Goal: Task Accomplishment & Management: Manage account settings

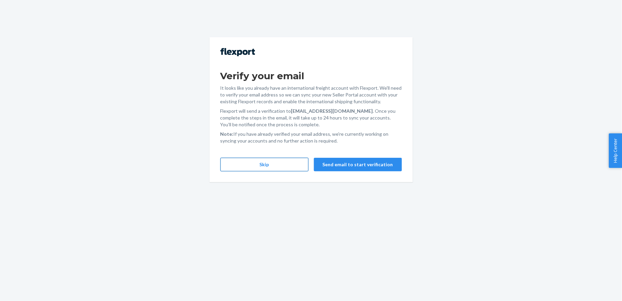
click at [272, 168] on button "Skip" at bounding box center [264, 165] width 88 height 14
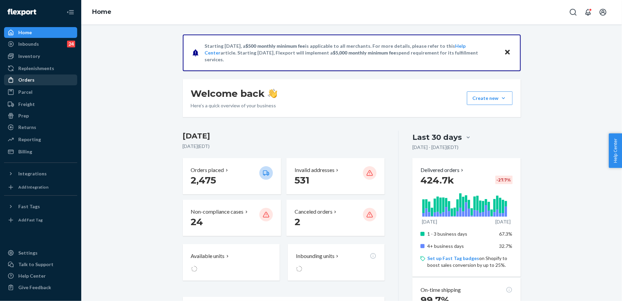
click at [60, 84] on div "Orders" at bounding box center [41, 79] width 72 height 9
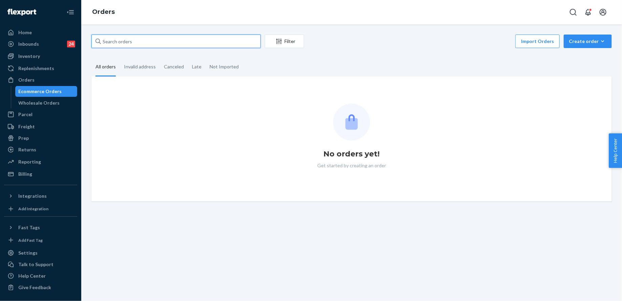
click at [144, 44] on input "text" at bounding box center [175, 42] width 169 height 14
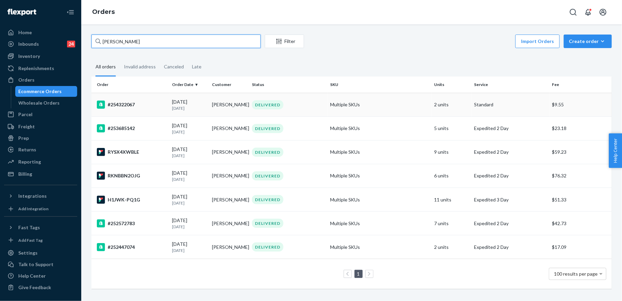
type input "[PERSON_NAME]"
click at [338, 106] on td "Multiple SKUs" at bounding box center [379, 105] width 104 height 24
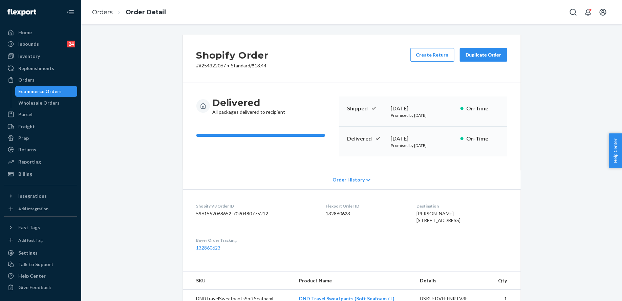
click at [481, 52] on div "Duplicate Order" at bounding box center [483, 54] width 36 height 7
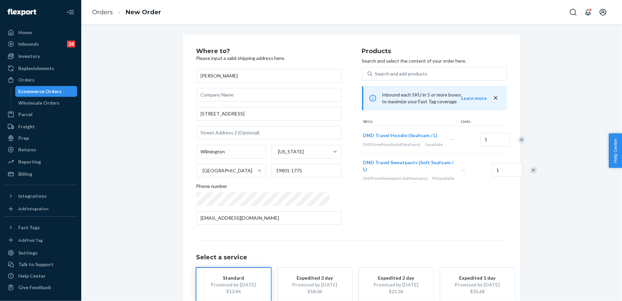
click at [509, 146] on div at bounding box center [517, 140] width 17 height 18
click at [518, 143] on div "Remove Item" at bounding box center [521, 139] width 7 height 7
click at [521, 141] on div at bounding box center [529, 142] width 17 height 18
click at [530, 146] on div "Remove Item" at bounding box center [533, 142] width 7 height 7
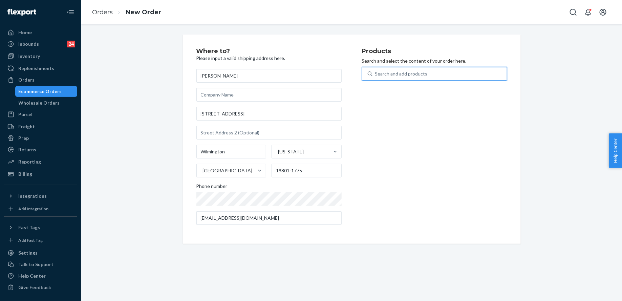
click at [417, 71] on div "Search and add products" at bounding box center [401, 73] width 52 height 7
click at [376, 71] on input "0 results available. Use Up and Down to choose options, press Enter to select t…" at bounding box center [375, 73] width 1 height 7
type input "w"
type input "bag"
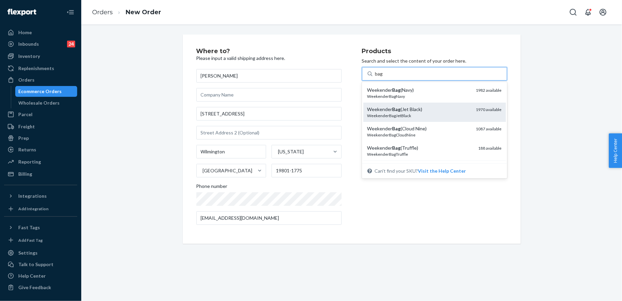
click at [434, 114] on div "WeekenderBagJetBlack" at bounding box center [418, 116] width 103 height 6
click at [383, 77] on input "bag" at bounding box center [379, 73] width 8 height 7
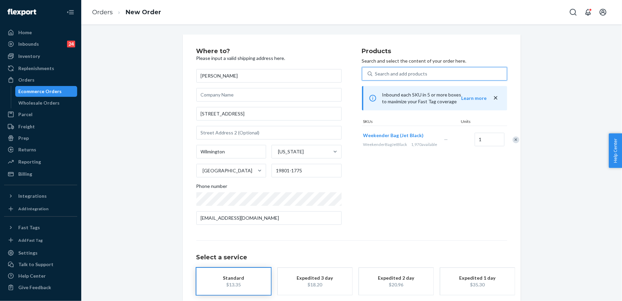
click at [413, 77] on div "Search and add products" at bounding box center [439, 74] width 134 height 12
click at [376, 77] on input "0 results available. Use Up and Down to choose options, press Enter to select t…" at bounding box center [375, 73] width 1 height 7
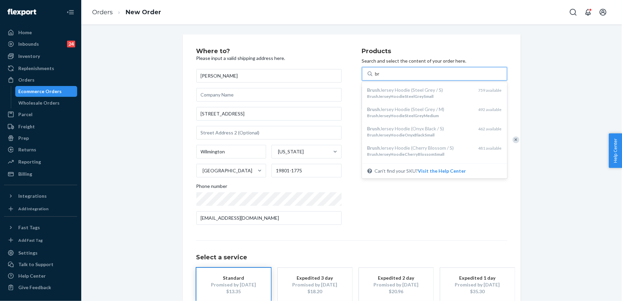
type input "b"
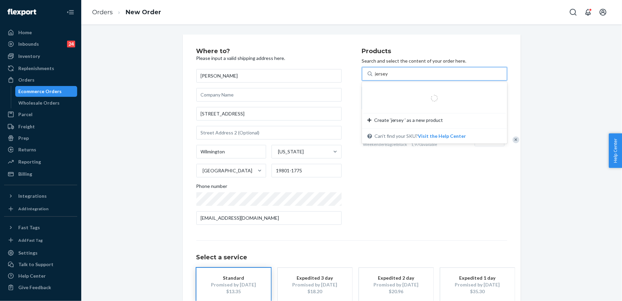
type input "jersey l"
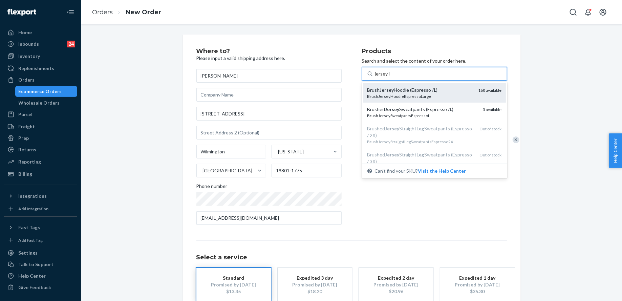
click at [425, 92] on div "Brush Jersey Hoodie (Espresso / L )" at bounding box center [420, 90] width 106 height 7
click at [390, 77] on input "jersey l" at bounding box center [382, 73] width 15 height 7
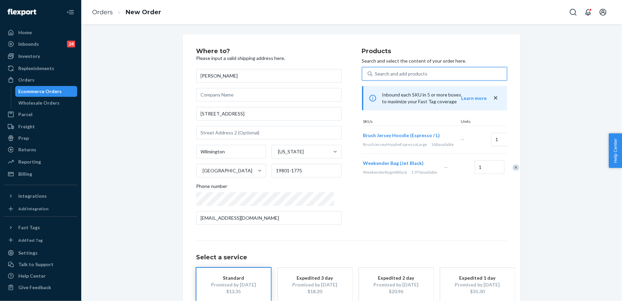
click at [417, 74] on div "Search and add products" at bounding box center [401, 73] width 52 height 7
click at [376, 74] on input "0 results available. Select is focused ,type to refine list, press Down to open…" at bounding box center [375, 73] width 1 height 7
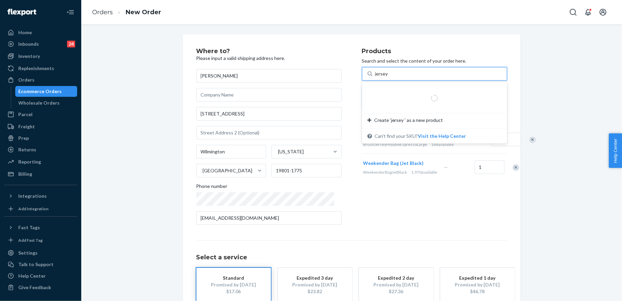
type input "jersey l"
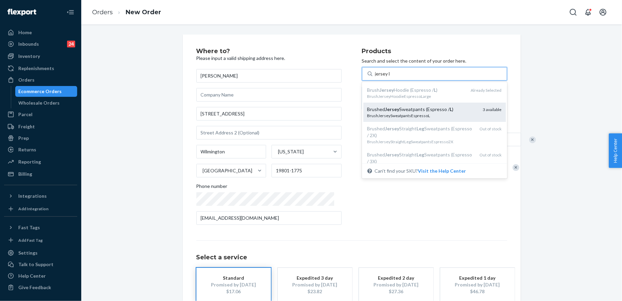
click at [418, 110] on div "Brushed Jersey Sweatpants (Espresso / L )" at bounding box center [422, 109] width 110 height 7
click at [390, 77] on input "jersey l" at bounding box center [382, 73] width 15 height 7
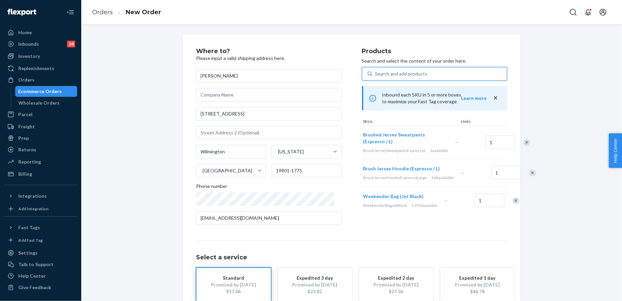
click at [402, 77] on div "Search and add products" at bounding box center [401, 73] width 52 height 7
click at [376, 77] on input "0 results available. Use Up and Down to choose options, press Enter to select t…" at bounding box center [375, 73] width 1 height 7
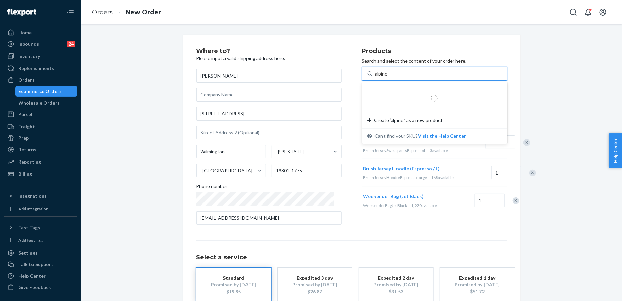
type input "alpine l"
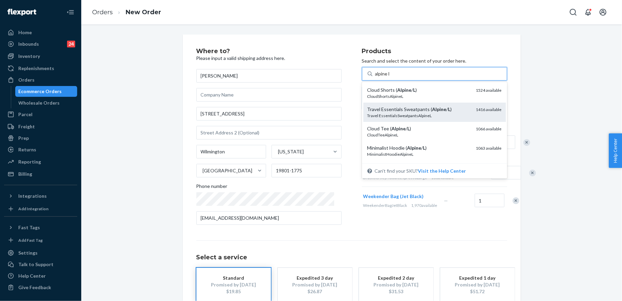
click at [412, 114] on div "Travel EssentialsSweatpantsAlpineL" at bounding box center [418, 116] width 103 height 6
click at [390, 77] on input "alpine l" at bounding box center [382, 73] width 15 height 7
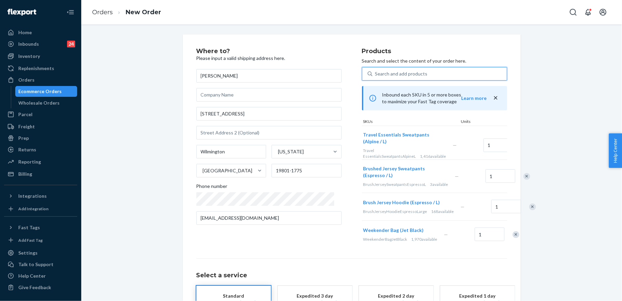
click at [407, 76] on div "Search and add products" at bounding box center [401, 73] width 52 height 7
click at [376, 76] on input "0 results available. Use Up and Down to choose options, press Enter to select t…" at bounding box center [375, 73] width 1 height 7
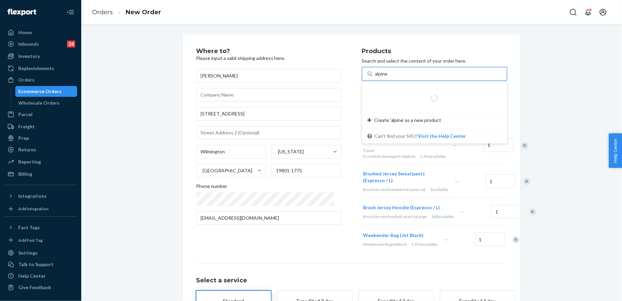
type input "alpine l"
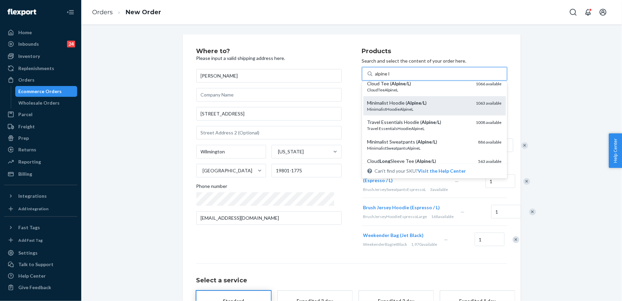
scroll to position [56, 0]
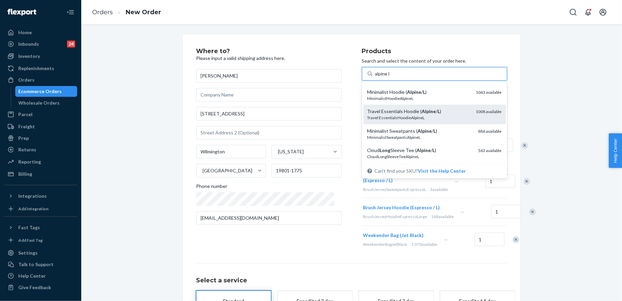
click at [428, 110] on div "Travel Essentials Hoodie ( Alpine / L )" at bounding box center [418, 111] width 103 height 7
click at [390, 77] on input "alpine l" at bounding box center [382, 73] width 15 height 7
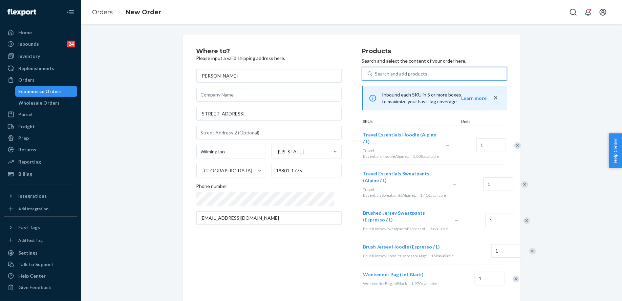
click at [414, 78] on div "Search and add products" at bounding box center [439, 74] width 134 height 12
click at [376, 77] on input "0 results available. Use Up and Down to choose options, press Enter to select t…" at bounding box center [375, 73] width 1 height 7
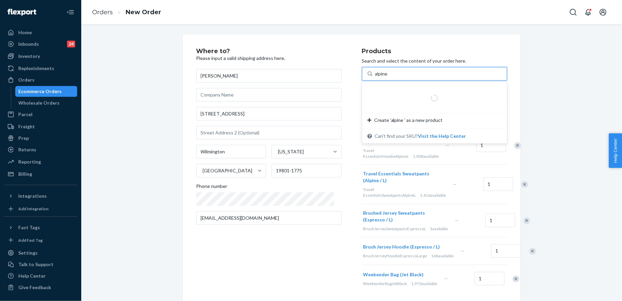
type input "alpine l"
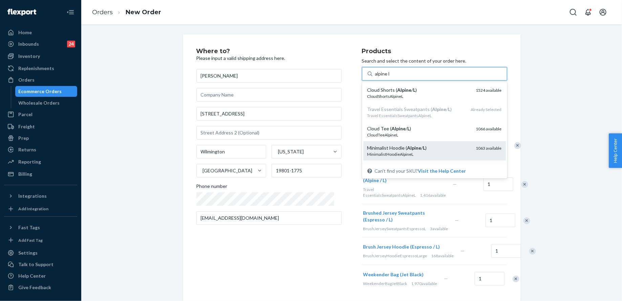
click at [428, 151] on div "Minimalist Hoodie ( Alpine / L )" at bounding box center [418, 148] width 103 height 7
click at [390, 77] on input "alpine l" at bounding box center [382, 73] width 15 height 7
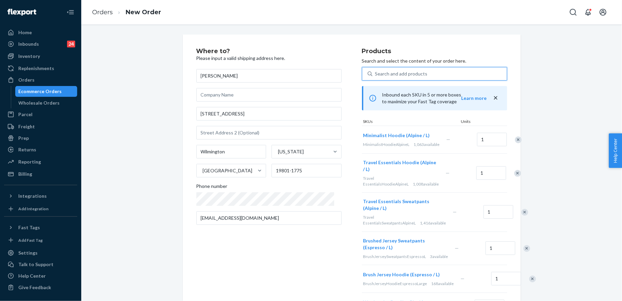
click at [397, 75] on div "Search and add products" at bounding box center [401, 73] width 52 height 7
click at [376, 75] on input "0 results available. Use Up and Down to choose options, press Enter to select t…" at bounding box center [375, 73] width 1 height 7
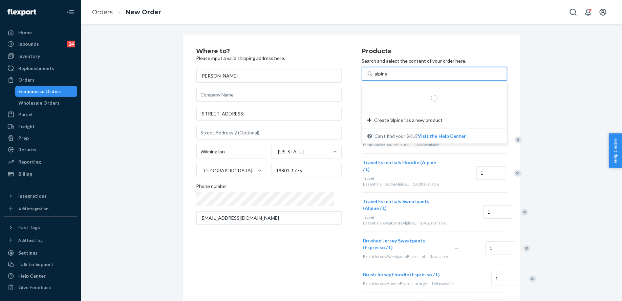
type input "alpine l"
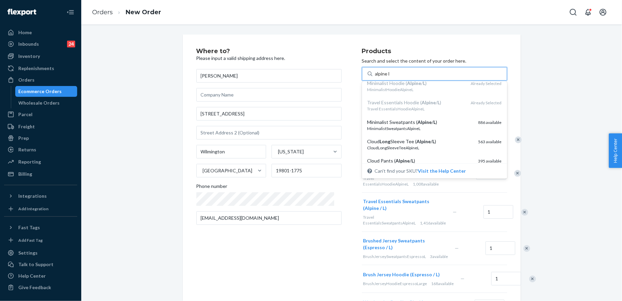
scroll to position [67, 0]
click at [407, 127] on div "MinimalistSweatpantsAlpineL" at bounding box center [420, 126] width 106 height 6
click at [390, 77] on input "alpine l" at bounding box center [382, 73] width 15 height 7
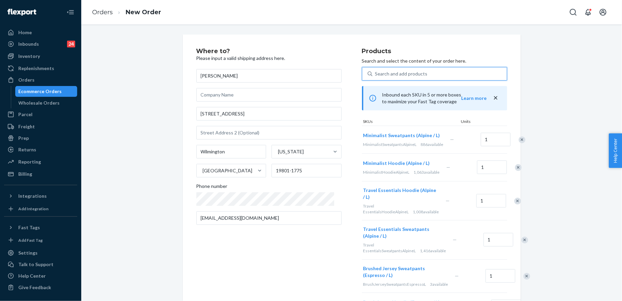
click at [388, 72] on div "Search and add products" at bounding box center [401, 73] width 52 height 7
click at [376, 72] on input "0 results available. Use Up and Down to choose options, press Enter to select t…" at bounding box center [375, 73] width 1 height 7
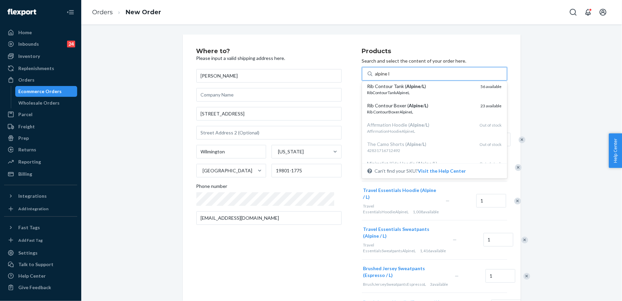
scroll to position [0, 0]
type input "a"
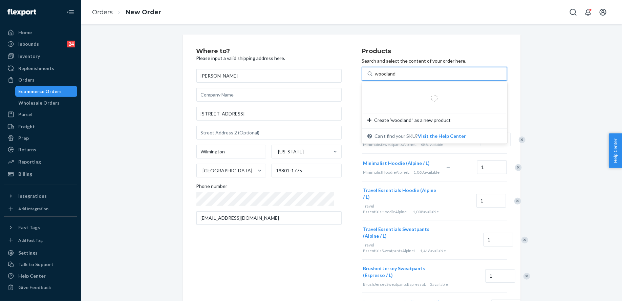
type input "woodland l"
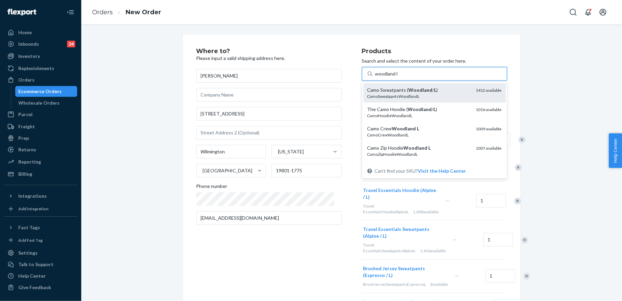
click at [429, 95] on div "CamoSweatpantsWoodlandL" at bounding box center [418, 96] width 103 height 6
click at [398, 77] on input "woodland l" at bounding box center [386, 73] width 23 height 7
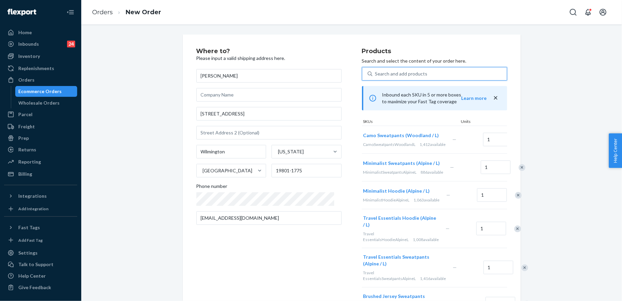
click at [422, 74] on div "Search and add products" at bounding box center [439, 74] width 134 height 12
click at [376, 74] on input "0 results available. Use Up and Down to choose options, press Enter to select t…" at bounding box center [375, 73] width 1 height 7
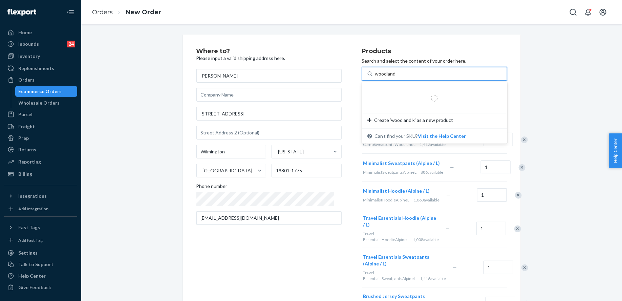
type input "woodland l"
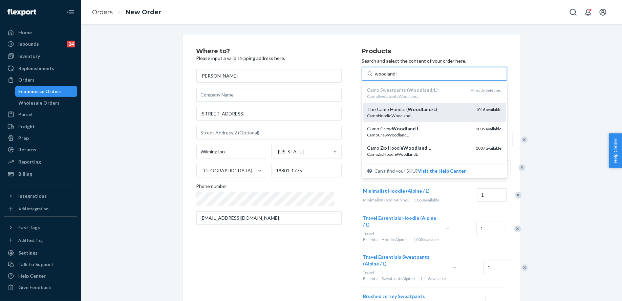
click at [431, 110] on div "The Camo Hoodie ( Woodland / L )" at bounding box center [418, 109] width 103 height 7
click at [398, 77] on input "woodland l" at bounding box center [386, 73] width 23 height 7
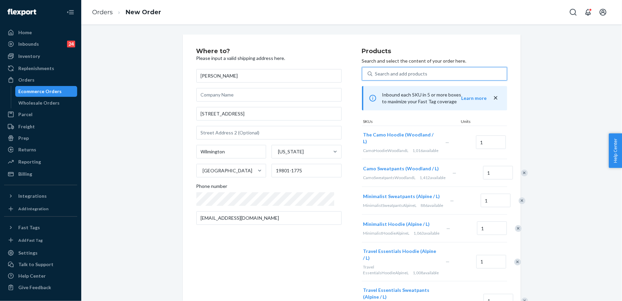
click at [423, 71] on div "Search and add products" at bounding box center [439, 74] width 134 height 12
click at [376, 71] on input "0 results available. Select is focused ,type to refine list, press Down to open…" at bounding box center [375, 73] width 1 height 7
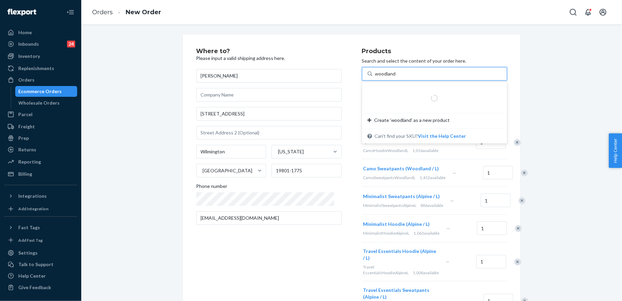
type input "woodland l"
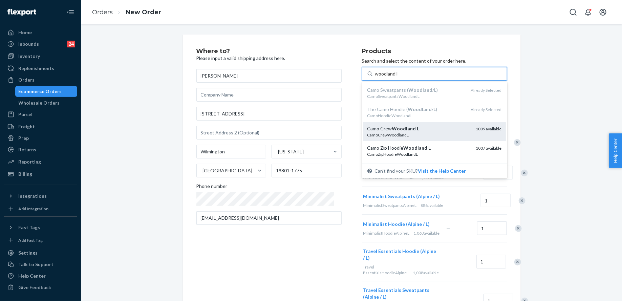
click at [432, 129] on div "Camo Crew Woodland L" at bounding box center [418, 128] width 103 height 7
click at [398, 77] on input "woodland l" at bounding box center [386, 73] width 23 height 7
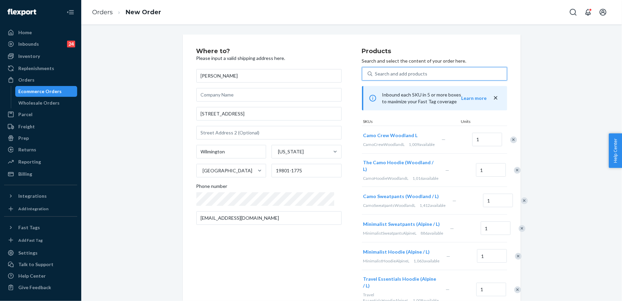
click at [425, 72] on div "Search and add products" at bounding box center [439, 74] width 134 height 12
click at [376, 72] on input "0 results available. Use Up and Down to choose options, press Enter to select t…" at bounding box center [375, 73] width 1 height 7
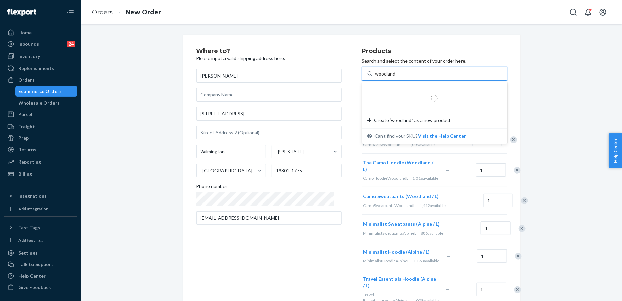
type input "woodland l"
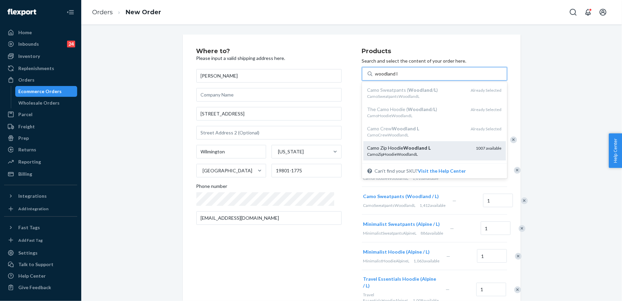
click at [430, 145] on div "Camo Zip Hoodie Woodland L" at bounding box center [418, 148] width 103 height 7
click at [398, 77] on input "woodland l" at bounding box center [386, 73] width 23 height 7
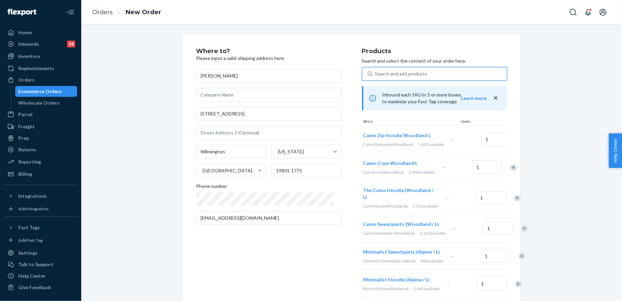
click at [418, 71] on div "Search and add products" at bounding box center [401, 73] width 52 height 7
click at [376, 71] on input "0 results available. Select is focused ,type to refine list, press Down to open…" at bounding box center [375, 73] width 1 height 7
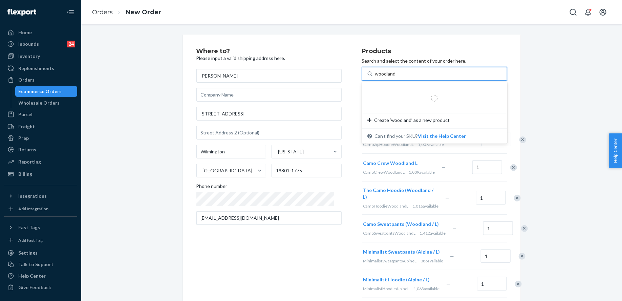
type input "woodland l"
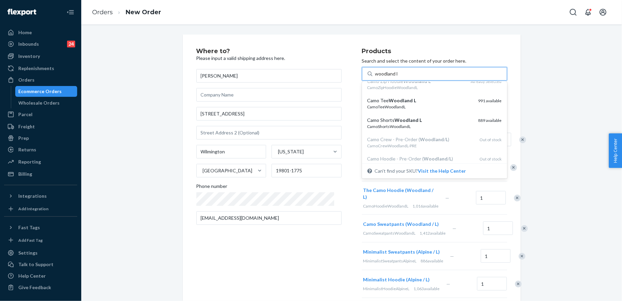
scroll to position [73, 0]
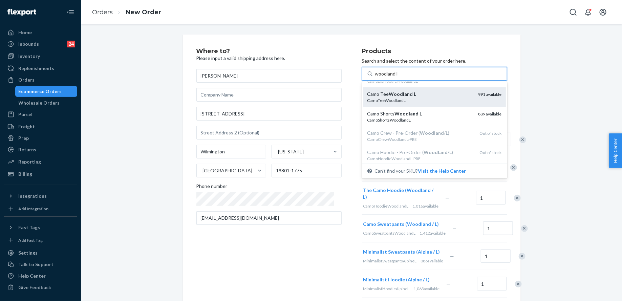
click at [423, 103] on div "CamoTeeWoodlandL" at bounding box center [420, 100] width 106 height 6
click at [398, 77] on input "woodland l" at bounding box center [386, 73] width 23 height 7
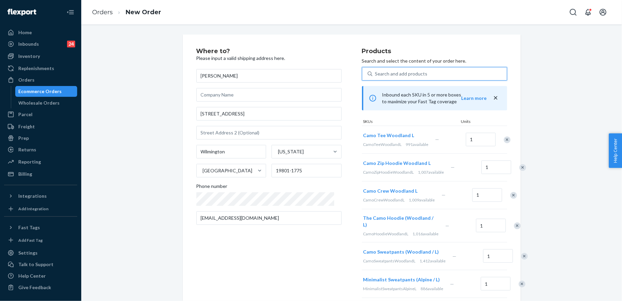
click at [403, 72] on div "Search and add products" at bounding box center [401, 73] width 52 height 7
click at [376, 72] on input "0 results available. Use Up and Down to choose options, press Enter to select t…" at bounding box center [375, 73] width 1 height 7
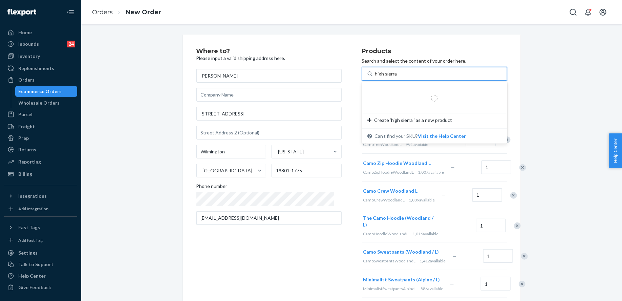
type input "high sierra l"
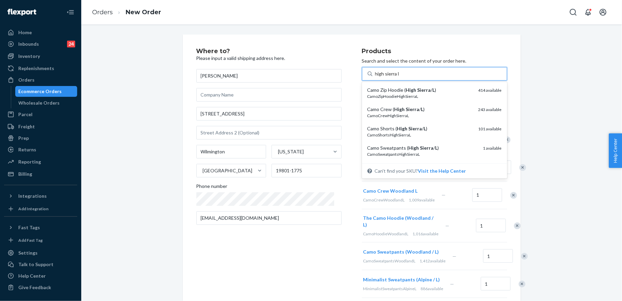
click at [408, 91] on div "Camo Zip Hoodie ( High Sierra / L )" at bounding box center [420, 90] width 106 height 7
click at [399, 77] on input "high sierra l" at bounding box center [387, 73] width 24 height 7
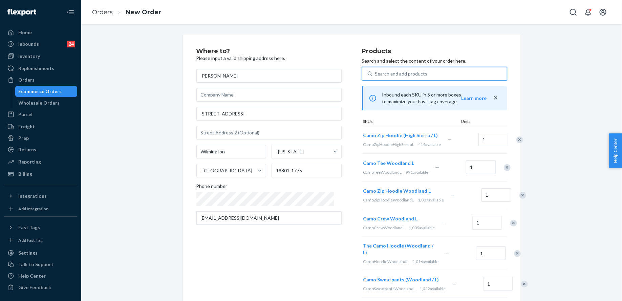
click at [409, 72] on div "Search and add products" at bounding box center [401, 73] width 52 height 7
click at [376, 72] on input "0 results available. Use Up and Down to choose options, press Enter to select t…" at bounding box center [375, 73] width 1 height 7
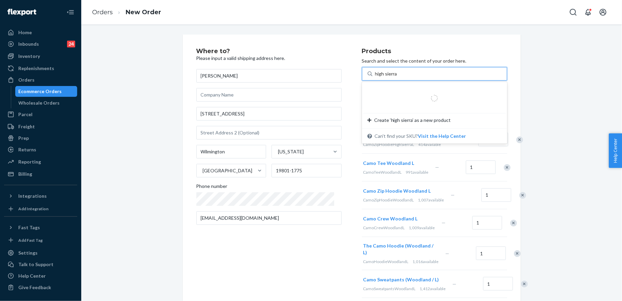
type input "high sierra l"
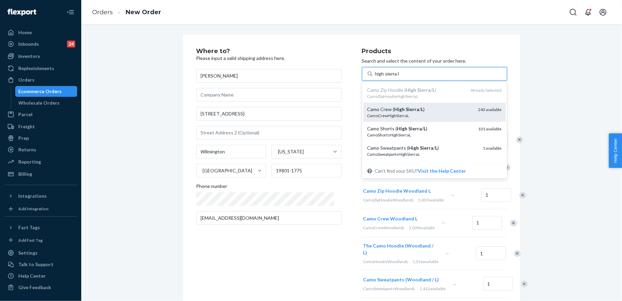
click at [417, 112] on div "Camo Crew ( High Sierra / L )" at bounding box center [420, 109] width 106 height 7
click at [399, 77] on input "high sierra l" at bounding box center [387, 73] width 24 height 7
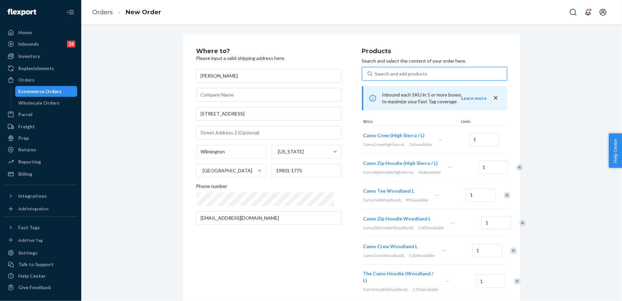
click at [409, 73] on div "Search and add products" at bounding box center [401, 73] width 52 height 7
click at [376, 73] on input "0 results available. Select is focused ,type to refine list, press Down to open…" at bounding box center [375, 73] width 1 height 7
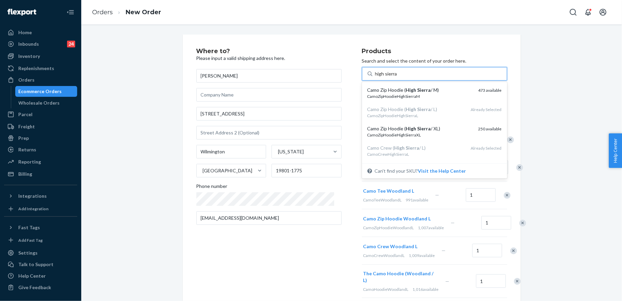
type input "high sierra l"
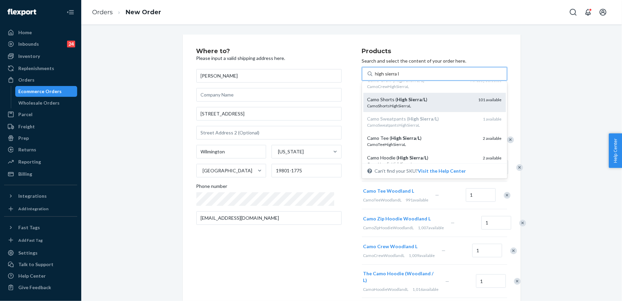
scroll to position [30, 0]
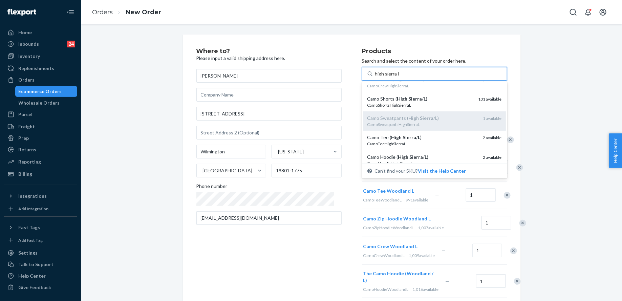
click at [418, 123] on div "CamoSweatpantsHighSierraL" at bounding box center [422, 125] width 110 height 6
click at [399, 77] on input "high sierra l" at bounding box center [387, 73] width 24 height 7
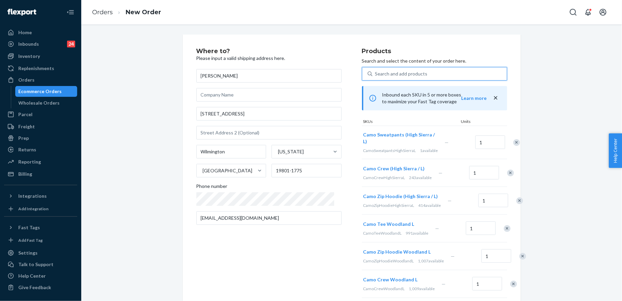
click at [413, 75] on div "Search and add products" at bounding box center [401, 73] width 52 height 7
click at [376, 75] on input "0 results available. Select is focused ,type to refine list, press Down to open…" at bounding box center [375, 73] width 1 height 7
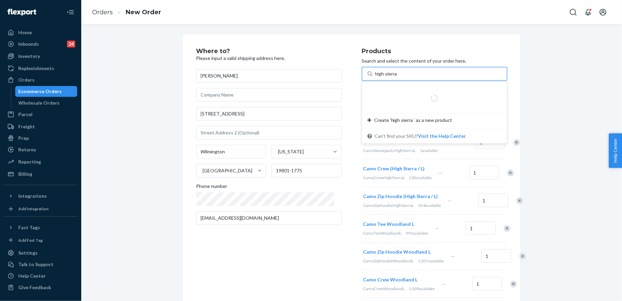
type input "high sierra l"
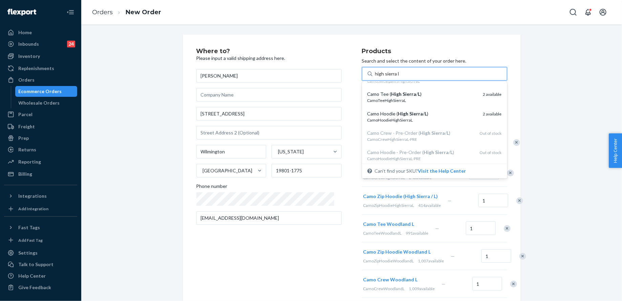
scroll to position [72, 0]
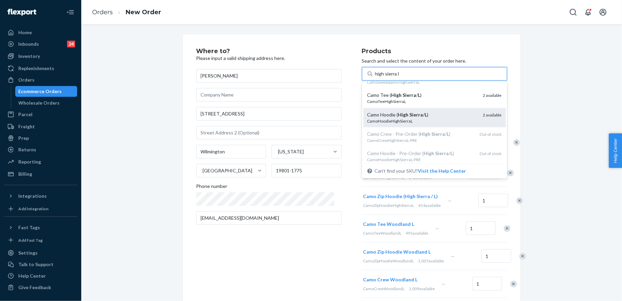
click at [431, 117] on div "Camo Hoodie ( High Sierra / L )" at bounding box center [422, 114] width 110 height 7
click at [399, 77] on input "high sierra l" at bounding box center [387, 73] width 24 height 7
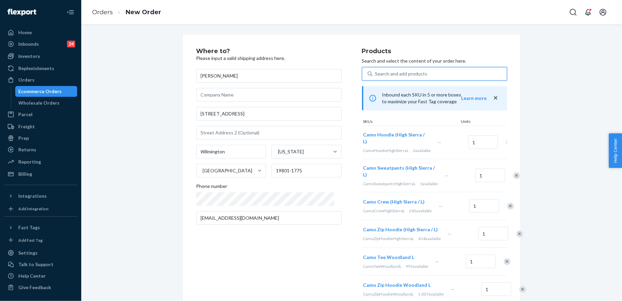
click at [412, 76] on div "Search and add products" at bounding box center [401, 73] width 52 height 7
click at [376, 76] on input "Search and add products" at bounding box center [375, 73] width 1 height 7
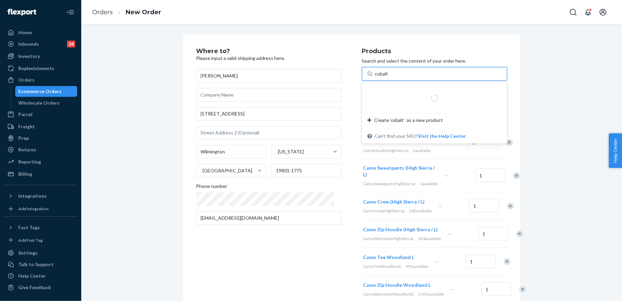
type input "cobalt l"
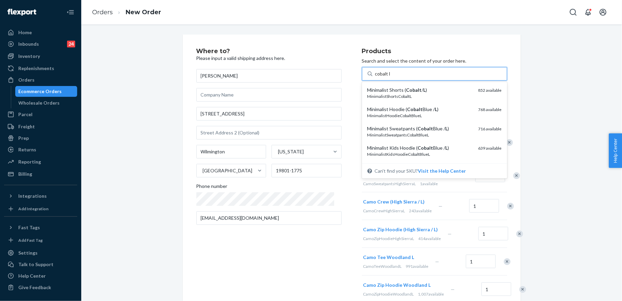
click at [417, 106] on div "Minimalist Hoodie ( Cobalt Blue / L )" at bounding box center [420, 109] width 106 height 7
click at [391, 77] on input "cobalt l" at bounding box center [383, 73] width 16 height 7
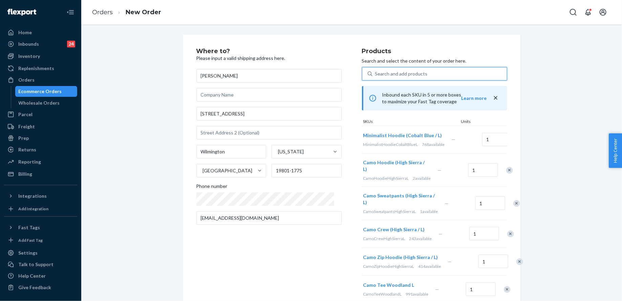
click at [405, 68] on div "Search and add products" at bounding box center [439, 74] width 134 height 12
click at [376, 70] on input "0 results available. Use Up and Down to choose options, press Enter to select t…" at bounding box center [375, 73] width 1 height 7
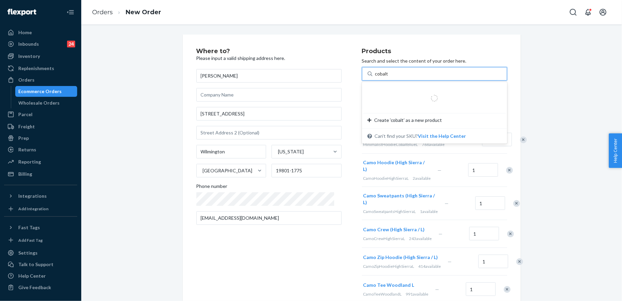
type input "cobalt l"
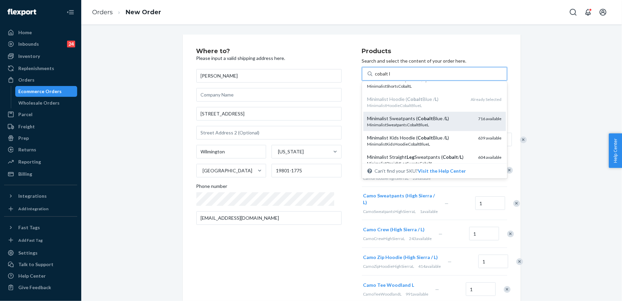
scroll to position [39, 0]
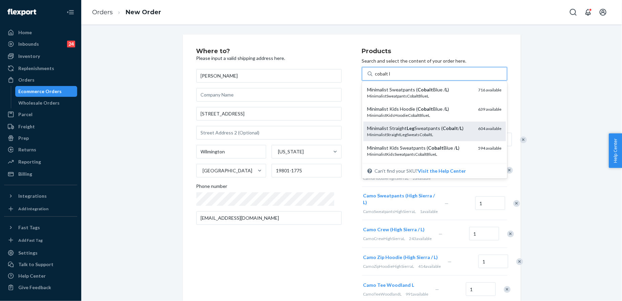
click at [430, 128] on div "Minimalist Straight Leg Sweatpants ( Cobalt / L )" at bounding box center [420, 128] width 106 height 7
click at [391, 77] on input "cobalt l" at bounding box center [383, 73] width 16 height 7
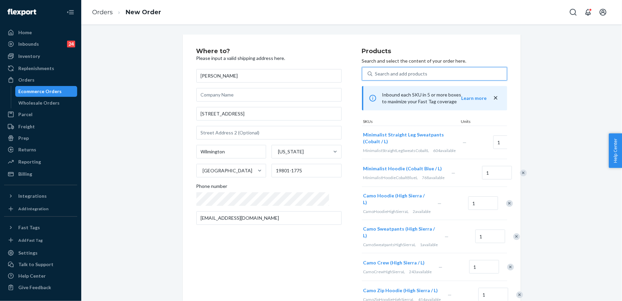
click at [413, 71] on div "Search and add products" at bounding box center [401, 73] width 52 height 7
click at [376, 71] on input "0 results available. Select is focused ,type to refine list, press Down to open…" at bounding box center [375, 73] width 1 height 7
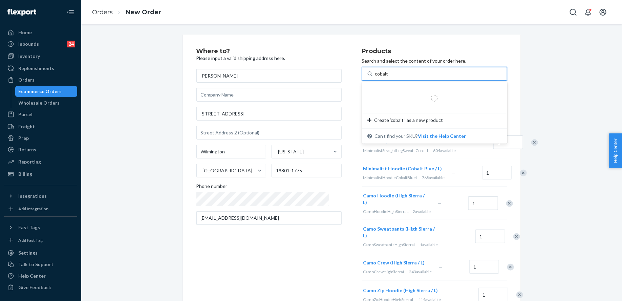
type input "cobalt l"
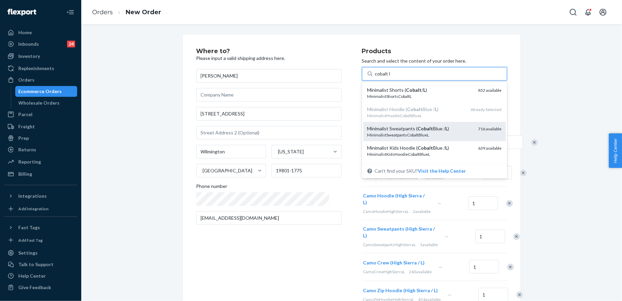
click at [418, 132] on div "MinimalistSweatpantsCobaltBlueL" at bounding box center [420, 135] width 106 height 6
click at [391, 77] on input "cobalt l" at bounding box center [383, 73] width 16 height 7
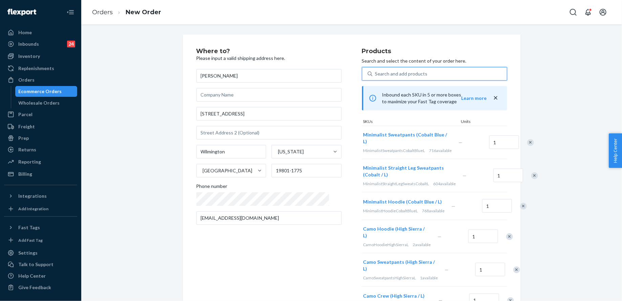
click at [383, 70] on div "Search and add products" at bounding box center [401, 73] width 52 height 7
click at [376, 70] on input "0 results available. Select is focused ,type to refine list, press Down to open…" at bounding box center [375, 73] width 1 height 7
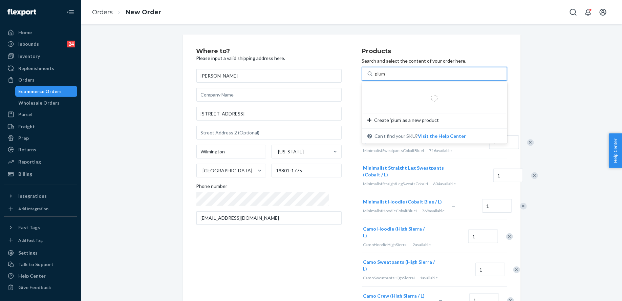
type input "plum l"
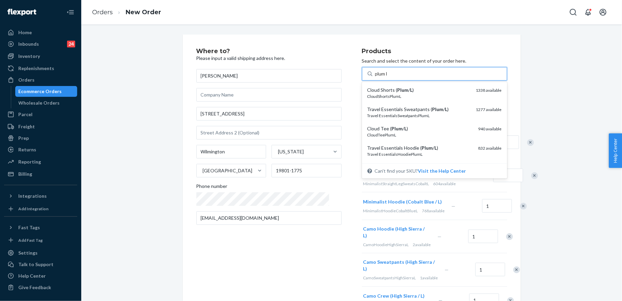
click at [401, 117] on div "Travel EssentialsSweatpantsPlumL" at bounding box center [418, 116] width 103 height 6
click at [388, 77] on input "plum l" at bounding box center [381, 73] width 13 height 7
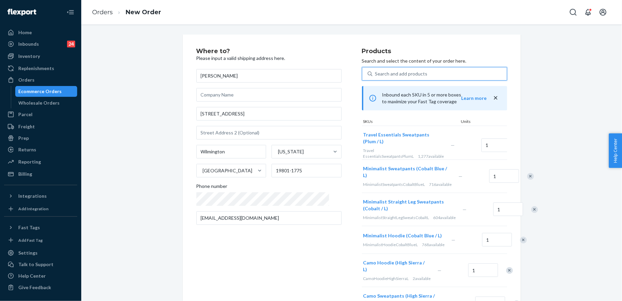
click at [394, 74] on div "Search and add products" at bounding box center [401, 73] width 52 height 7
click at [376, 74] on input "0 results available. Use Up and Down to choose options, press Enter to select t…" at bounding box center [375, 73] width 1 height 7
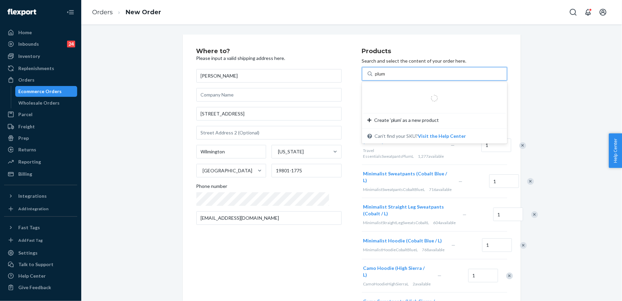
type input "plum l"
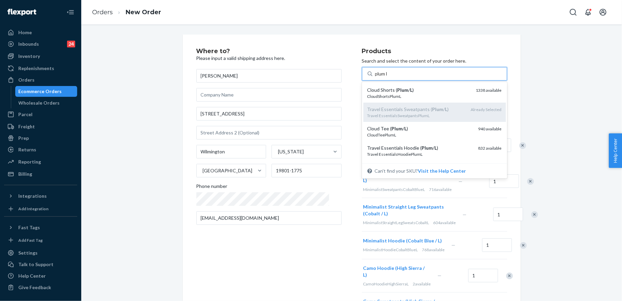
scroll to position [27, 0]
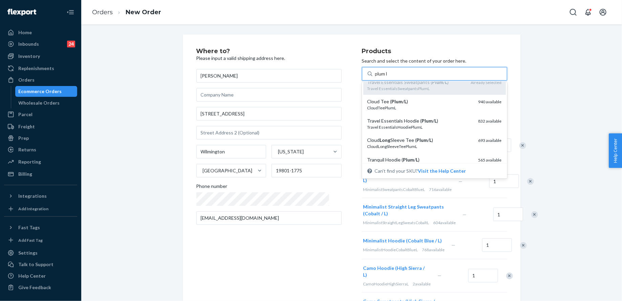
click at [422, 120] on em "Plum" at bounding box center [427, 121] width 11 height 6
click at [388, 77] on input "plum l" at bounding box center [381, 73] width 13 height 7
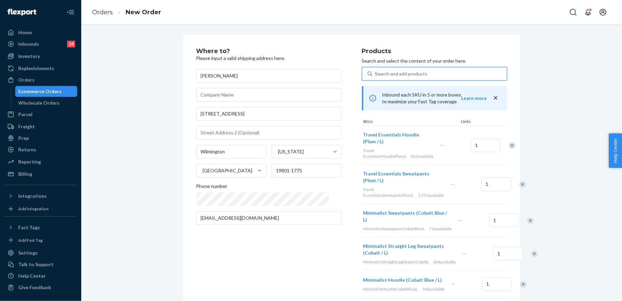
click at [400, 75] on div "Search and add products" at bounding box center [401, 73] width 52 height 7
click at [376, 75] on input "0 results available. Select is focused ,type to refine list, press Down to open…" at bounding box center [375, 73] width 1 height 7
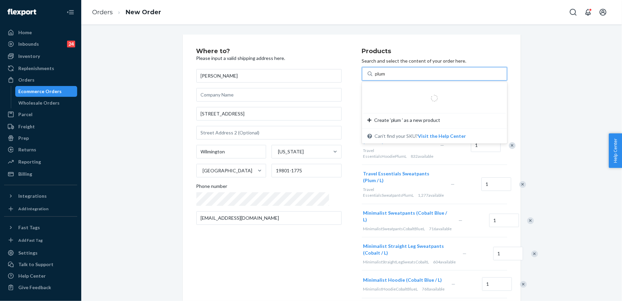
type input "plum l"
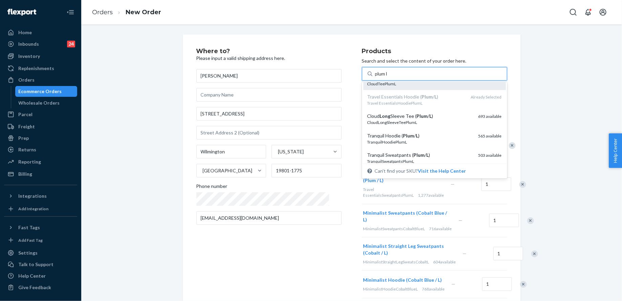
scroll to position [51, 0]
drag, startPoint x: 419, startPoint y: 137, endPoint x: 418, endPoint y: 134, distance: 3.5
click at [419, 137] on div "Tranquil Hoodie ( Plum / L )" at bounding box center [420, 135] width 106 height 7
click at [388, 77] on input "plum l" at bounding box center [381, 73] width 13 height 7
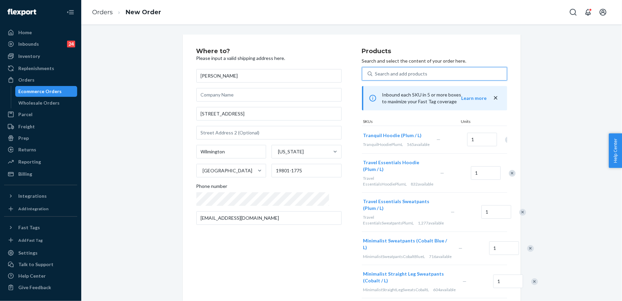
click at [400, 73] on div "Search and add products" at bounding box center [401, 73] width 52 height 7
click at [376, 73] on input "0 results available. Select is focused ,type to refine list, press Down to open…" at bounding box center [375, 73] width 1 height 7
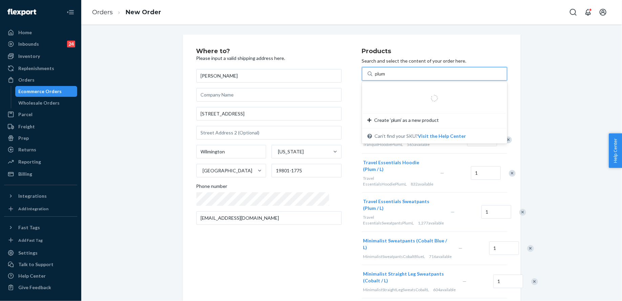
type input "plum l"
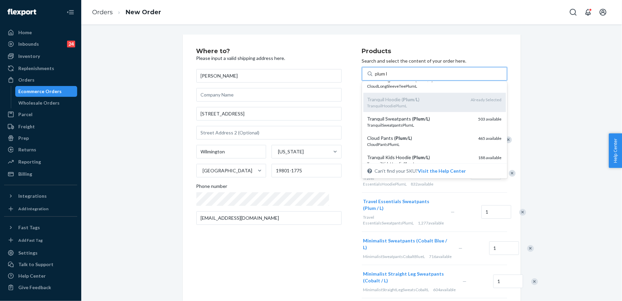
scroll to position [90, 0]
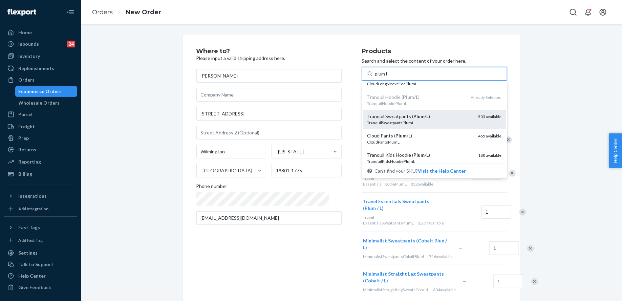
click at [426, 117] on em "L" at bounding box center [427, 116] width 2 height 6
click at [388, 77] on input "plum l" at bounding box center [381, 73] width 13 height 7
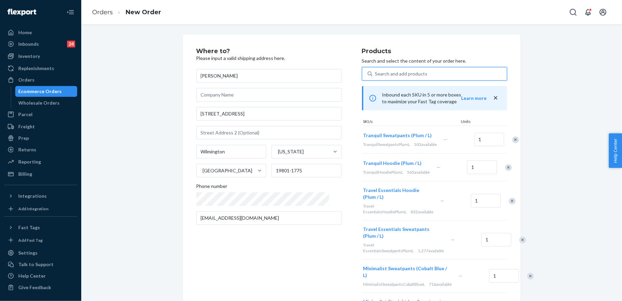
click at [375, 78] on div "Search and add products" at bounding box center [439, 74] width 134 height 12
click at [375, 77] on input "0 results available. Select is focused ,type to refine list, press Down to open…" at bounding box center [375, 73] width 1 height 7
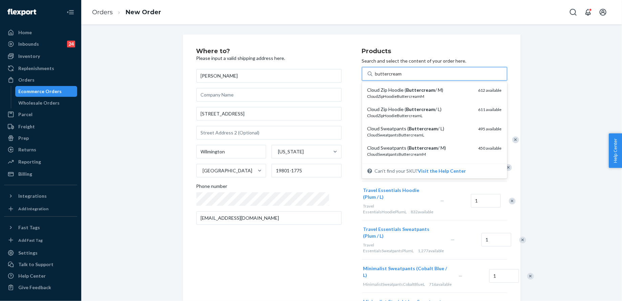
type input "buttercream l"
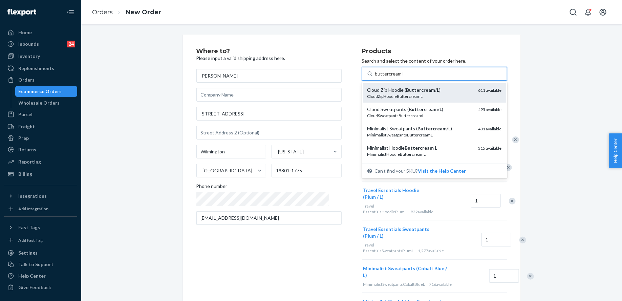
click at [380, 90] on div "Cloud Zip Hoodie ( Buttercream / L )" at bounding box center [420, 90] width 106 height 7
click at [380, 77] on input "buttercream l" at bounding box center [389, 73] width 29 height 7
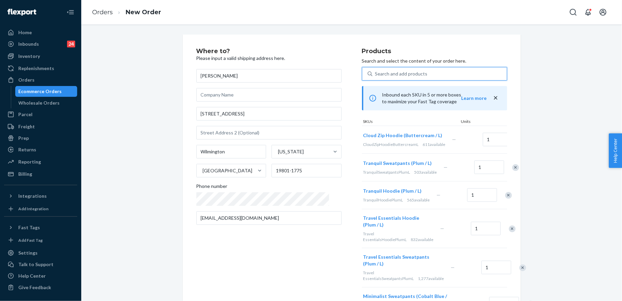
click at [380, 71] on div "Search and add products" at bounding box center [401, 73] width 52 height 7
click at [376, 71] on input "0 results available. Select is focused ,type to refine list, press Down to open…" at bounding box center [375, 73] width 1 height 7
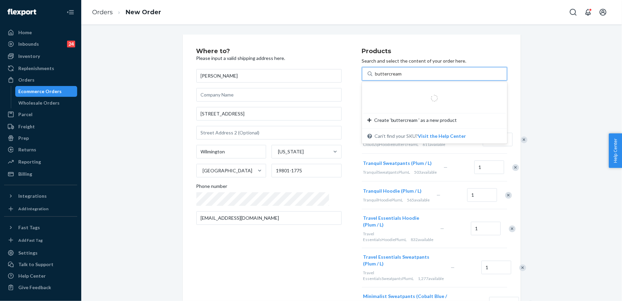
type input "buttercream l"
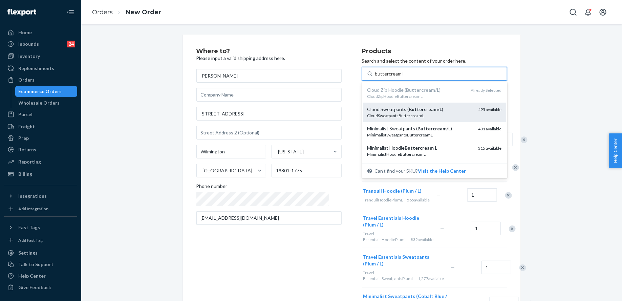
click at [401, 115] on div "CloudSweatpantsButtercreamL" at bounding box center [420, 116] width 106 height 6
click at [401, 77] on input "buttercream l" at bounding box center [389, 73] width 29 height 7
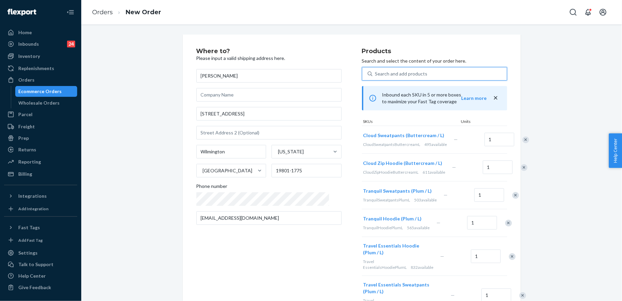
click at [399, 77] on div "Search and add products" at bounding box center [401, 73] width 52 height 7
click at [376, 77] on input "0 results available. Use Up and Down to choose options, press Enter to select t…" at bounding box center [375, 73] width 1 height 7
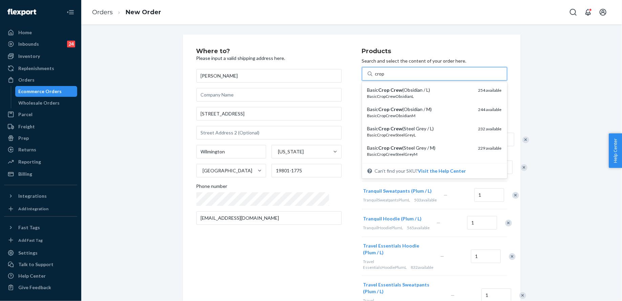
type input "crop l"
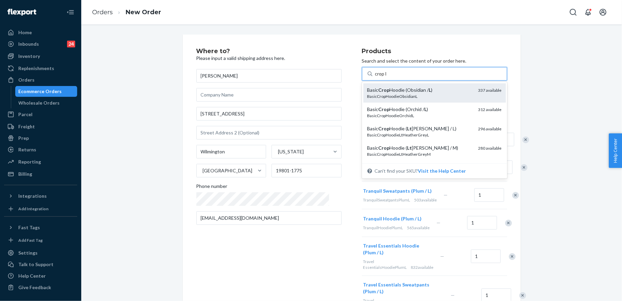
click at [409, 87] on div "Basic Crop Hoodie (Obsidian / L )" at bounding box center [420, 90] width 106 height 7
click at [387, 77] on input "crop l" at bounding box center [381, 73] width 12 height 7
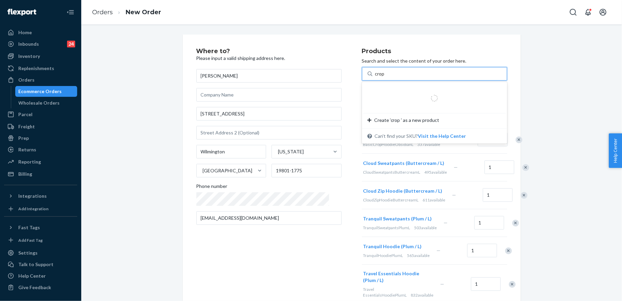
type input "crop l"
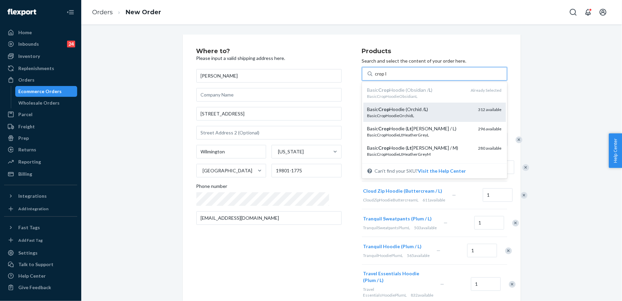
click at [412, 111] on div "Basic Crop Hoodie (Orchid / L )" at bounding box center [420, 109] width 106 height 7
click at [387, 77] on input "crop l" at bounding box center [381, 73] width 12 height 7
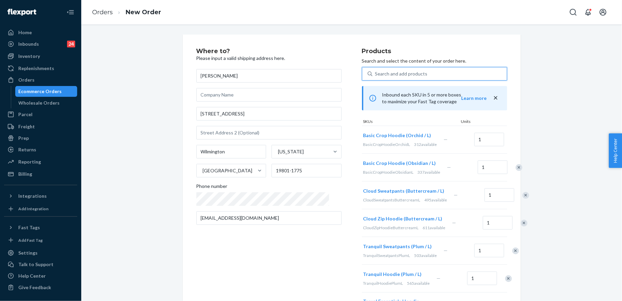
click at [411, 78] on div "Search and add products" at bounding box center [439, 74] width 134 height 12
click at [376, 77] on input "0 results available. Select is focused ,type to refine list, press Down to open…" at bounding box center [375, 73] width 1 height 7
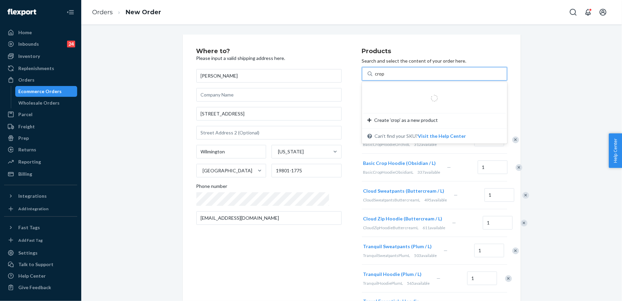
type input "crop l"
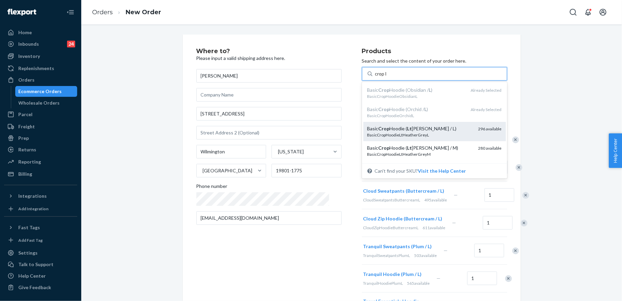
click at [421, 136] on div "BasicCropHoodieLtHeatherGreyL" at bounding box center [420, 135] width 106 height 6
click at [387, 77] on input "crop l" at bounding box center [381, 73] width 12 height 7
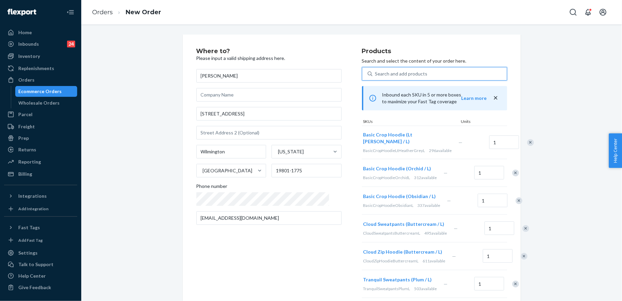
click at [415, 80] on div "Search and add products" at bounding box center [434, 74] width 145 height 14
click at [376, 77] on input "0 results available. Use Up and Down to choose options, press Enter to select t…" at bounding box center [375, 73] width 1 height 7
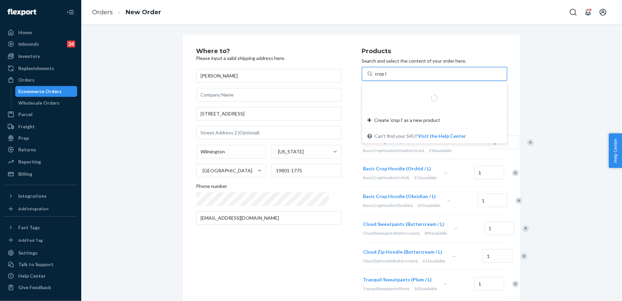
scroll to position [0, 0]
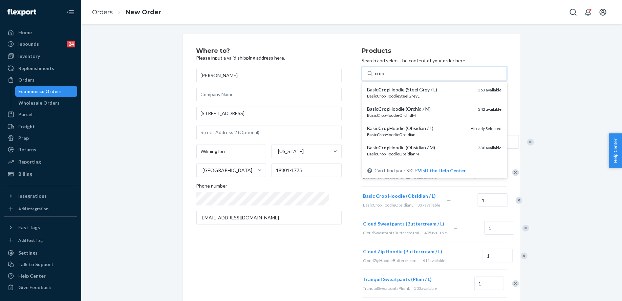
type input "crop l"
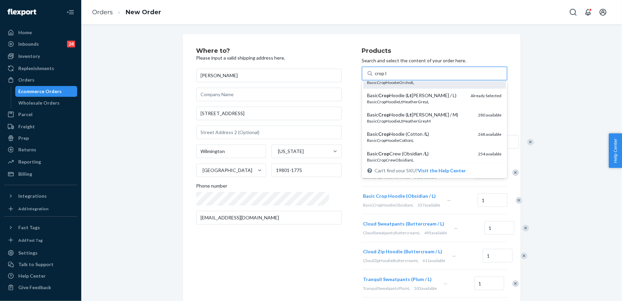
scroll to position [38, 0]
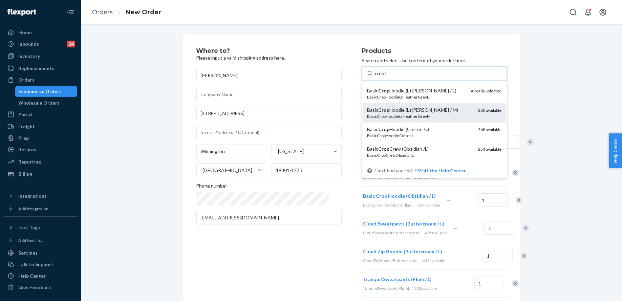
click at [435, 116] on div "BasicCropHoodieLtHeatherGreyM" at bounding box center [420, 116] width 106 height 6
click at [387, 77] on input "crop l" at bounding box center [381, 73] width 12 height 7
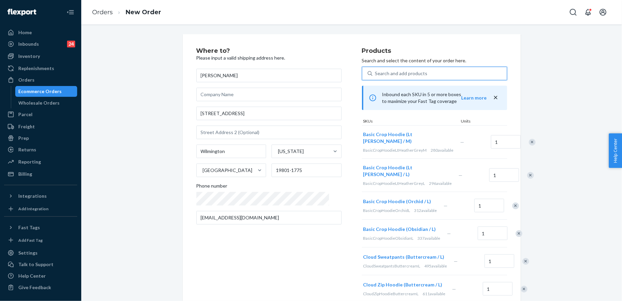
click at [402, 67] on div "Search and add products" at bounding box center [439, 73] width 134 height 12
click at [376, 70] on input "0 results available. Use Up and Down to choose options, press Enter to select t…" at bounding box center [375, 73] width 1 height 7
click at [409, 74] on div "Search and add products" at bounding box center [401, 73] width 52 height 7
click at [376, 74] on input "0 results available. Use Up and Down to choose options, press Enter to select t…" at bounding box center [375, 73] width 1 height 7
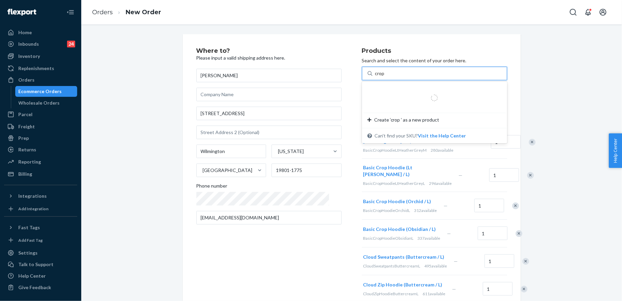
type input "crop l"
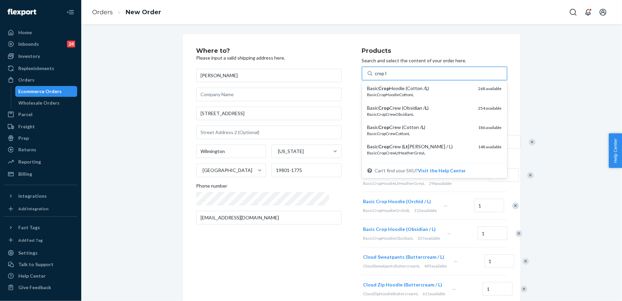
scroll to position [80, 0]
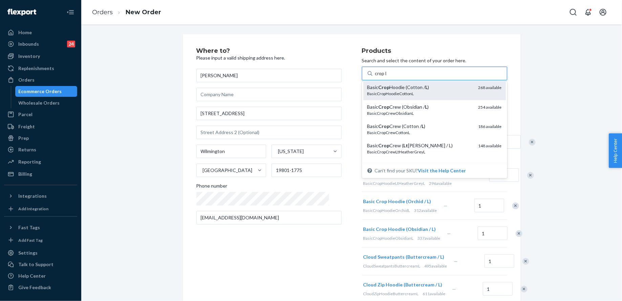
click at [416, 92] on div "BasicCropHoodieCottonL" at bounding box center [420, 94] width 106 height 6
click at [387, 77] on input "crop l" at bounding box center [381, 73] width 12 height 7
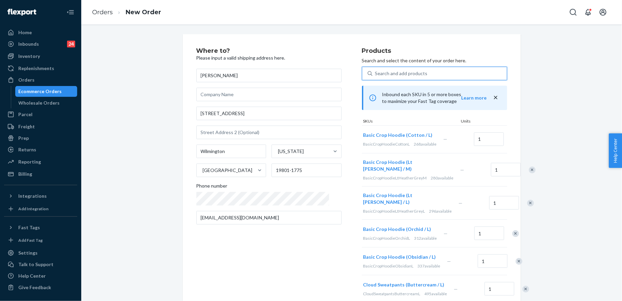
click at [409, 71] on div "Search and add products" at bounding box center [401, 73] width 52 height 7
click at [376, 71] on input "0 results available. Select is focused ,type to refine list, press Down to open…" at bounding box center [375, 73] width 1 height 7
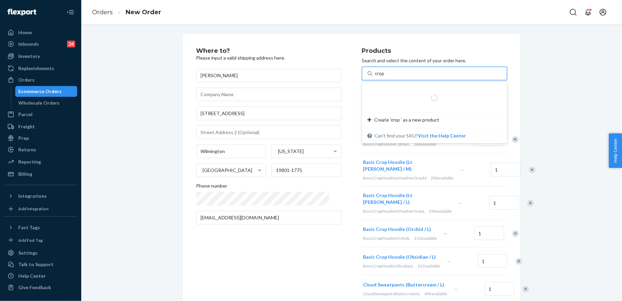
type input "crop l"
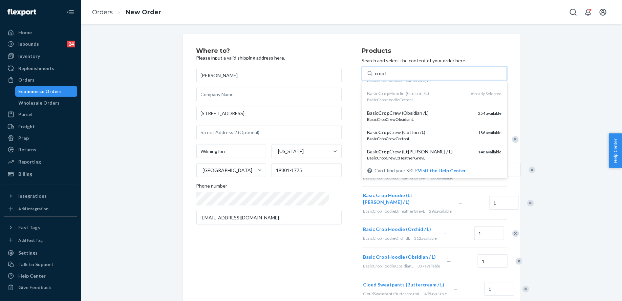
scroll to position [75, 0]
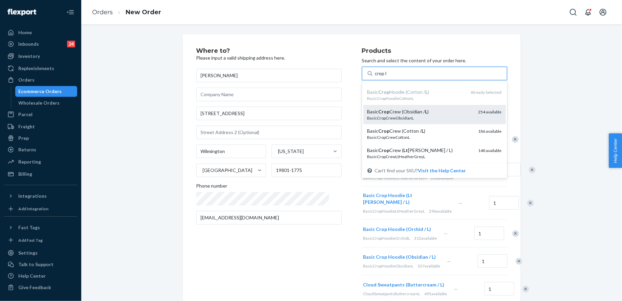
click at [419, 116] on div "BasicCropCrewObsidianL" at bounding box center [420, 118] width 106 height 6
click at [387, 77] on input "crop l" at bounding box center [381, 73] width 12 height 7
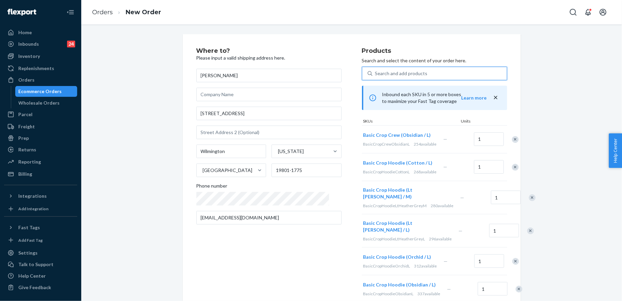
click at [412, 74] on div "Search and add products" at bounding box center [401, 73] width 52 height 7
click at [376, 74] on input "0 results available. Select is focused ,type to refine list, press Down to open…" at bounding box center [375, 73] width 1 height 7
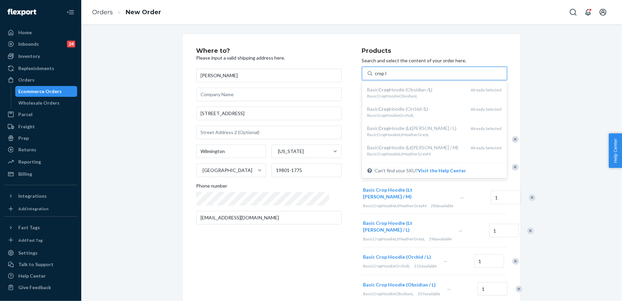
type input "crop l"
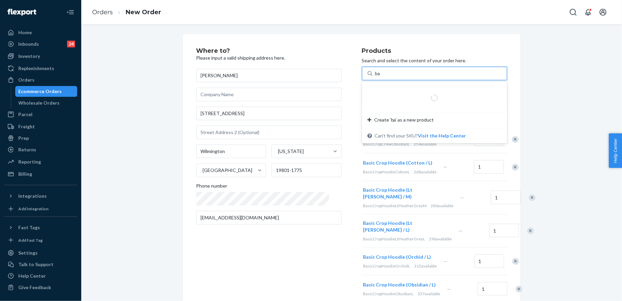
type input "bag"
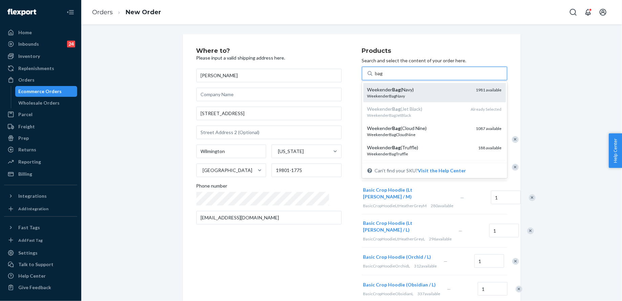
click at [410, 84] on div "Weekender Bag (Navy) WeekenderBagNavy 1981 available" at bounding box center [434, 92] width 142 height 19
click at [383, 77] on input "bag" at bounding box center [379, 73] width 8 height 7
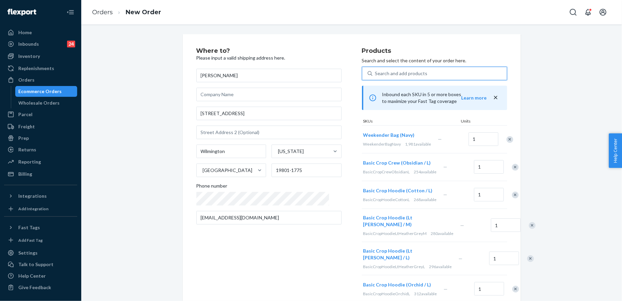
click at [395, 70] on div "Search and add products" at bounding box center [401, 73] width 52 height 7
click at [376, 70] on input "0 results available. Use Up and Down to choose options, press Enter to select t…" at bounding box center [375, 73] width 1 height 7
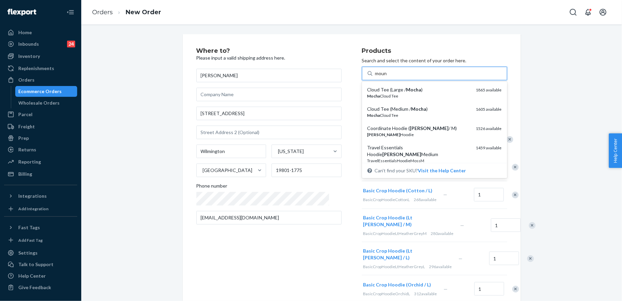
type input "mount"
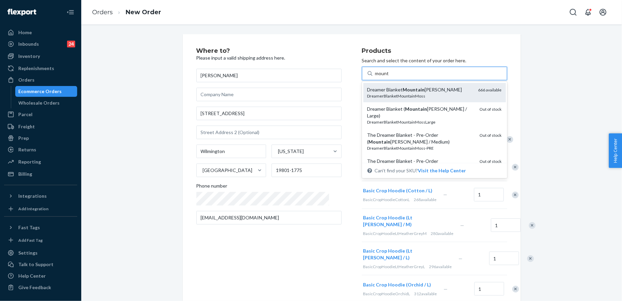
click at [414, 88] on div "Dreamer Blanket Mountain [PERSON_NAME]" at bounding box center [420, 89] width 106 height 7
click at [389, 77] on input "mount" at bounding box center [382, 73] width 14 height 7
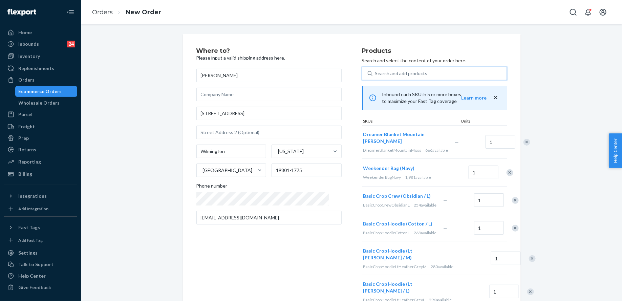
click at [381, 79] on div "Search and add products" at bounding box center [439, 73] width 134 height 12
click at [376, 77] on input "0 results available. Select is focused ,type to refine list, press Down to open…" at bounding box center [375, 73] width 1 height 7
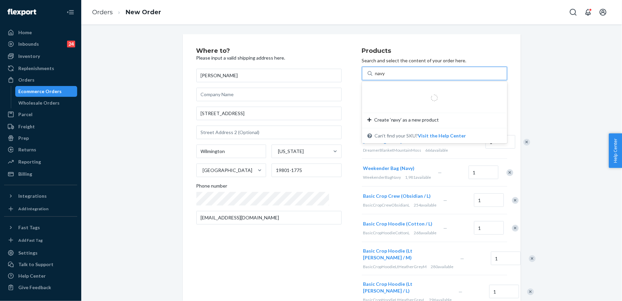
type input "navy l"
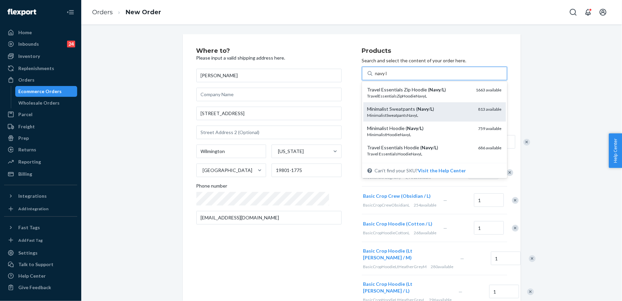
click at [425, 106] on div "Minimalist Sweatpants ( Navy / L )" at bounding box center [420, 109] width 106 height 7
click at [388, 77] on input "navy l" at bounding box center [381, 73] width 13 height 7
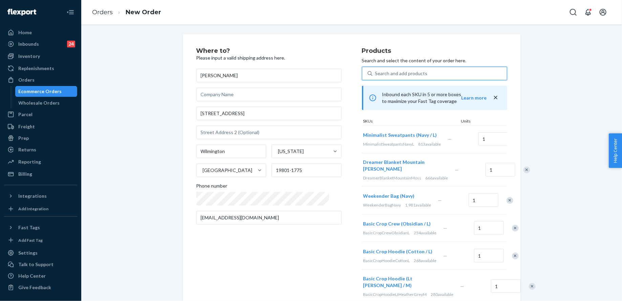
click at [413, 76] on div "Search and add products" at bounding box center [401, 73] width 52 height 7
click at [376, 76] on input "0 results available. Use Up and Down to choose options, press Enter to select t…" at bounding box center [375, 73] width 1 height 7
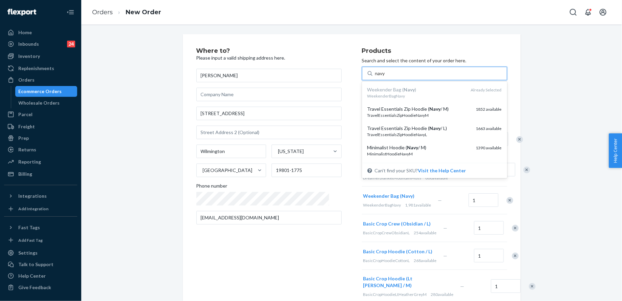
type input "navy l"
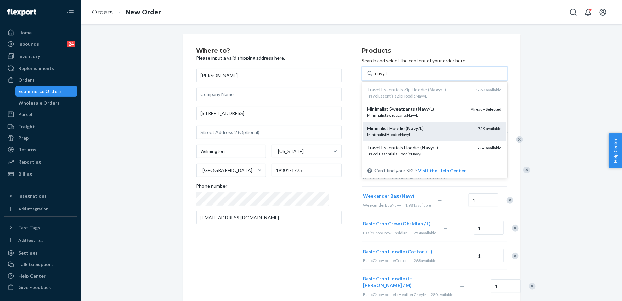
click at [421, 127] on div "Minimalist Hoodie ( Navy / L )" at bounding box center [420, 128] width 106 height 7
click at [388, 77] on input "navy l" at bounding box center [381, 73] width 13 height 7
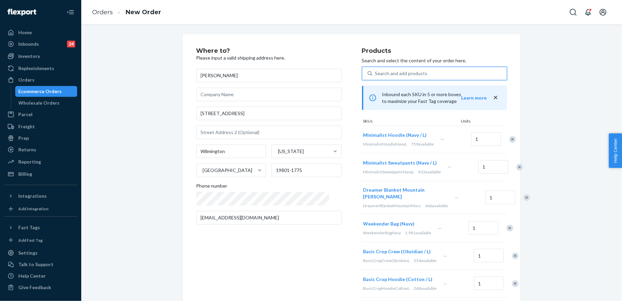
click at [388, 76] on div "Search and add products" at bounding box center [401, 73] width 52 height 7
click at [376, 76] on input "0 results available. Select is focused ,type to refine list, press Down to open…" at bounding box center [375, 73] width 1 height 7
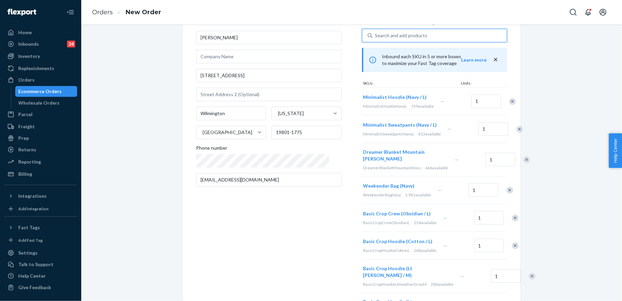
scroll to position [0, 0]
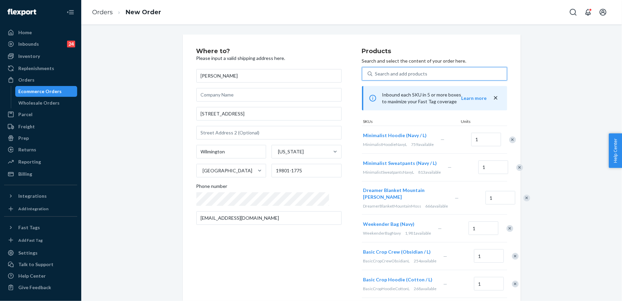
type input "o"
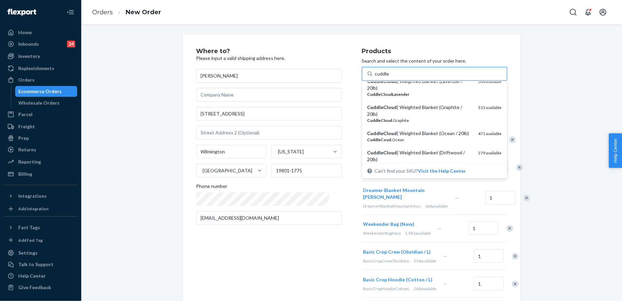
scroll to position [114, 0]
type input "cuddle"
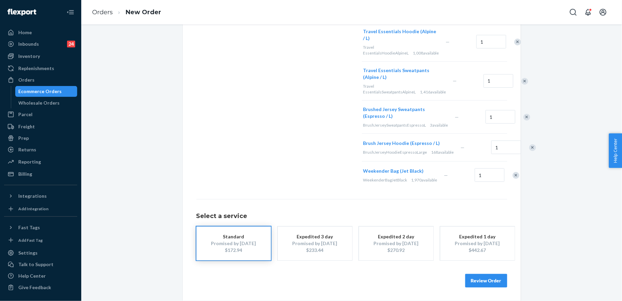
scroll to position [1130, 0]
click at [487, 282] on button "Review Order" at bounding box center [486, 281] width 42 height 14
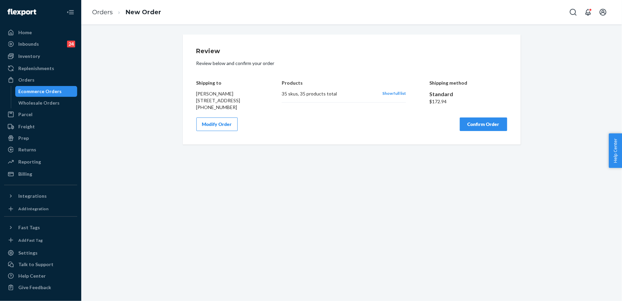
scroll to position [0, 0]
click at [475, 131] on button "Confirm Order" at bounding box center [483, 124] width 47 height 14
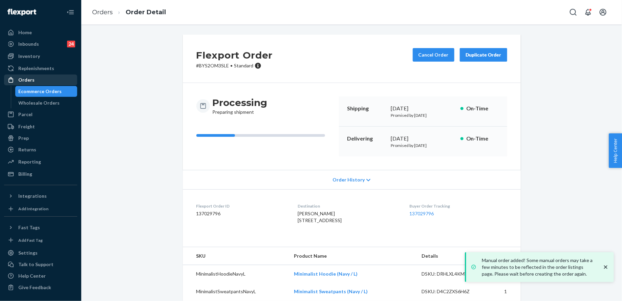
click at [50, 78] on div "Orders" at bounding box center [41, 79] width 72 height 9
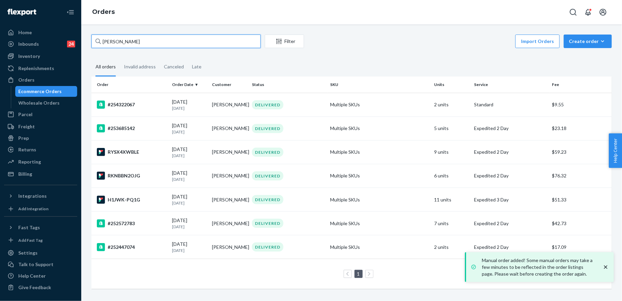
click at [124, 41] on input "[PERSON_NAME]" at bounding box center [175, 42] width 169 height 14
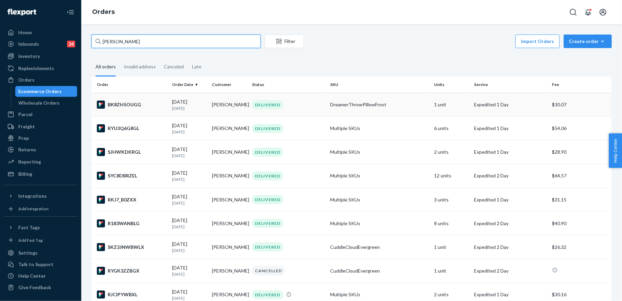
type input "[PERSON_NAME]"
click at [360, 100] on td "DreamerThrowPillowFrost" at bounding box center [379, 105] width 104 height 24
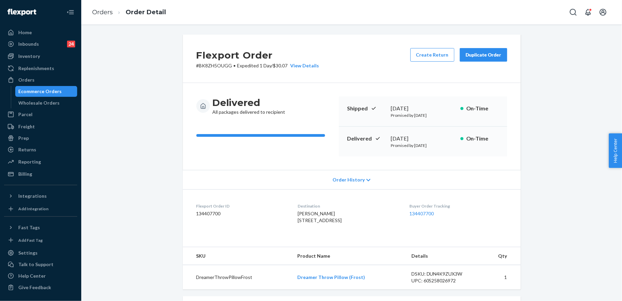
click at [487, 52] on div "Duplicate Order" at bounding box center [483, 54] width 36 height 7
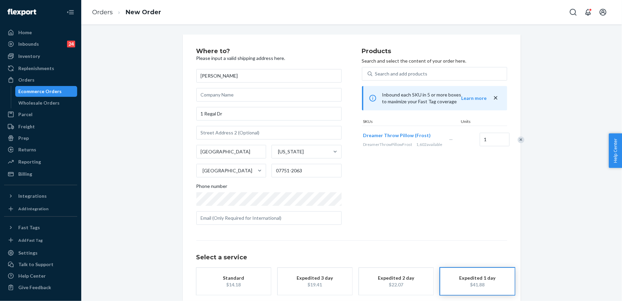
click at [518, 143] on div "Remove Item" at bounding box center [521, 139] width 7 height 7
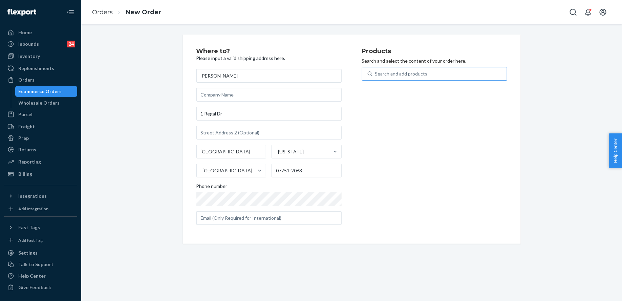
click at [449, 72] on div "Search and add products" at bounding box center [439, 74] width 134 height 12
click at [376, 72] on input "Search and add products" at bounding box center [375, 73] width 1 height 7
type input "w"
type input "bag"
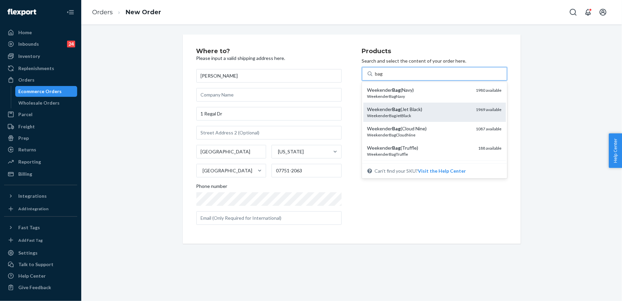
scroll to position [11, 0]
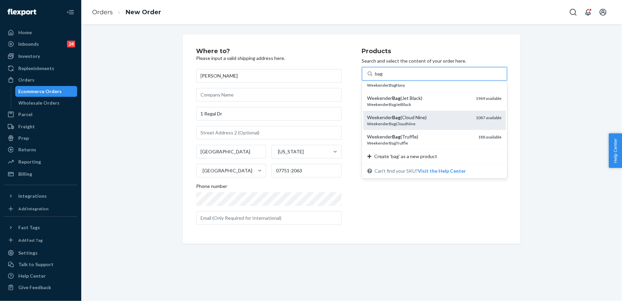
click at [440, 121] on div "WeekenderBagCloudNine" at bounding box center [418, 124] width 103 height 6
click at [383, 77] on input "bag" at bounding box center [379, 73] width 8 height 7
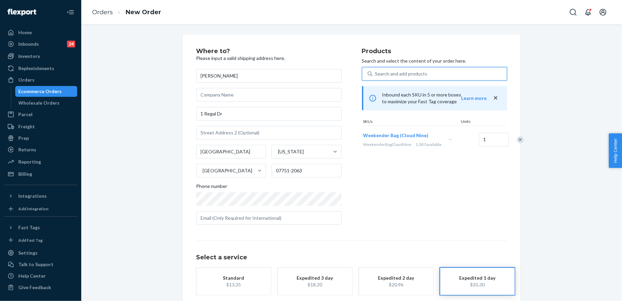
click at [244, 281] on div "button" at bounding box center [233, 281] width 54 height 0
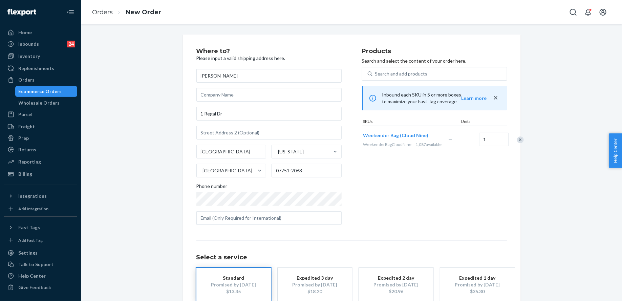
click at [466, 291] on div "$35.30" at bounding box center [477, 291] width 54 height 7
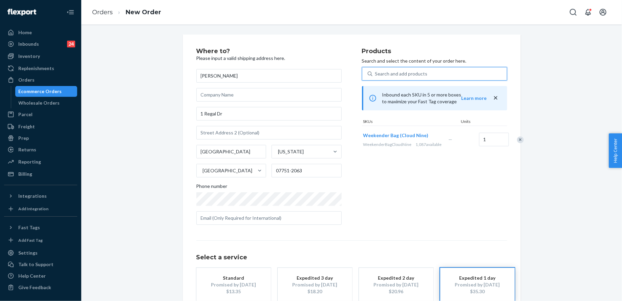
click at [409, 76] on div "Search and add products" at bounding box center [401, 73] width 52 height 7
click at [376, 76] on input "0 results available. Use Up and Down to choose options, press Enter to select t…" at bounding box center [375, 73] width 1 height 7
type input "j"
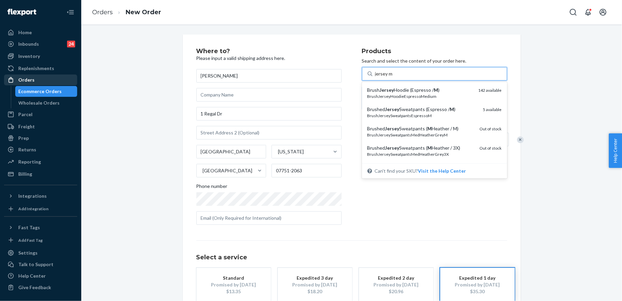
type input "jersey m"
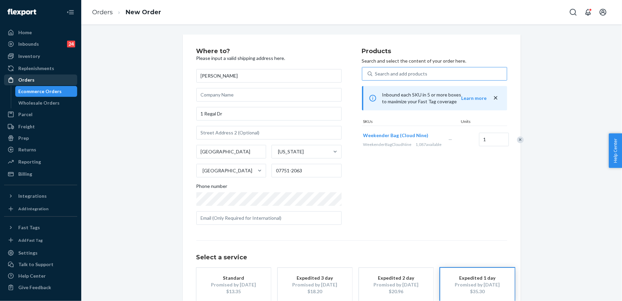
click at [43, 84] on div "Orders" at bounding box center [41, 79] width 72 height 9
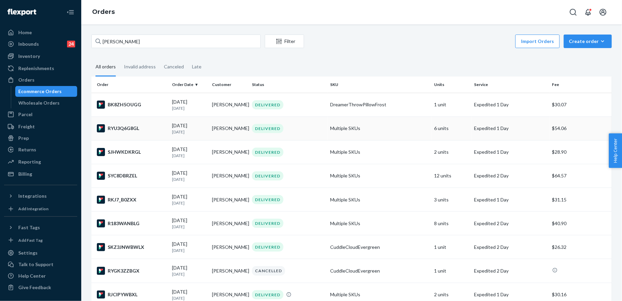
click at [356, 130] on td "Multiple SKUs" at bounding box center [379, 128] width 104 height 24
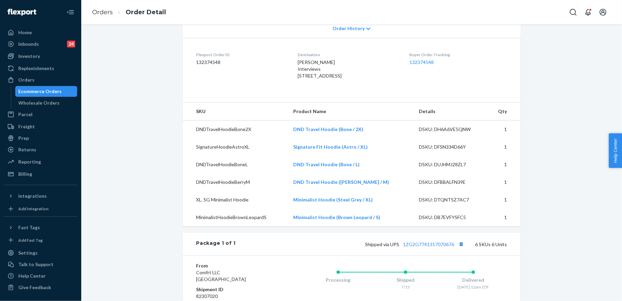
scroll to position [188, 0]
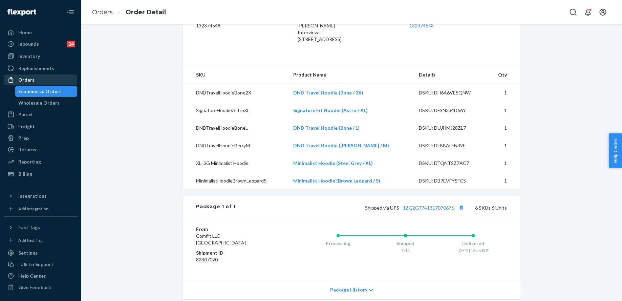
click at [61, 81] on div "Orders" at bounding box center [41, 79] width 72 height 9
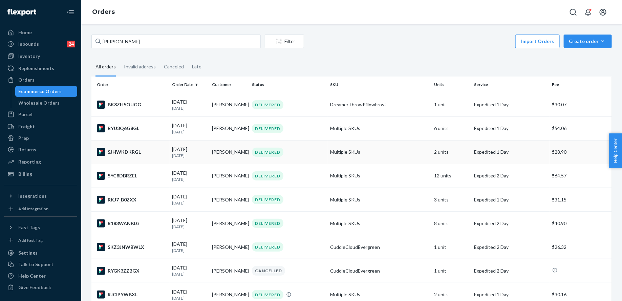
click at [377, 150] on td "Multiple SKUs" at bounding box center [379, 152] width 104 height 24
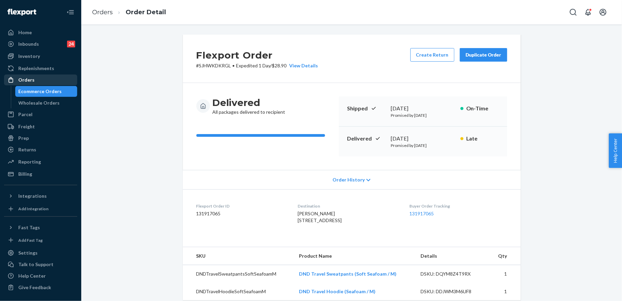
click at [73, 82] on div "Orders" at bounding box center [41, 79] width 72 height 9
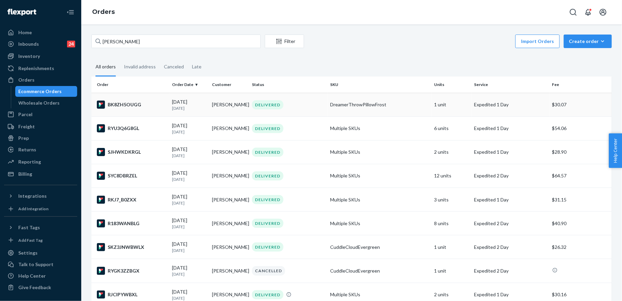
click at [321, 107] on div "DELIVERED" at bounding box center [287, 104] width 75 height 9
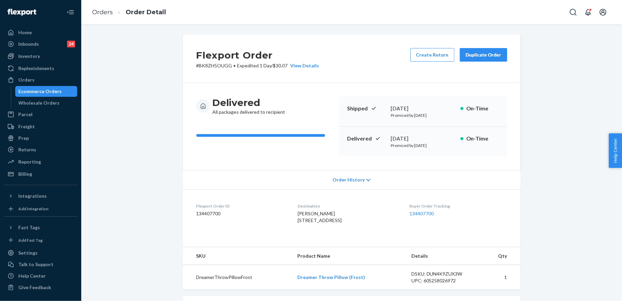
click at [503, 56] on button "Duplicate Order" at bounding box center [483, 55] width 47 height 14
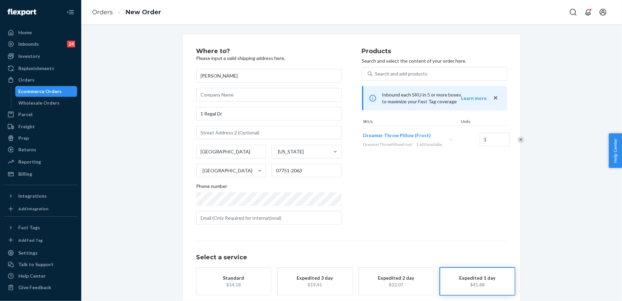
click at [509, 142] on div at bounding box center [517, 140] width 17 height 18
click at [518, 142] on div "Remove Item" at bounding box center [521, 139] width 7 height 7
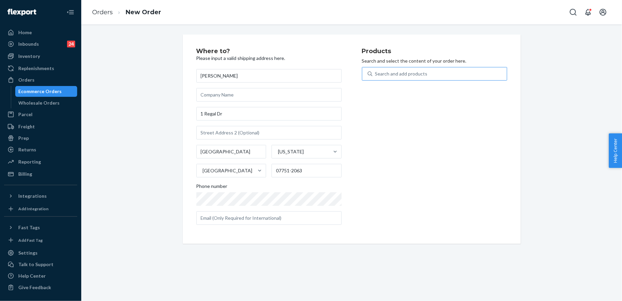
click at [442, 74] on div "Search and add products" at bounding box center [439, 74] width 134 height 12
click at [376, 74] on input "Search and add products" at bounding box center [375, 73] width 1 height 7
type input "bag"
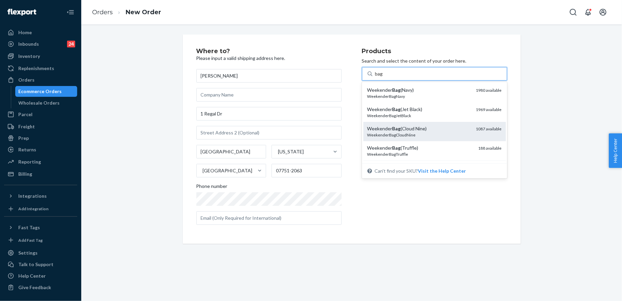
click at [449, 125] on div "Weekender Bag (Cloud Nine)" at bounding box center [418, 128] width 103 height 7
click at [383, 77] on input "bag" at bounding box center [379, 73] width 8 height 7
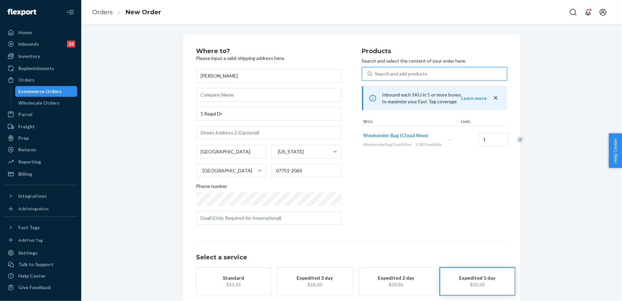
click at [417, 76] on div "Search and add products" at bounding box center [401, 73] width 52 height 7
click at [376, 76] on input "0 results available. Use Up and Down to choose options, press Enter to select t…" at bounding box center [375, 73] width 1 height 7
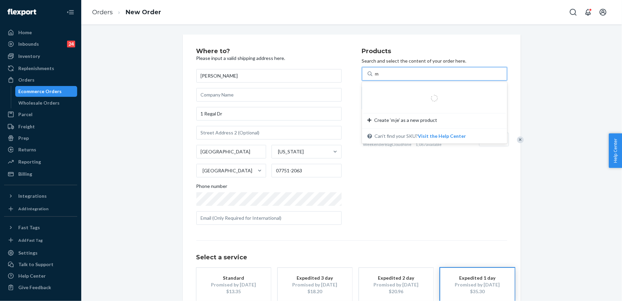
type input "m"
type input "jersey m"
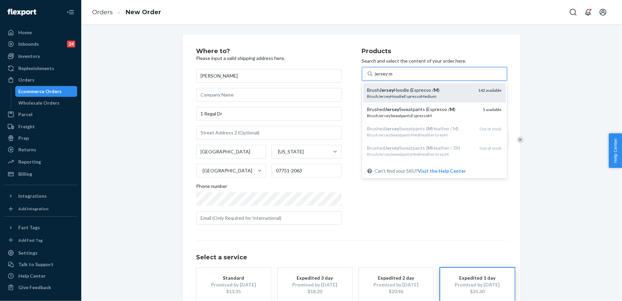
click at [433, 87] on div "Brush Jersey Hoodie (Espresso / M )" at bounding box center [420, 90] width 106 height 7
click at [393, 77] on input "jersey m" at bounding box center [384, 73] width 18 height 7
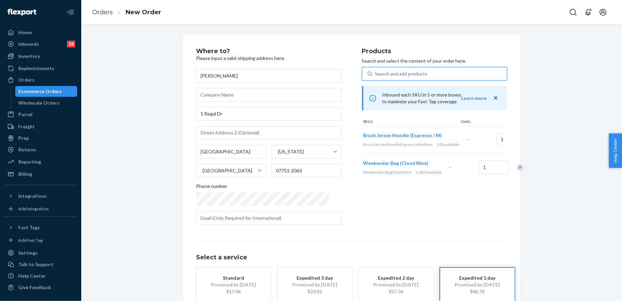
click at [423, 76] on div "Search and add products" at bounding box center [439, 74] width 134 height 12
click at [376, 76] on input "0 results available. Use Up and Down to choose options, press Enter to select t…" at bounding box center [375, 73] width 1 height 7
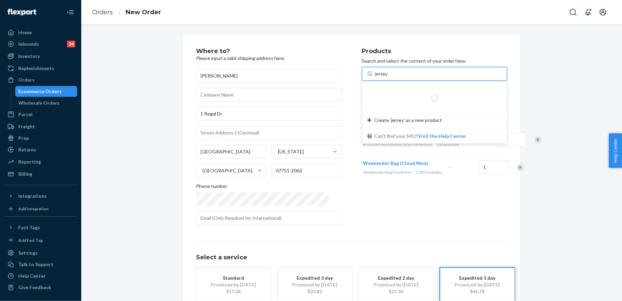
type input "jersey m"
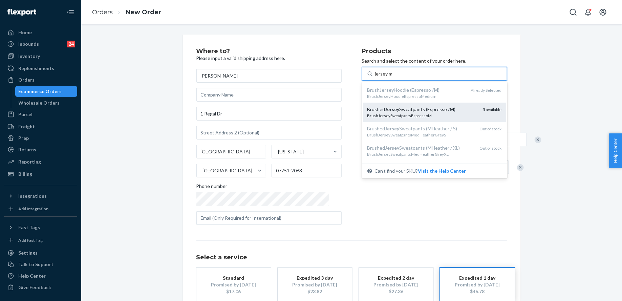
click at [443, 109] on div "Brushed Jersey Sweatpants (Espresso / M )" at bounding box center [422, 109] width 110 height 7
click at [393, 77] on input "jersey m" at bounding box center [384, 73] width 18 height 7
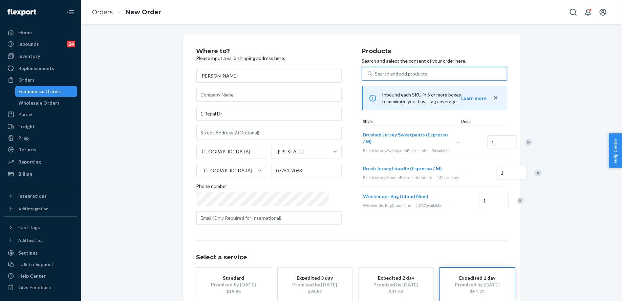
click at [414, 71] on div "Search and add products" at bounding box center [439, 74] width 134 height 12
click at [376, 71] on input "0 results available. Select is focused ,type to refine list, press Down to open…" at bounding box center [375, 73] width 1 height 7
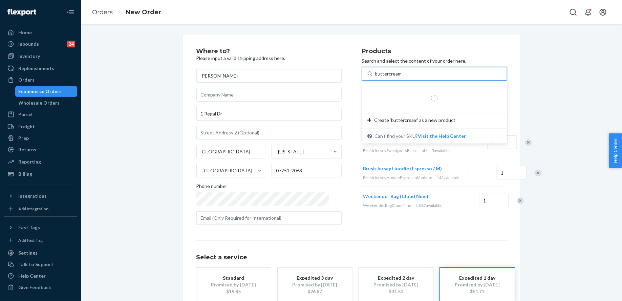
type input "buttercream m"
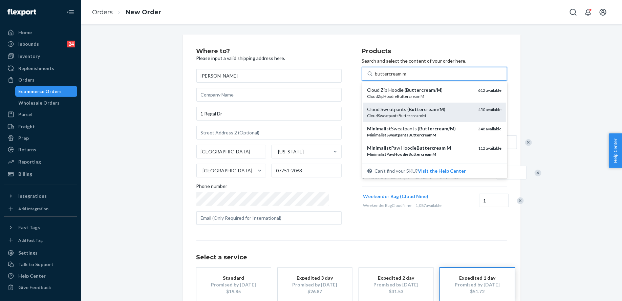
click at [424, 113] on div "CloudSweatpantsButtercreamM" at bounding box center [420, 116] width 106 height 6
click at [407, 77] on input "buttercream m" at bounding box center [390, 73] width 31 height 7
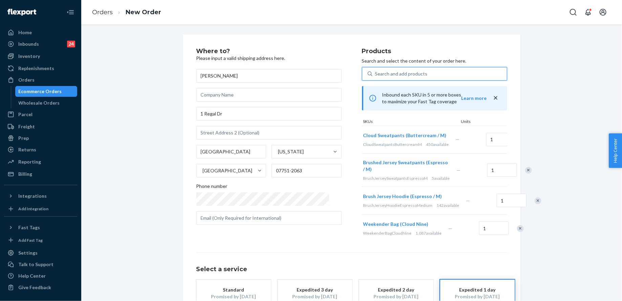
click at [414, 76] on div "Search and add products" at bounding box center [439, 74] width 134 height 12
click at [376, 76] on input "0 results available. Use Up and Down to choose options, press Enter to select t…" at bounding box center [375, 73] width 1 height 7
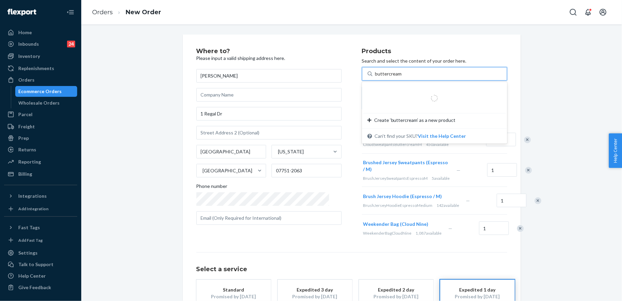
type input "buttercream m"
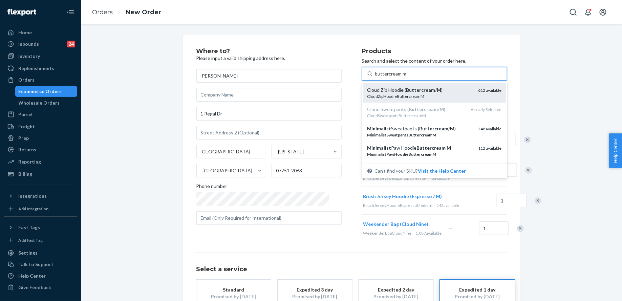
click at [422, 94] on div "CloudZipHoodieButtercreamM" at bounding box center [420, 96] width 106 height 6
click at [407, 77] on input "buttercream m" at bounding box center [390, 73] width 31 height 7
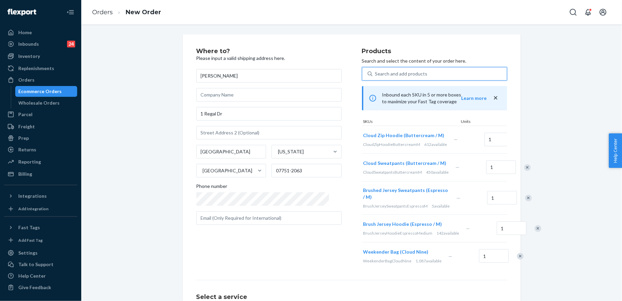
click at [415, 78] on div "Search and add products" at bounding box center [439, 74] width 134 height 12
click at [376, 77] on input "0 results available. Select is focused ,type to refine list, press Down to open…" at bounding box center [375, 73] width 1 height 7
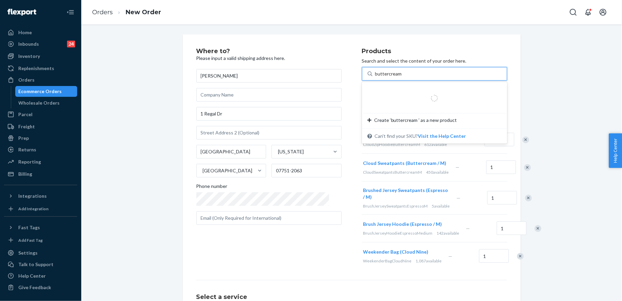
type input "buttercream m"
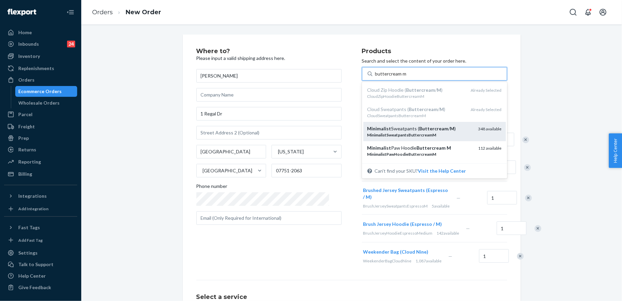
click at [421, 130] on em "Buttercream" at bounding box center [433, 129] width 29 height 6
click at [407, 77] on input "buttercream m" at bounding box center [390, 73] width 31 height 7
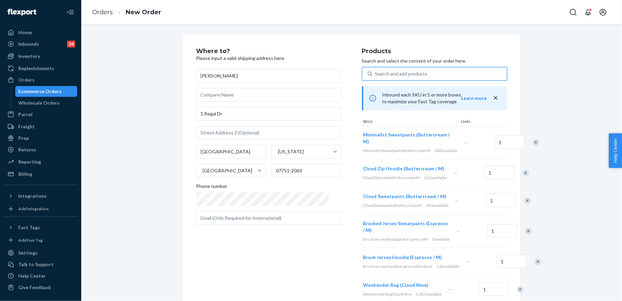
click at [409, 75] on div "Search and add products" at bounding box center [401, 73] width 52 height 7
click at [376, 75] on input "0 results available. Select is focused ,type to refine list, press Down to open…" at bounding box center [375, 73] width 1 height 7
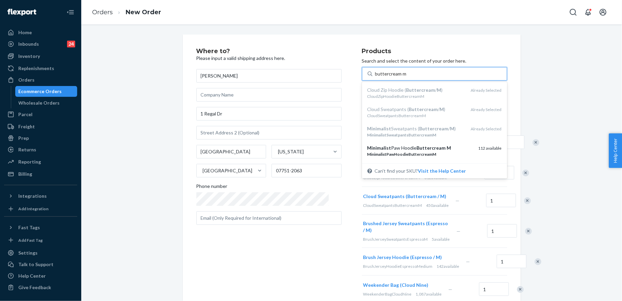
type input "buttercream m"
click at [580, 133] on div "Where to? Please input a valid shipping address here. [PERSON_NAME] [STREET_ADD…" at bounding box center [351, 225] width 530 height 380
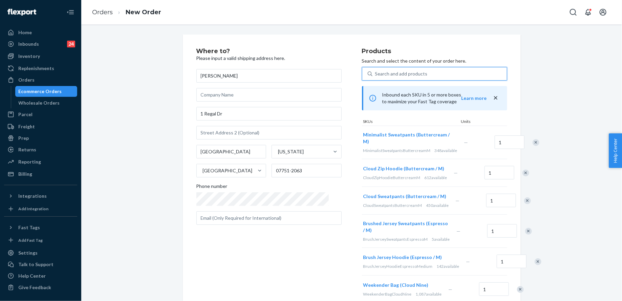
click at [423, 69] on div "Search and add products" at bounding box center [439, 74] width 134 height 12
click at [376, 70] on input "0 results available. Use Up and Down to choose options, press Enter to select t…" at bounding box center [375, 73] width 1 height 7
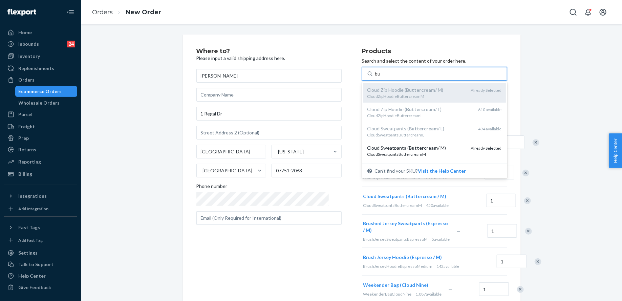
type input "b"
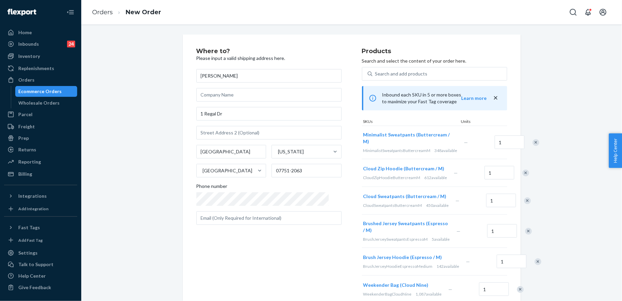
click at [532, 146] on div "Remove Item" at bounding box center [535, 142] width 7 height 7
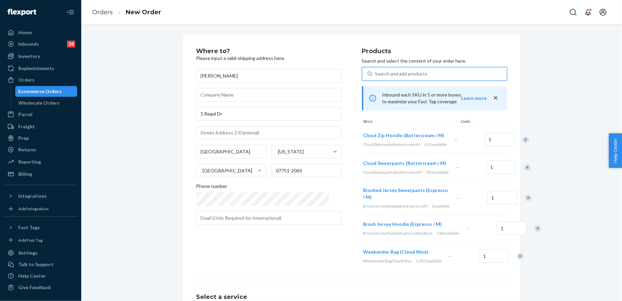
click at [409, 69] on div "Search and add products" at bounding box center [439, 74] width 134 height 12
click at [376, 70] on input "0 results available. Use Up and Down to choose options, press Enter to select t…" at bounding box center [375, 73] width 1 height 7
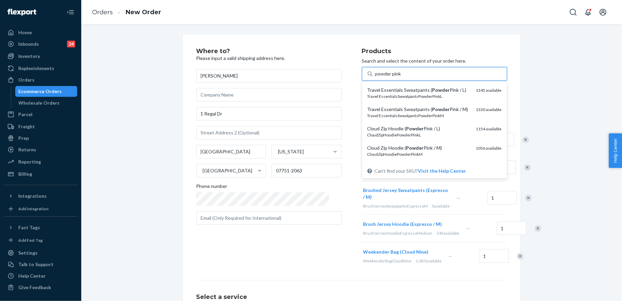
type input "powder pink m"
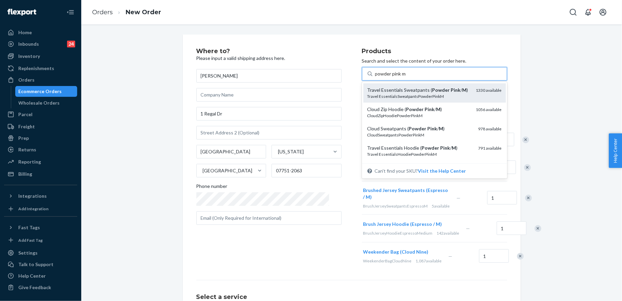
click at [418, 101] on div "Travel Essentials Sweatpants ( Powder Pink / M ) Travel EssentialsSweatpantsPow…" at bounding box center [434, 92] width 142 height 19
click at [406, 77] on input "powder pink m" at bounding box center [390, 73] width 31 height 7
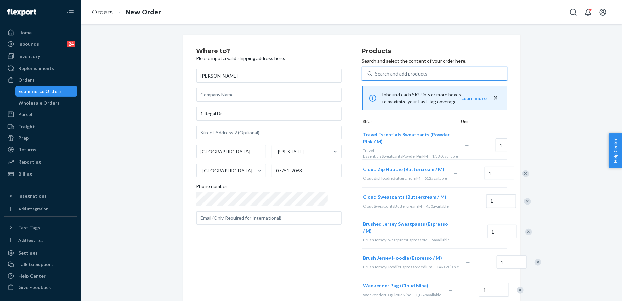
click at [418, 71] on div "Search and add products" at bounding box center [439, 74] width 134 height 12
click at [376, 71] on input "0 results available. Select is focused ,type to refine list, press Down to open…" at bounding box center [375, 73] width 1 height 7
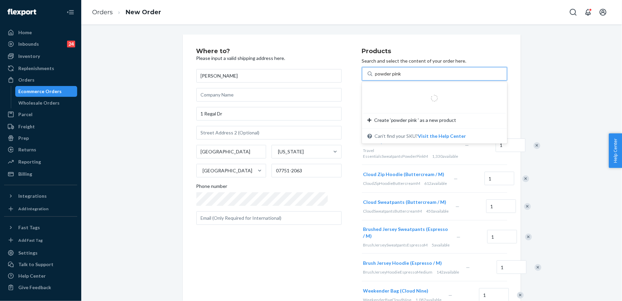
type input "powder pink m"
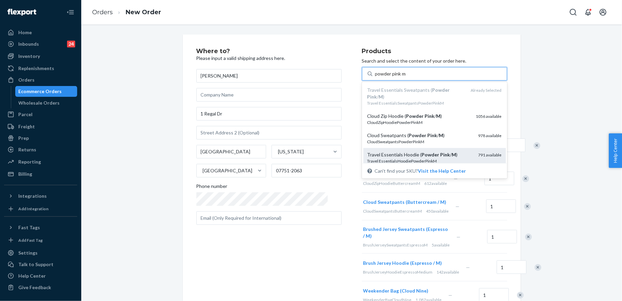
click at [440, 152] on em "Pink" at bounding box center [445, 155] width 10 height 6
click at [406, 77] on input "powder pink m" at bounding box center [390, 73] width 31 height 7
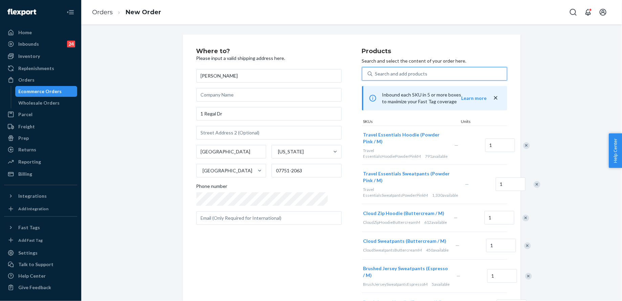
click at [402, 71] on div "Search and add products" at bounding box center [401, 73] width 52 height 7
click at [376, 71] on input "0 results available. Select is focused ,type to refine list, press Down to open…" at bounding box center [375, 73] width 1 height 7
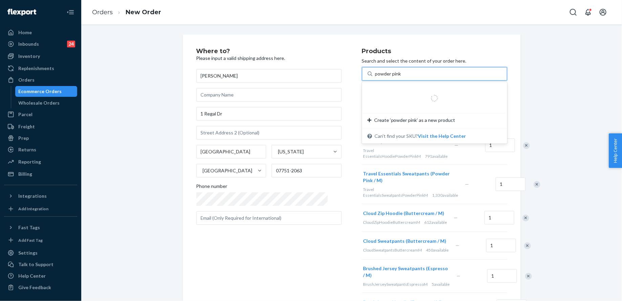
type input "powder pink m"
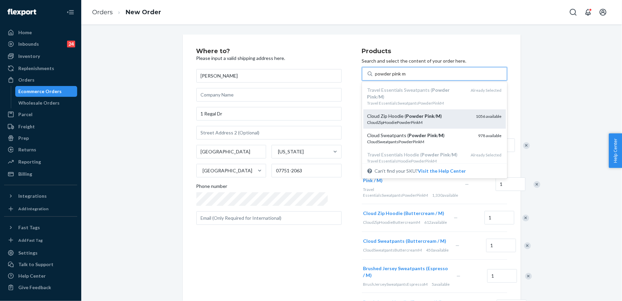
click at [429, 113] on div "Cloud Zip Hoodie ( Powder Pink / M )" at bounding box center [418, 116] width 103 height 7
click at [406, 77] on input "powder pink m" at bounding box center [390, 73] width 31 height 7
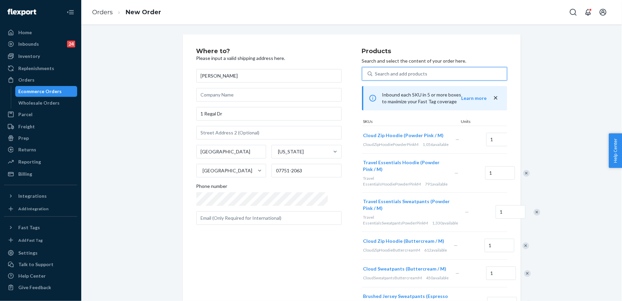
click at [412, 75] on div "Search and add products" at bounding box center [439, 74] width 134 height 12
click at [376, 75] on input "0 results available. Select is focused ,type to refine list, press Down to open…" at bounding box center [375, 73] width 1 height 7
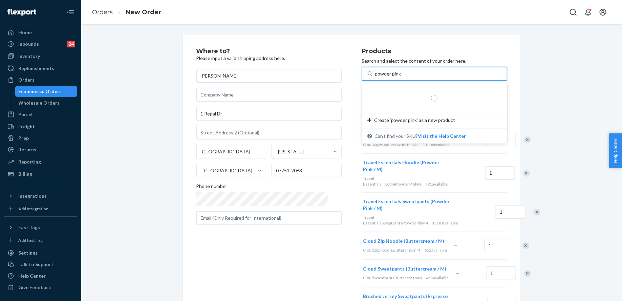
type input "powder pink m"
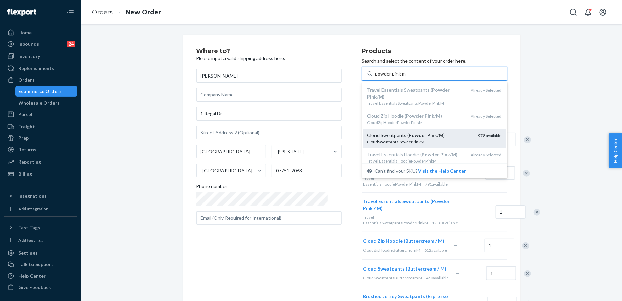
click at [425, 129] on div "Cloud Sweatpants ( Powder Pink / M ) CloudSweatpantsPowderPinkM 978 available" at bounding box center [434, 138] width 142 height 19
click at [406, 77] on input "powder pink m" at bounding box center [390, 73] width 31 height 7
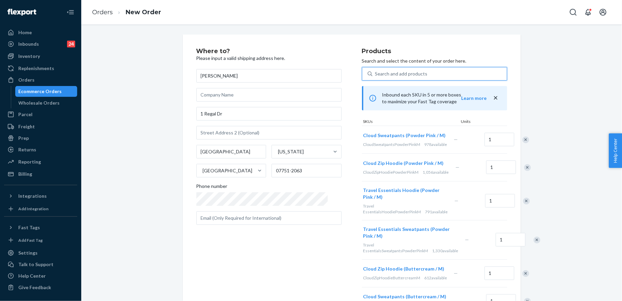
click at [398, 75] on div "Search and add products" at bounding box center [401, 73] width 52 height 7
click at [376, 75] on input "0 results available. Select is focused ,type to refine list, press Down to open…" at bounding box center [375, 73] width 1 height 7
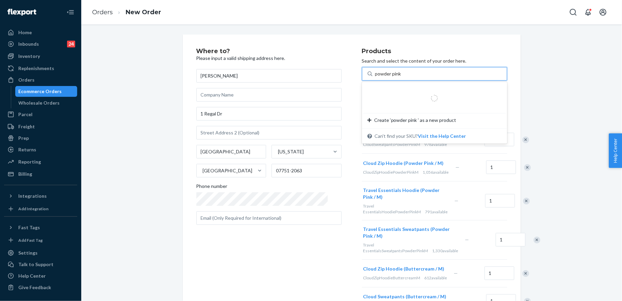
type input "powder pink m"
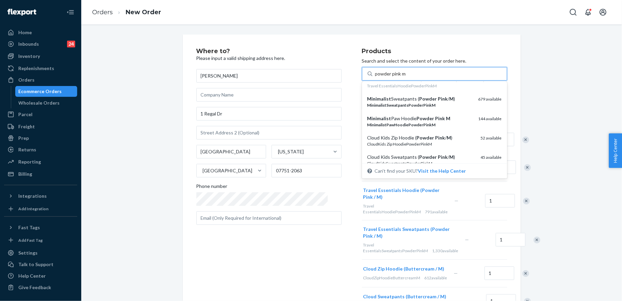
scroll to position [74, 0]
click at [433, 104] on div "MinimalistSweatpantsPowderPinkM" at bounding box center [420, 107] width 106 height 6
click at [406, 77] on input "powder pink m" at bounding box center [390, 73] width 31 height 7
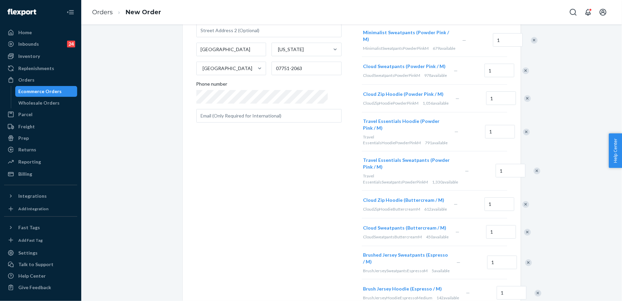
scroll to position [0, 0]
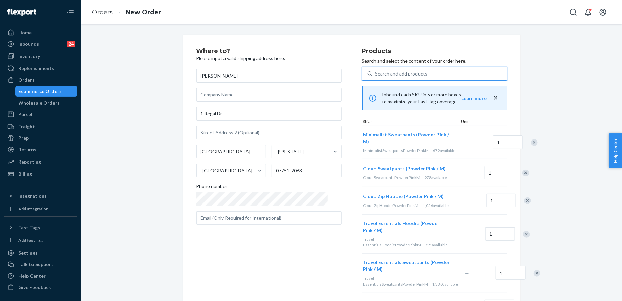
click at [427, 80] on div "Search and add products" at bounding box center [434, 74] width 145 height 14
click at [376, 77] on input "0 results available. Select is focused ,type to refine list, press Down to open…" at bounding box center [375, 73] width 1 height 7
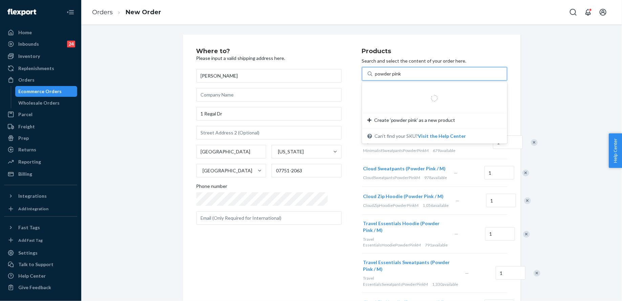
type input "powder pink m"
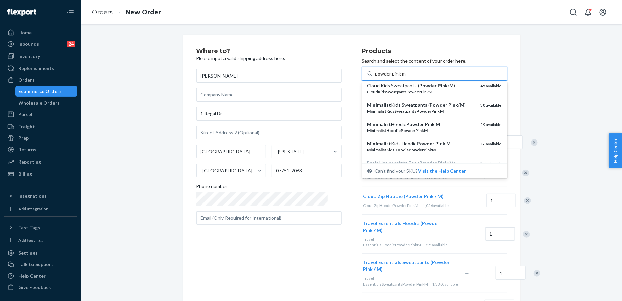
scroll to position [148, 0]
click at [436, 116] on div "Minimalist Hoodie Powder Pink M MinimalistHoodiePowderPinkM 29 available" at bounding box center [434, 125] width 142 height 19
click at [406, 77] on input "powder pink m" at bounding box center [390, 73] width 31 height 7
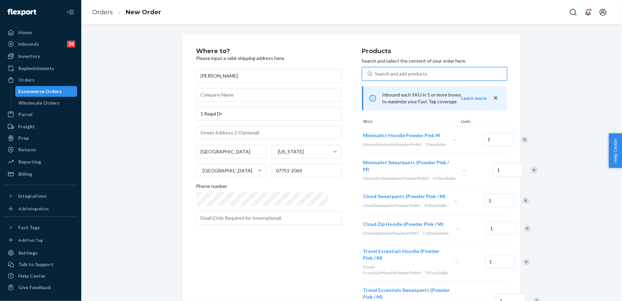
click at [419, 78] on div "Search and add products" at bounding box center [439, 74] width 134 height 12
click at [376, 77] on input "0 results available. Use Up and Down to choose options, press Enter to select t…" at bounding box center [375, 73] width 1 height 7
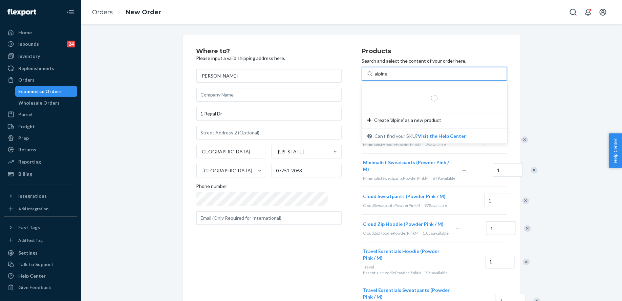
type input "alpine m"
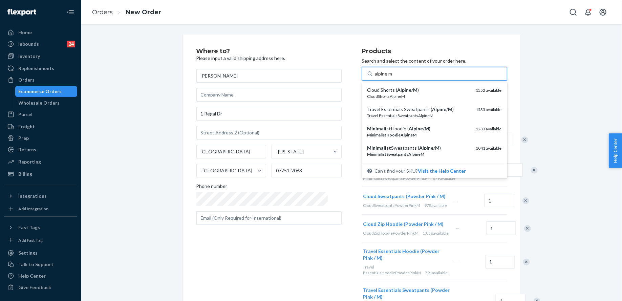
click at [426, 134] on div "MinimalistHoodieAlpineM" at bounding box center [418, 135] width 103 height 6
click at [393, 77] on input "alpine m" at bounding box center [384, 73] width 18 height 7
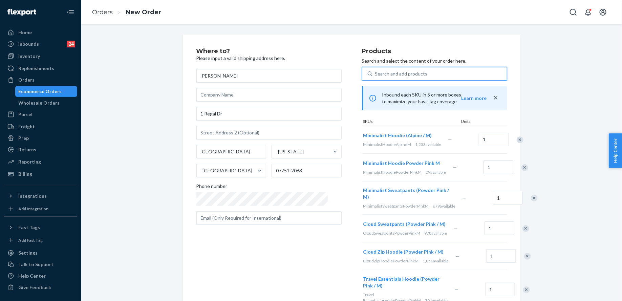
click at [400, 72] on div "Search and add products" at bounding box center [401, 73] width 52 height 7
click at [376, 72] on input "0 results available. Select is focused ,type to refine list, press Down to open…" at bounding box center [375, 73] width 1 height 7
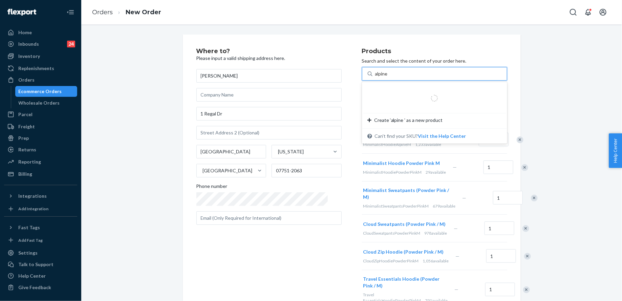
type input "alpine m"
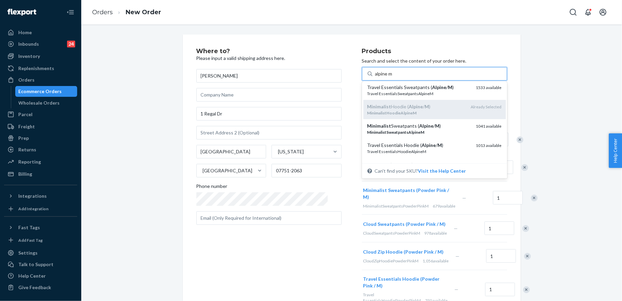
scroll to position [24, 0]
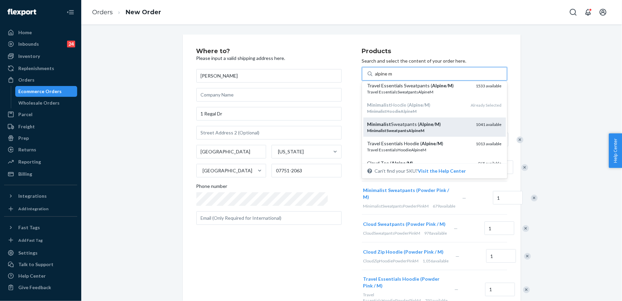
click at [419, 123] on em "Alpine" at bounding box center [426, 124] width 14 height 6
click at [393, 77] on input "alpine m" at bounding box center [384, 73] width 18 height 7
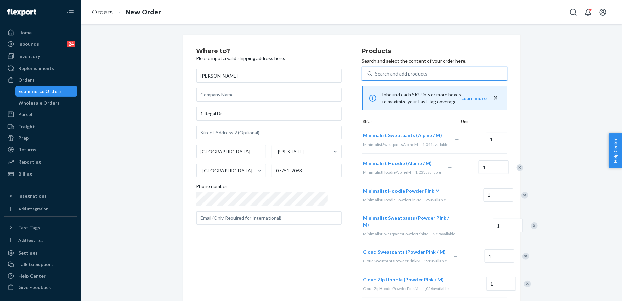
click at [397, 77] on div "Search and add products" at bounding box center [401, 73] width 52 height 7
click at [376, 77] on input "0 results available. Select is focused ,type to refine list, press Down to open…" at bounding box center [375, 73] width 1 height 7
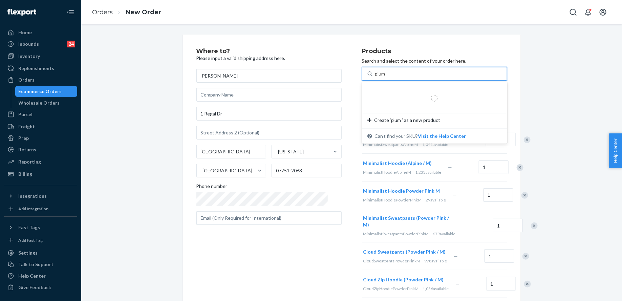
type input "plum m"
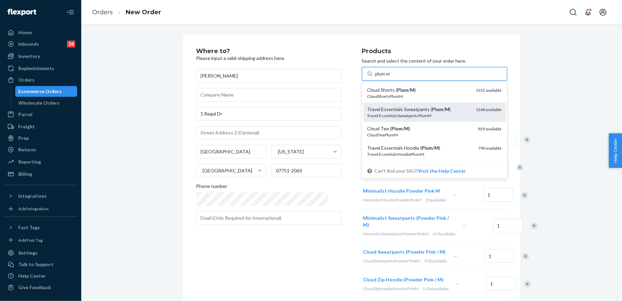
click at [406, 116] on div "Travel EssentialsSweatpantsPlumM" at bounding box center [418, 116] width 103 height 6
click at [391, 77] on input "plum m" at bounding box center [383, 73] width 16 height 7
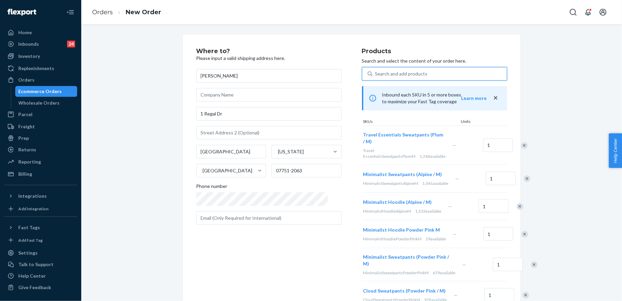
click at [402, 73] on div "Search and add products" at bounding box center [401, 73] width 52 height 7
click at [376, 73] on input "0 results available. Select is focused ,type to refine list, press Down to open…" at bounding box center [375, 73] width 1 height 7
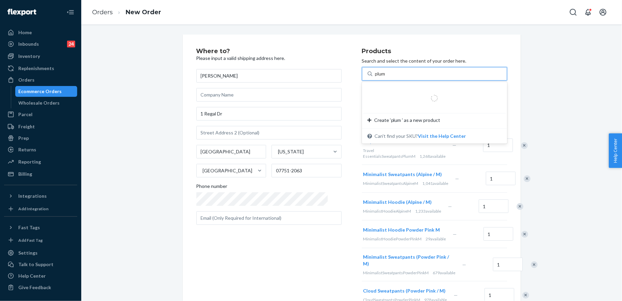
type input "plum m"
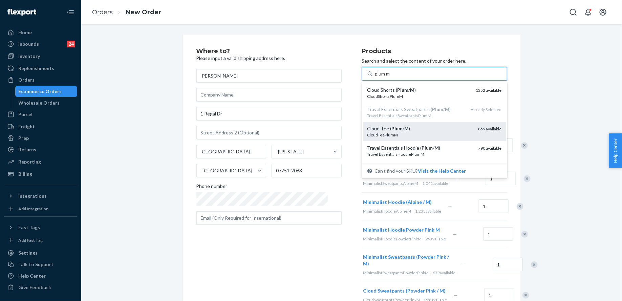
scroll to position [29, 0]
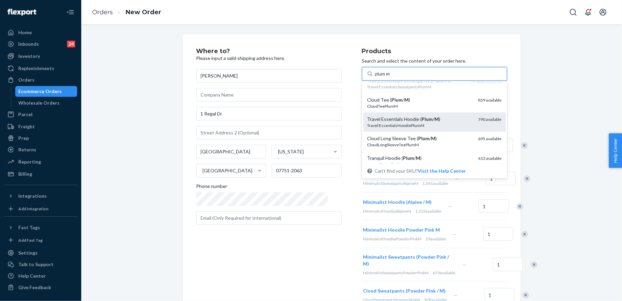
click at [424, 126] on div "Travel EssentialsHoodiePlumM" at bounding box center [420, 126] width 106 height 6
click at [391, 77] on input "plum m" at bounding box center [383, 73] width 16 height 7
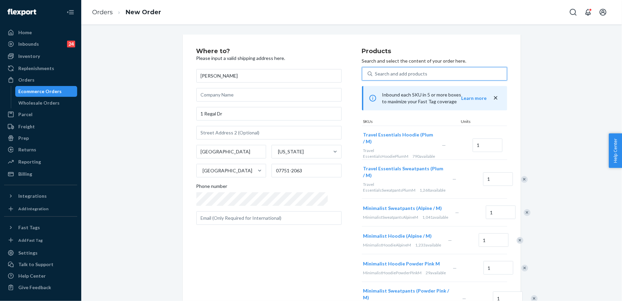
click at [407, 61] on p "Search and select the content of your order here." at bounding box center [434, 61] width 145 height 7
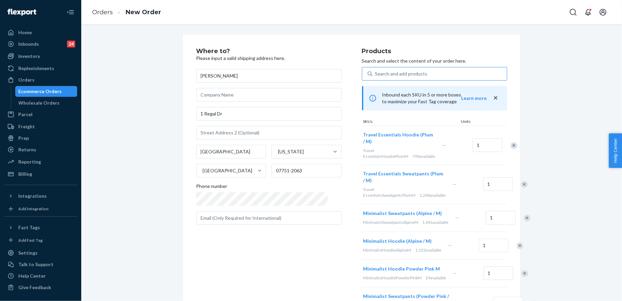
click at [412, 71] on div "Search and add products" at bounding box center [439, 74] width 134 height 12
click at [376, 71] on input "Search and add products" at bounding box center [375, 73] width 1 height 7
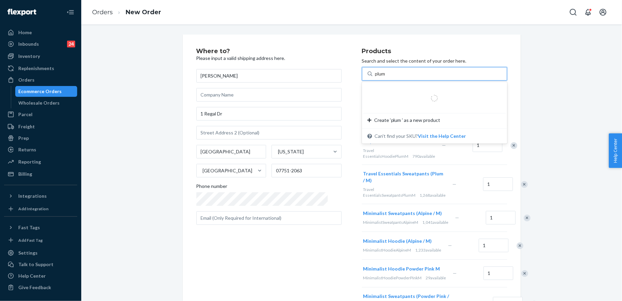
type input "plum m"
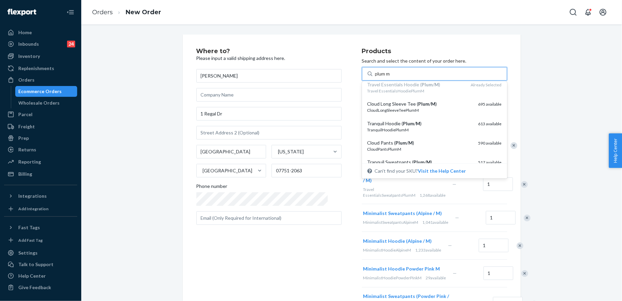
scroll to position [64, 0]
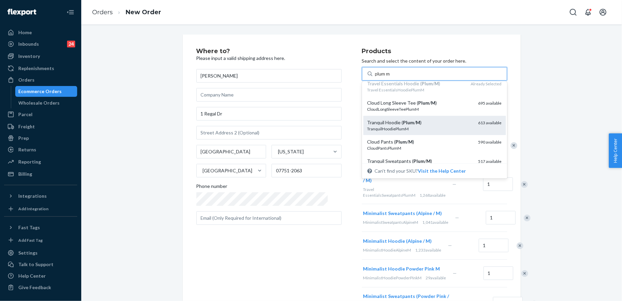
click at [430, 121] on div "Tranquil Hoodie ( Plum / M )" at bounding box center [420, 122] width 106 height 7
click at [391, 77] on input "plum m" at bounding box center [383, 73] width 16 height 7
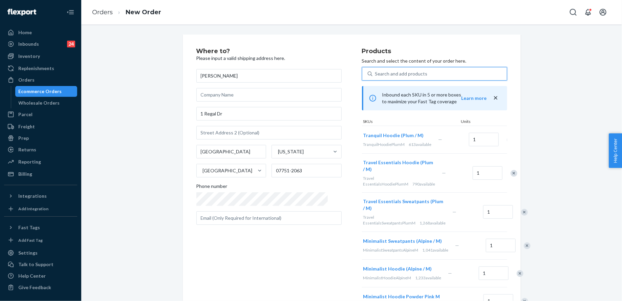
click at [418, 73] on div "Search and add products" at bounding box center [439, 74] width 134 height 12
click at [376, 73] on input "0 results available. Select is focused ,type to refine list, press Down to open…" at bounding box center [375, 73] width 1 height 7
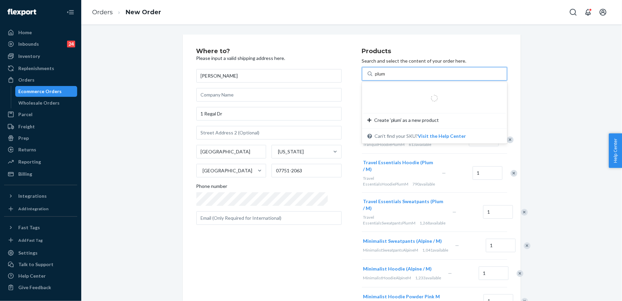
type input "plum m"
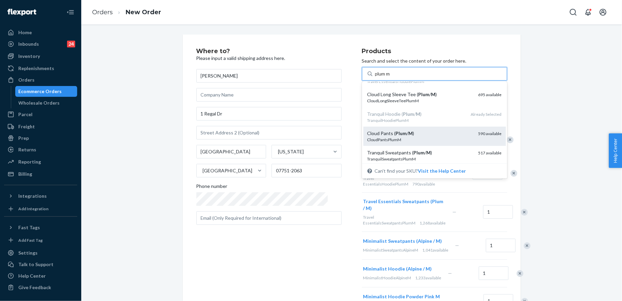
scroll to position [91, 0]
click at [432, 140] on div "TranquilSweatpantsPlumM" at bounding box center [420, 140] width 106 height 6
click at [391, 77] on input "plum m" at bounding box center [383, 73] width 16 height 7
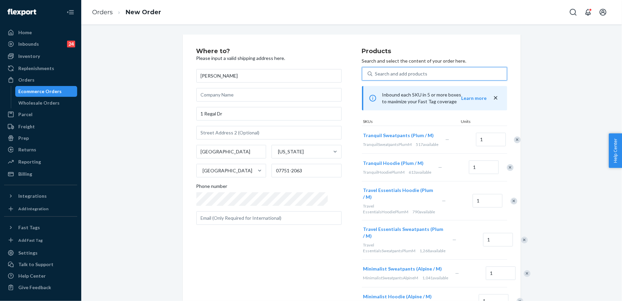
click at [409, 77] on div "Search and add products" at bounding box center [401, 73] width 52 height 7
click at [376, 77] on input "0 results available. Use Up and Down to choose options, press Enter to select t…" at bounding box center [375, 73] width 1 height 7
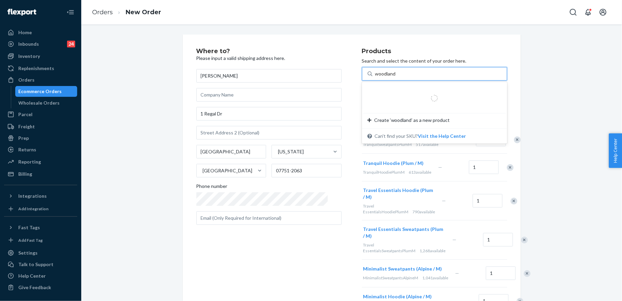
type input "woodland m"
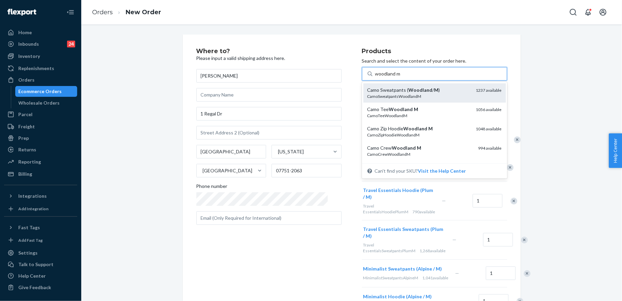
click at [410, 86] on div "Camo Sweatpants ( Woodland / M ) CamoSweatpantsWoodlandM 1237 available" at bounding box center [434, 92] width 142 height 19
click at [401, 77] on input "woodland m" at bounding box center [388, 73] width 26 height 7
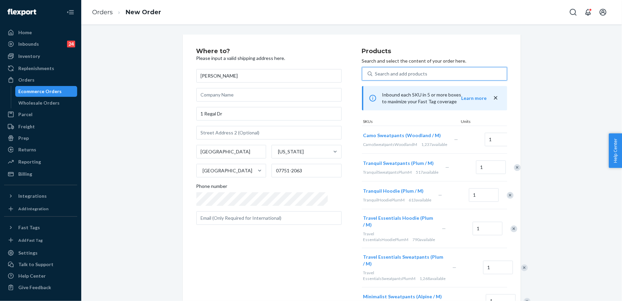
click at [406, 75] on div "Search and add products" at bounding box center [401, 73] width 52 height 7
click at [376, 75] on input "0 results available. Select is focused ,type to refine list, press Down to open…" at bounding box center [375, 73] width 1 height 7
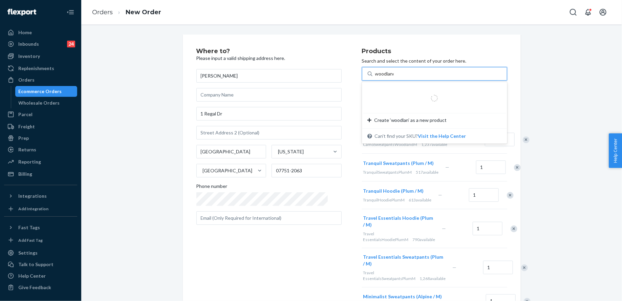
type input "woodland m"
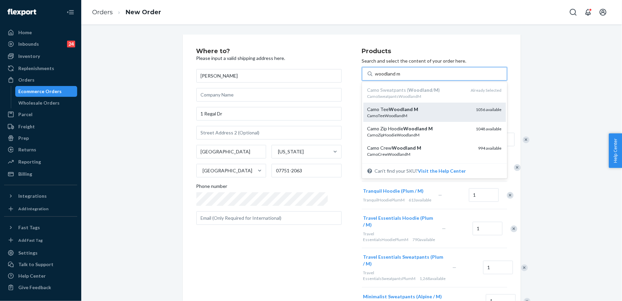
click at [418, 110] on div "Camo Tee Woodland M" at bounding box center [418, 109] width 103 height 7
click at [401, 77] on input "woodland m" at bounding box center [388, 73] width 26 height 7
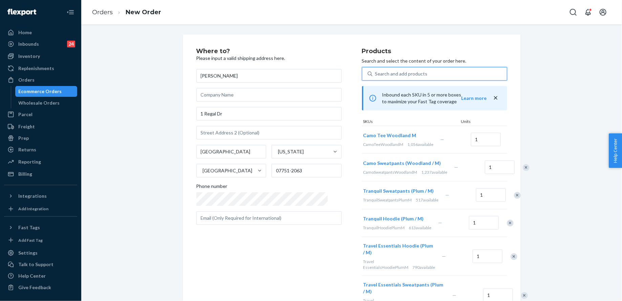
click at [415, 70] on div "Search and add products" at bounding box center [439, 74] width 134 height 12
click at [376, 70] on input "0 results available. Use Up and Down to choose options, press Enter to select t…" at bounding box center [375, 73] width 1 height 7
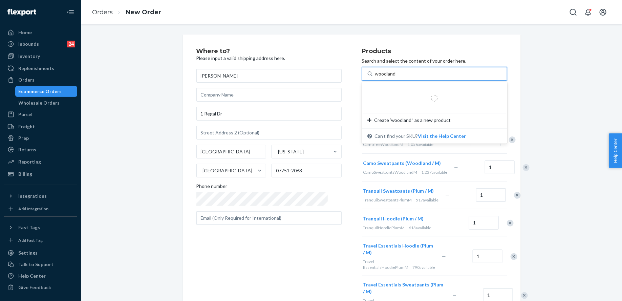
type input "woodland m"
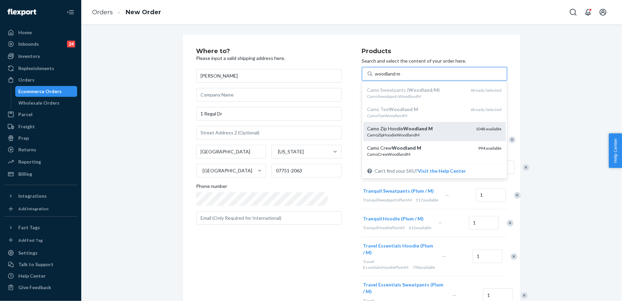
click at [425, 126] on div "Camo Zip Hoodie Woodland M" at bounding box center [418, 128] width 103 height 7
click at [401, 77] on input "woodland m" at bounding box center [388, 73] width 26 height 7
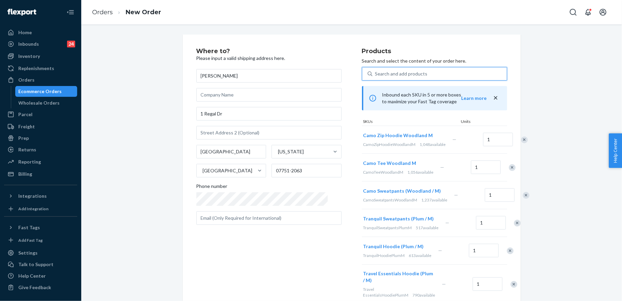
click at [414, 74] on div "Search and add products" at bounding box center [439, 74] width 134 height 12
click at [376, 74] on input "0 results available. Use Up and Down to choose options, press Enter to select t…" at bounding box center [375, 73] width 1 height 7
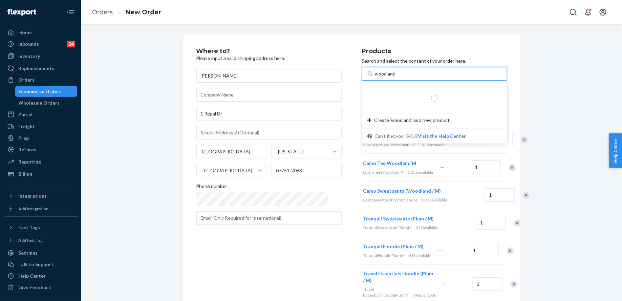
type input "woodland m"
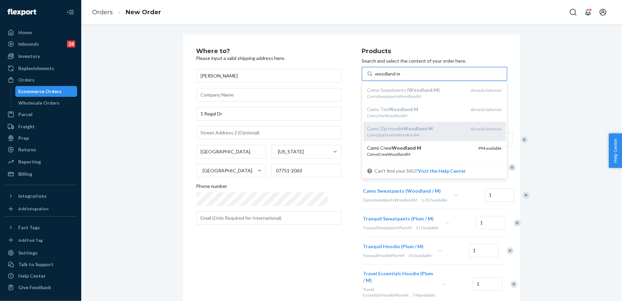
scroll to position [25, 0]
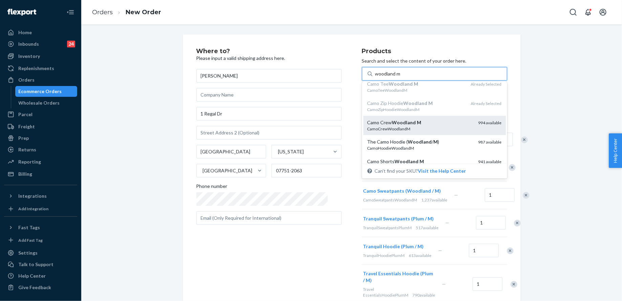
click at [427, 125] on div "Camo Crew Woodland M" at bounding box center [420, 122] width 106 height 7
click at [401, 77] on input "woodland m" at bounding box center [388, 73] width 26 height 7
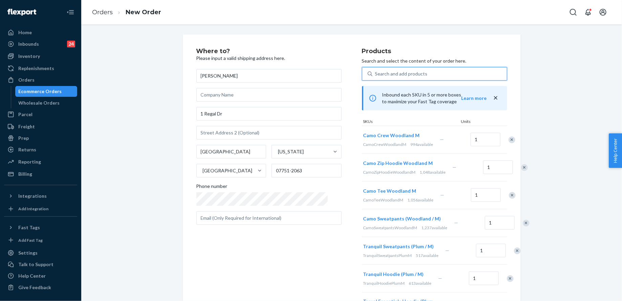
click at [412, 71] on div "Search and add products" at bounding box center [439, 74] width 134 height 12
click at [376, 71] on input "0 results available. Use Up and Down to choose options, press Enter to select t…" at bounding box center [375, 73] width 1 height 7
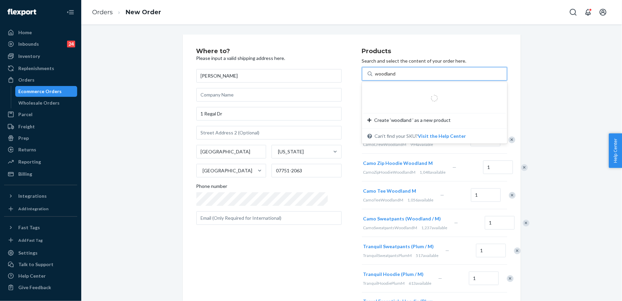
type input "woodland m"
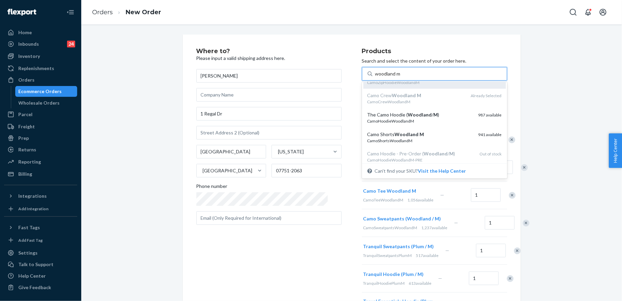
scroll to position [55, 0]
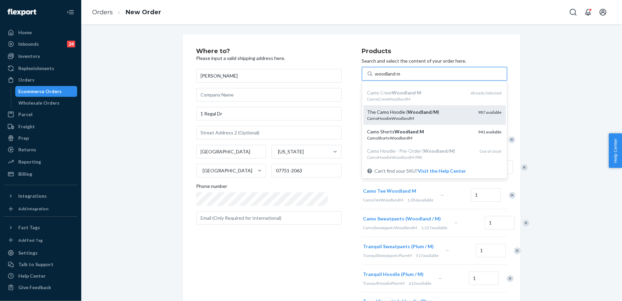
click at [439, 120] on div "CamoHoodieWoodlandM" at bounding box center [420, 118] width 106 height 6
click at [401, 77] on input "woodland m" at bounding box center [388, 73] width 26 height 7
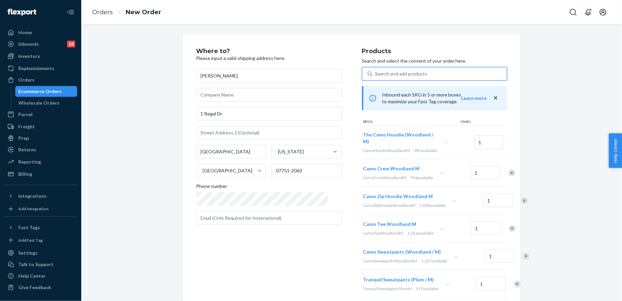
click at [415, 72] on div "Search and add products" at bounding box center [439, 74] width 134 height 12
click at [376, 72] on input "0 results available. Select is focused ,type to refine list, press Down to open…" at bounding box center [375, 73] width 1 height 7
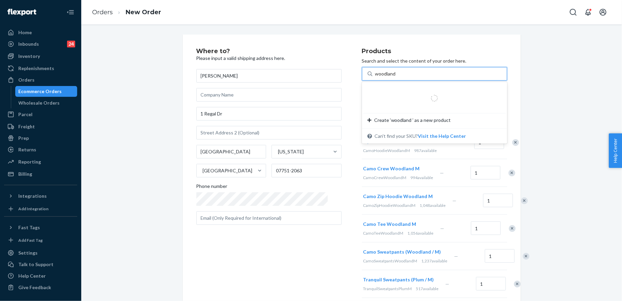
type input "woodland m"
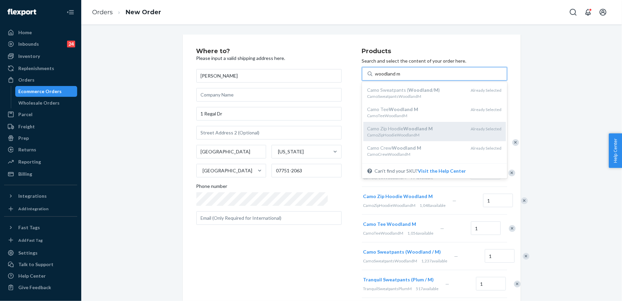
scroll to position [58, 0]
click at [424, 127] on div "Camo Shorts Woodland M" at bounding box center [420, 129] width 106 height 7
click at [401, 77] on input "woodland m" at bounding box center [388, 73] width 26 height 7
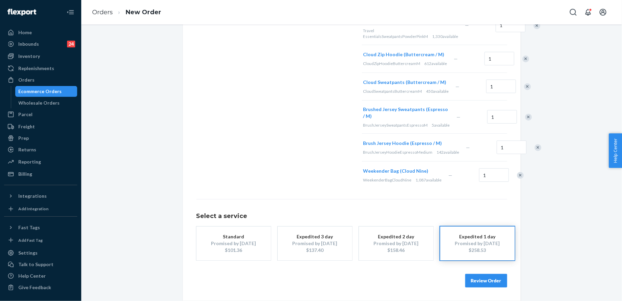
scroll to position [746, 0]
click at [478, 277] on button "Review Order" at bounding box center [486, 281] width 42 height 14
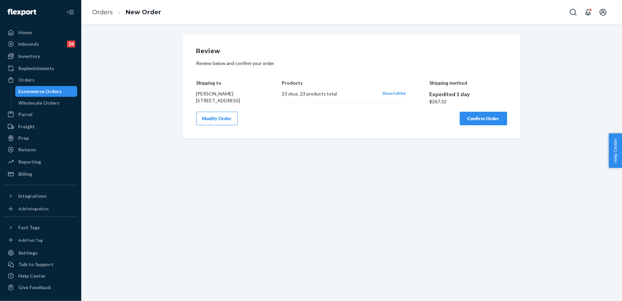
scroll to position [0, 0]
click at [480, 125] on button "Confirm Order" at bounding box center [483, 119] width 47 height 14
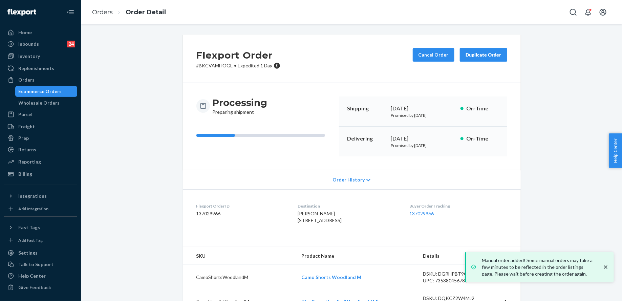
click at [308, 220] on span "[PERSON_NAME] [STREET_ADDRESS]" at bounding box center [320, 217] width 44 height 13
click at [352, 221] on div "[PERSON_NAME] [STREET_ADDRESS]" at bounding box center [348, 217] width 101 height 14
drag, startPoint x: 354, startPoint y: 222, endPoint x: 288, endPoint y: 219, distance: 66.0
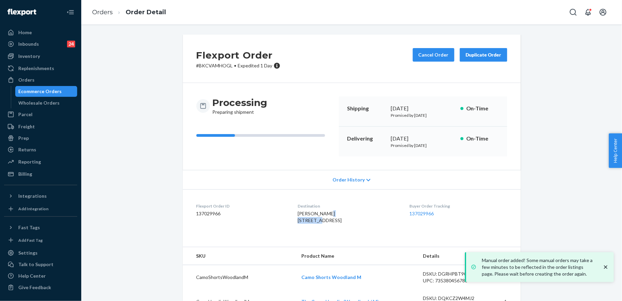
click at [288, 219] on dl "Flexport Order ID 137029966 Destination [PERSON_NAME] 1 [GEOGRAPHIC_DATA]-2063 …" at bounding box center [352, 214] width 338 height 51
click at [355, 223] on div "[PERSON_NAME] [STREET_ADDRESS]" at bounding box center [348, 217] width 101 height 14
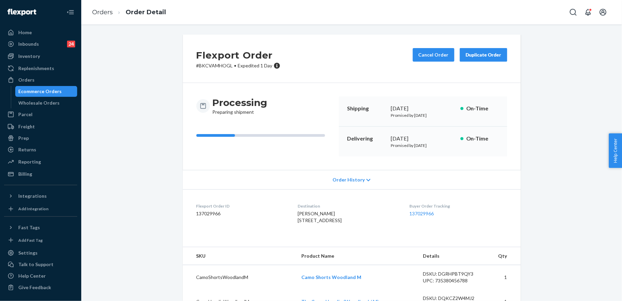
drag, startPoint x: 365, startPoint y: 226, endPoint x: 291, endPoint y: 222, distance: 73.9
click at [291, 222] on dl "Flexport Order ID 137029966 Destination [PERSON_NAME] 1 [GEOGRAPHIC_DATA]-2063 …" at bounding box center [352, 214] width 338 height 51
copy span "[STREET_ADDRESS]"
click at [48, 81] on div "Orders" at bounding box center [41, 79] width 72 height 9
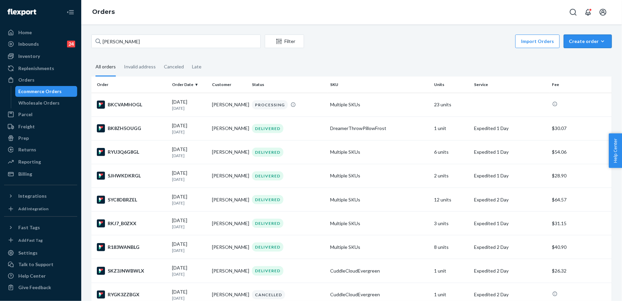
click at [599, 43] on div "Create order" at bounding box center [588, 41] width 38 height 7
click at [599, 63] on button "Ecommerce order" at bounding box center [597, 57] width 65 height 15
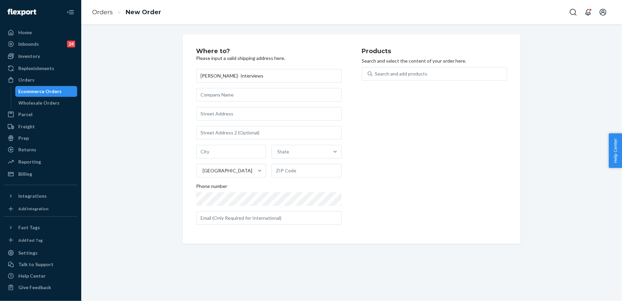
click at [224, 75] on input "[PERSON_NAME]- Interviews" at bounding box center [268, 76] width 145 height 14
type input "[PERSON_NAME]- Interviews"
click at [258, 114] on input "text" at bounding box center [268, 114] width 145 height 14
paste input "[STREET_ADDRESS]"
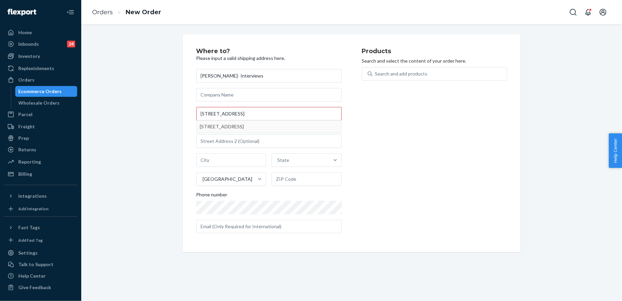
type input "1 Regal Dr"
type input "[GEOGRAPHIC_DATA]"
type input "07751"
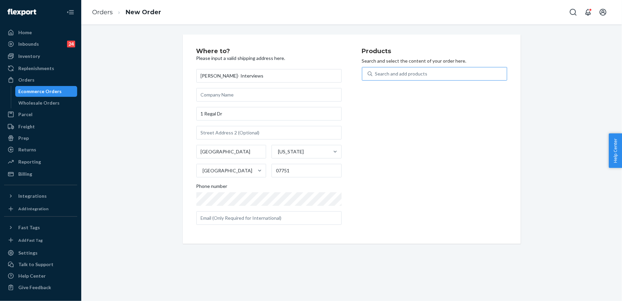
click at [436, 69] on div "Search and add products" at bounding box center [439, 74] width 134 height 12
click at [376, 70] on input "Search and add products" at bounding box center [375, 73] width 1 height 7
type input "buttercream xl"
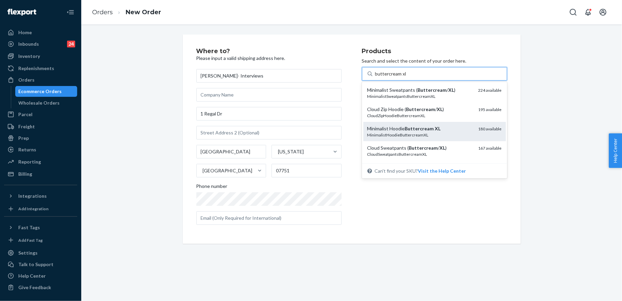
click at [442, 131] on div "Minimalist Hoodie Buttercream XL" at bounding box center [420, 128] width 106 height 7
click at [406, 77] on input "buttercream xl" at bounding box center [390, 73] width 31 height 7
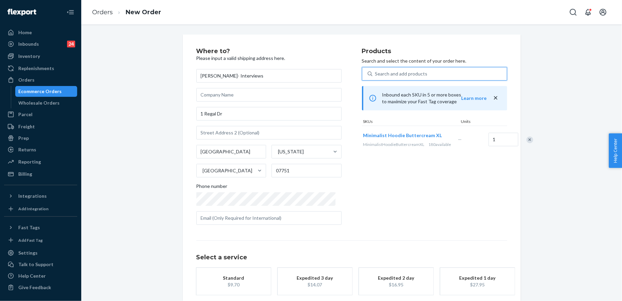
click at [418, 77] on div "Search and add products" at bounding box center [401, 73] width 52 height 7
click at [376, 77] on input "0 results available. Use Up and Down to choose options, press Enter to select t…" at bounding box center [375, 73] width 1 height 7
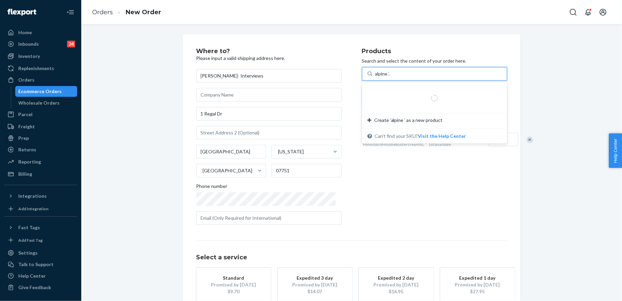
type input "alpine 2x"
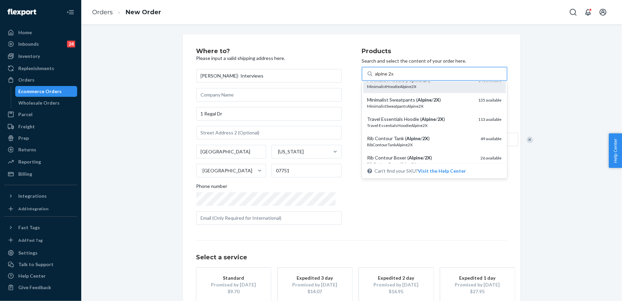
scroll to position [87, 0]
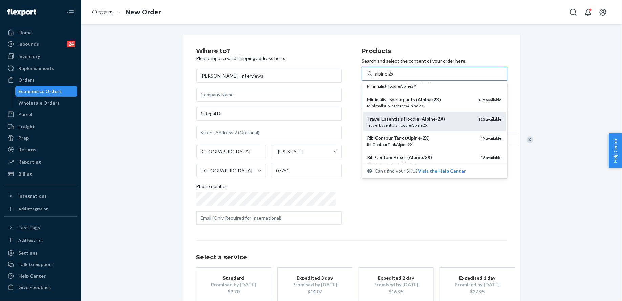
click at [438, 121] on em "2X" at bounding box center [441, 119] width 6 height 6
click at [394, 77] on input "alpine 2x" at bounding box center [384, 73] width 19 height 7
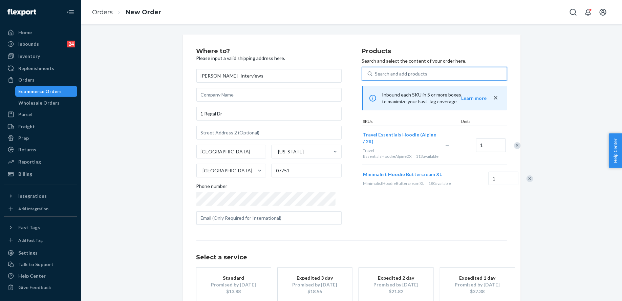
click at [411, 71] on div "Search and add products" at bounding box center [401, 73] width 52 height 7
click at [376, 71] on input "0 results available. Select is focused ,type to refine list, press Down to open…" at bounding box center [375, 73] width 1 height 7
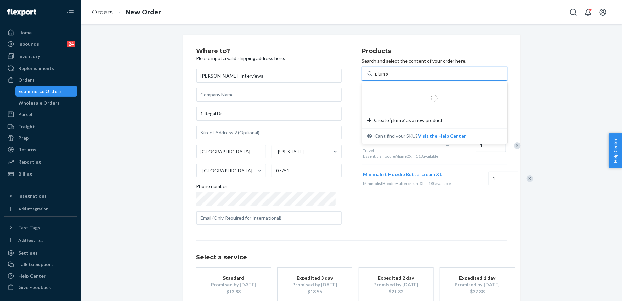
type input "plum xs"
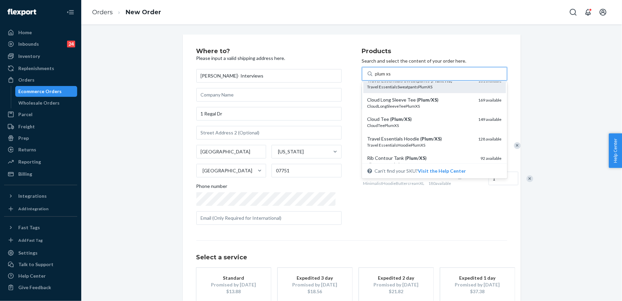
scroll to position [60, 0]
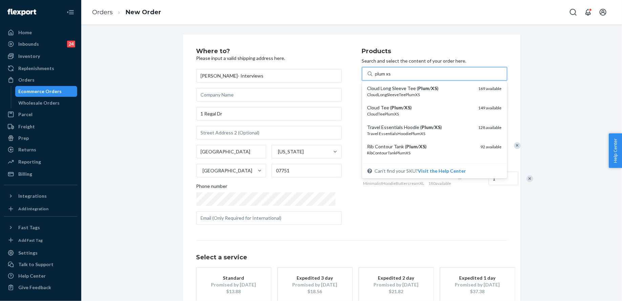
click at [419, 134] on div "Travel EssentialsHoodiePlumXS" at bounding box center [420, 134] width 106 height 6
click at [391, 77] on input "plum xs" at bounding box center [383, 73] width 16 height 7
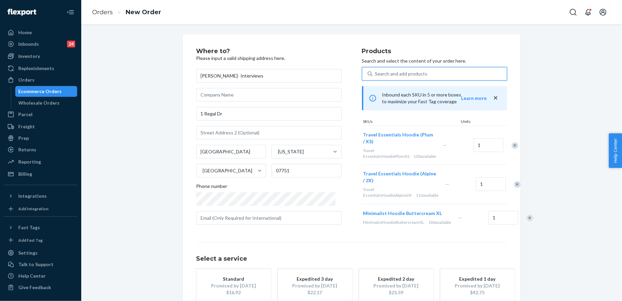
click at [392, 74] on div "Search and add products" at bounding box center [401, 73] width 52 height 7
click at [376, 74] on input "0 results available. Use Up and Down to choose options, press Enter to select t…" at bounding box center [375, 73] width 1 height 7
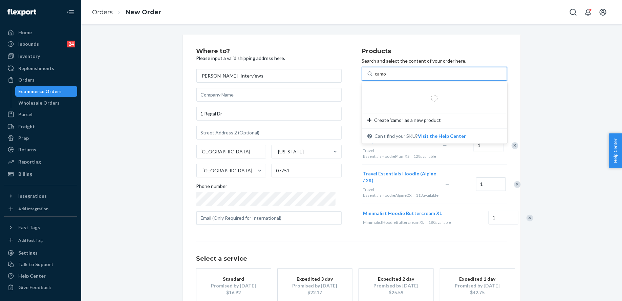
type input "camo m"
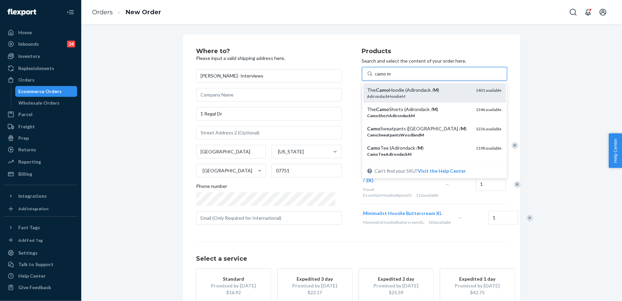
click at [398, 89] on div "The Camo Hoodie (Adirondack / M )" at bounding box center [418, 90] width 103 height 7
click at [392, 77] on input "camo m" at bounding box center [383, 73] width 17 height 7
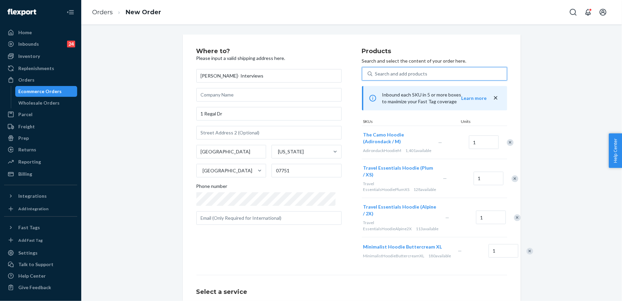
click at [389, 75] on div "Search and add products" at bounding box center [401, 73] width 52 height 7
click at [376, 75] on input "0 results available. Select is focused ,type to refine list, press Down to open…" at bounding box center [375, 73] width 1 height 7
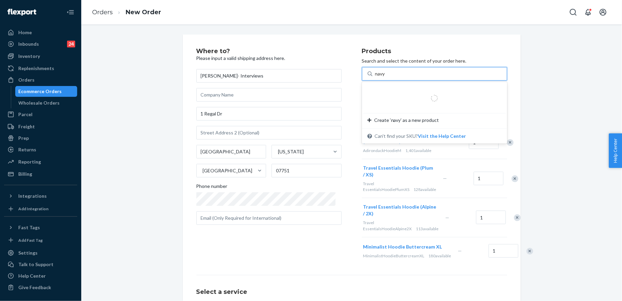
type input "navy"
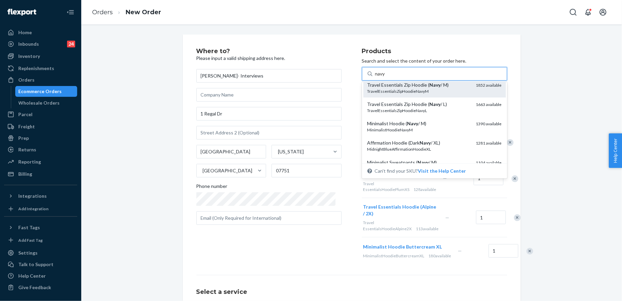
scroll to position [31, 0]
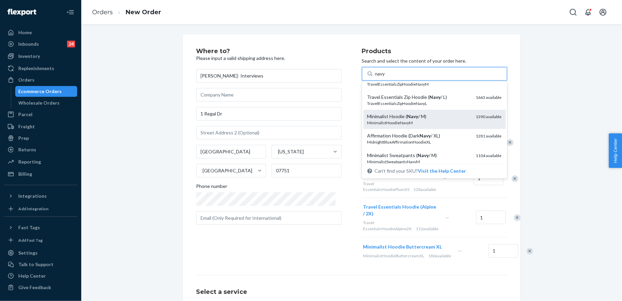
click at [405, 120] on div "MinimalistHoodieNavyM" at bounding box center [418, 123] width 103 height 6
click at [387, 77] on input "navy" at bounding box center [381, 73] width 12 height 7
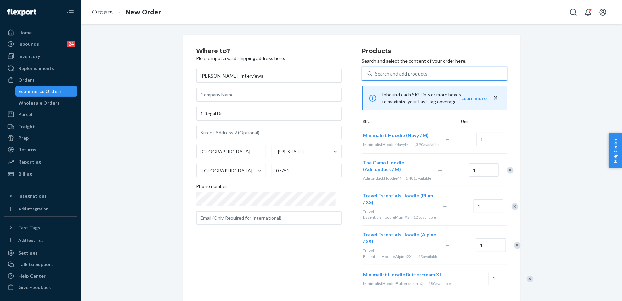
scroll to position [124, 0]
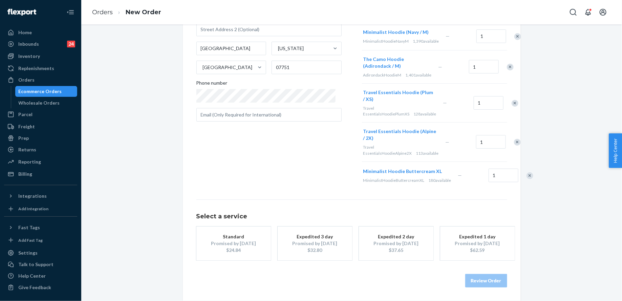
click at [469, 253] on div "$62.59" at bounding box center [477, 250] width 54 height 7
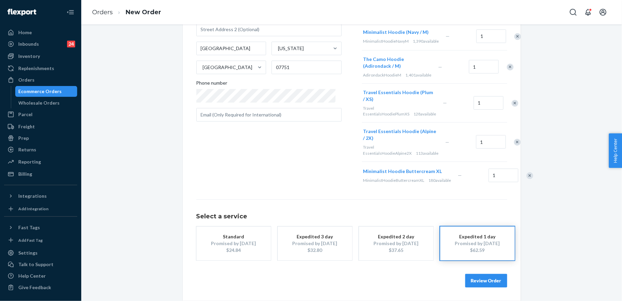
click at [484, 279] on button "Review Order" at bounding box center [486, 281] width 42 height 14
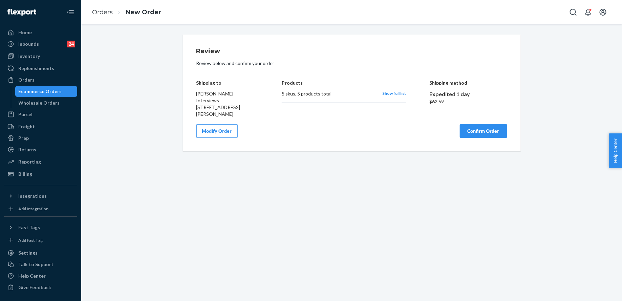
click at [482, 139] on div "Review Review below and confirm your order Shipping to [PERSON_NAME]- Interview…" at bounding box center [352, 93] width 338 height 117
click at [482, 132] on button "Confirm Order" at bounding box center [483, 131] width 47 height 14
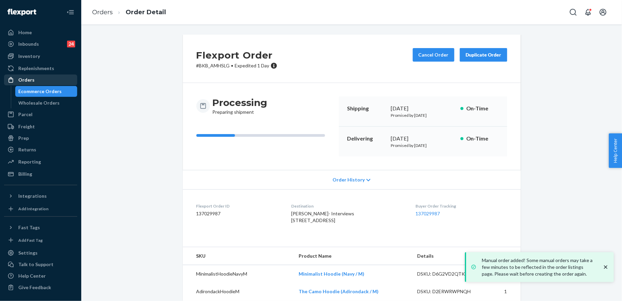
click at [65, 81] on div "Orders" at bounding box center [41, 79] width 72 height 9
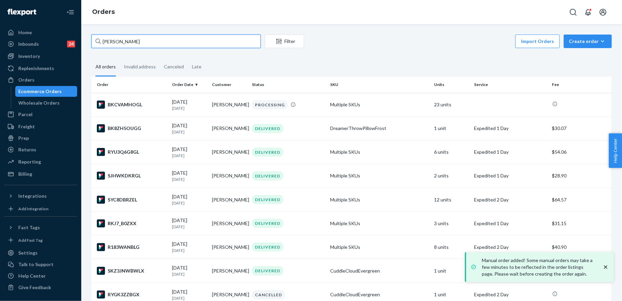
click at [169, 43] on input "[PERSON_NAME]" at bounding box center [175, 42] width 169 height 14
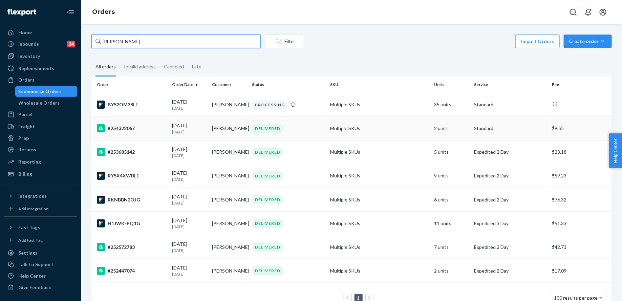
type input "[PERSON_NAME]"
click at [396, 128] on td "Multiple SKUs" at bounding box center [379, 128] width 104 height 24
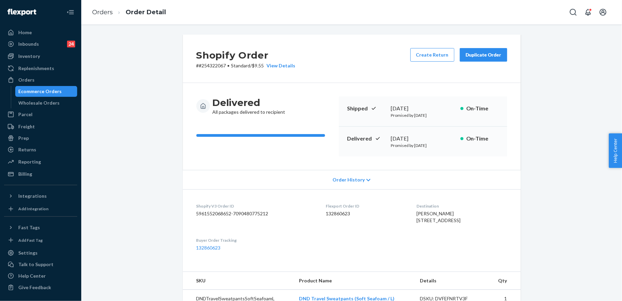
click at [486, 61] on button "Duplicate Order" at bounding box center [483, 55] width 47 height 14
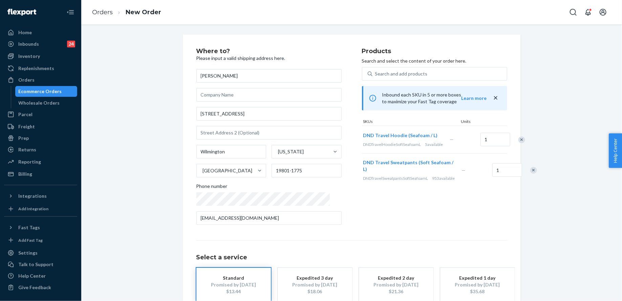
click at [509, 146] on div at bounding box center [517, 140] width 17 height 18
click at [509, 144] on div at bounding box center [517, 140] width 17 height 18
click at [518, 142] on div "Remove Item" at bounding box center [521, 139] width 7 height 7
click at [530, 142] on div "Remove Item" at bounding box center [533, 142] width 7 height 7
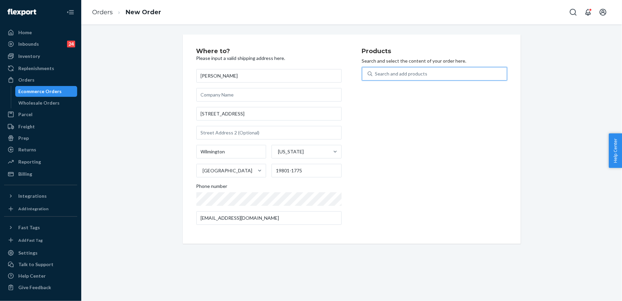
click at [454, 67] on div "Search and add products" at bounding box center [434, 74] width 145 height 14
click at [376, 70] on input "0 results available. Use Up and Down to choose options, press Enter to select t…" at bounding box center [375, 73] width 1 height 7
type input "[PERSON_NAME] l"
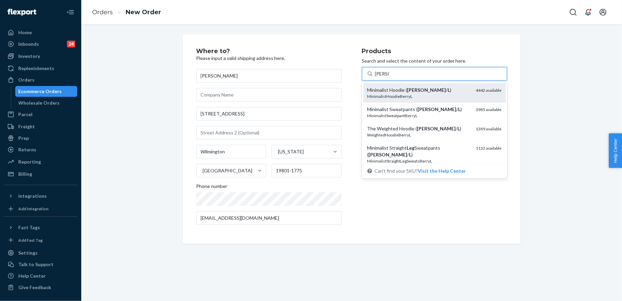
click at [458, 91] on div "Minimalist Hoodie ( [PERSON_NAME] / L )" at bounding box center [418, 90] width 103 height 7
click at [389, 77] on input "[PERSON_NAME] l" at bounding box center [382, 73] width 14 height 7
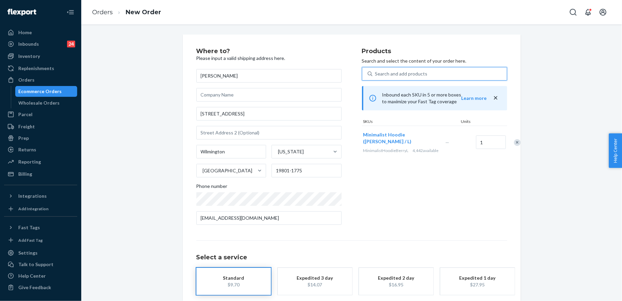
click at [435, 72] on div "Search and add products" at bounding box center [439, 74] width 134 height 12
click at [376, 72] on input "0 results available. Select is focused ,type to refine list, press Down to open…" at bounding box center [375, 73] width 1 height 7
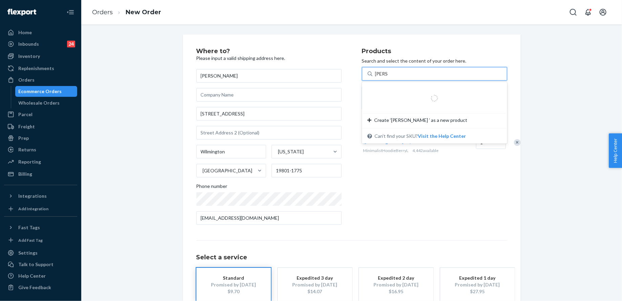
type input "[PERSON_NAME] l"
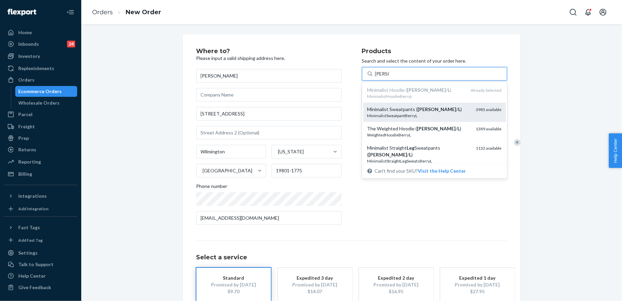
click at [436, 113] on div "MinimalistSweatpantBerryL" at bounding box center [418, 116] width 103 height 6
click at [389, 77] on input "[PERSON_NAME] l" at bounding box center [382, 73] width 14 height 7
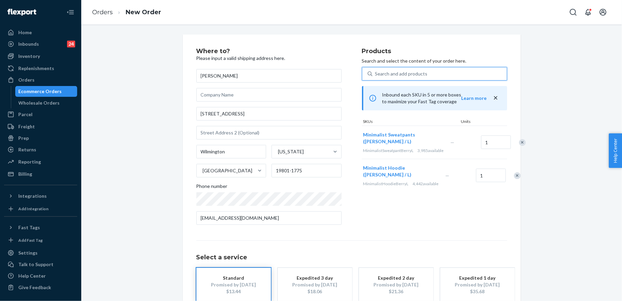
click at [411, 71] on div "Search and add products" at bounding box center [401, 73] width 52 height 7
click at [376, 71] on input "0 results available. Use Up and Down to choose options, press Enter to select t…" at bounding box center [375, 73] width 1 height 7
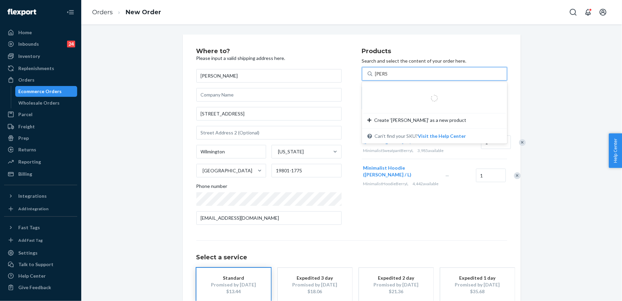
type input "[PERSON_NAME] l"
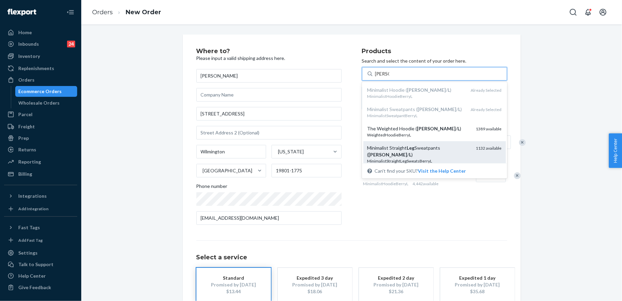
click at [419, 159] on div "Minimalist Straight Leg Sweatpants ( [PERSON_NAME] / L ) MinimalistStraightLegS…" at bounding box center [434, 154] width 142 height 26
click at [389, 77] on input "[PERSON_NAME] l" at bounding box center [382, 73] width 14 height 7
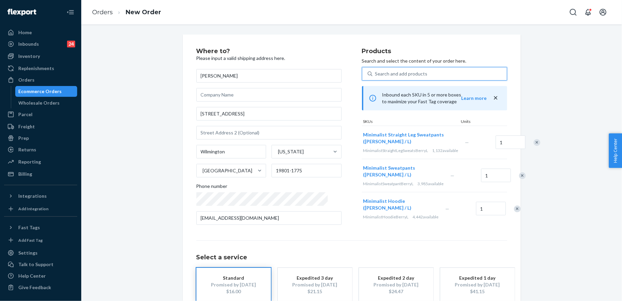
click at [402, 71] on div "Search and add products" at bounding box center [401, 73] width 52 height 7
click at [376, 71] on input "0 results available. Select is focused ,type to refine list, press Down to open…" at bounding box center [375, 73] width 1 height 7
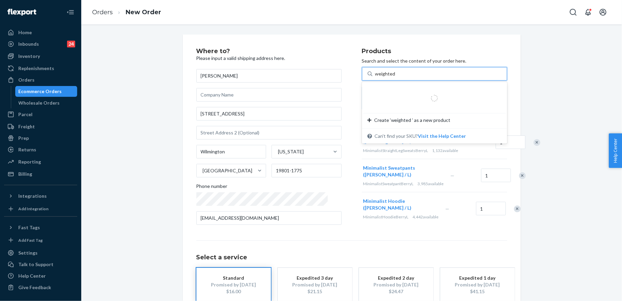
type input "weighted l"
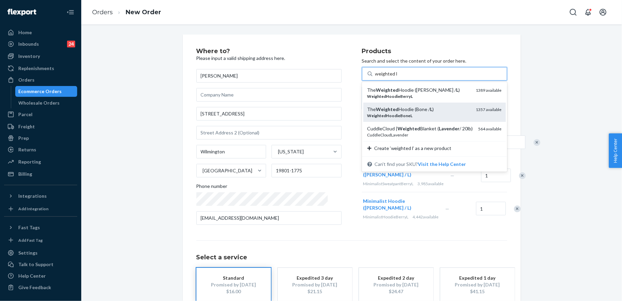
click at [421, 109] on div "The Weighted Hoodie (Bone / L )" at bounding box center [418, 109] width 103 height 7
click at [397, 77] on input "weighted l" at bounding box center [386, 73] width 22 height 7
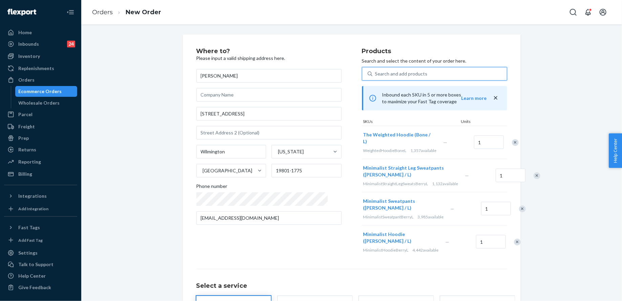
click at [406, 75] on div "Search and add products" at bounding box center [401, 73] width 52 height 7
click at [376, 75] on input "0 results available. Select is focused ,type to refine list, press Down to open…" at bounding box center [375, 73] width 1 height 7
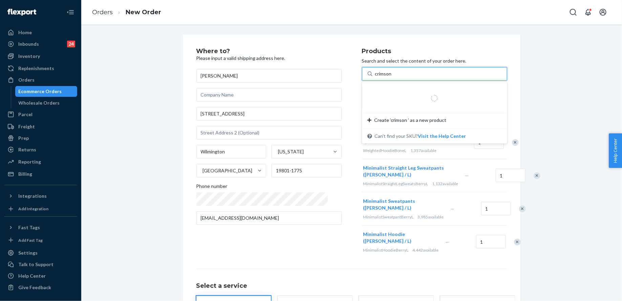
type input "crimson l"
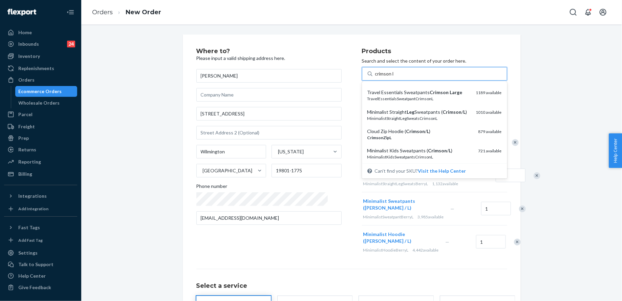
scroll to position [75, 0]
click at [421, 104] on div "Travel Essentials Sweatpants Crimson Large TravelEssentialsSweatpantCrimsonL 11…" at bounding box center [434, 94] width 142 height 19
click at [394, 77] on input "crimson l" at bounding box center [384, 73] width 19 height 7
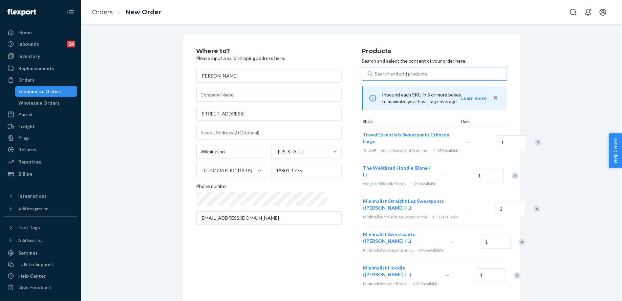
click at [405, 80] on div "Search and add products" at bounding box center [434, 74] width 145 height 14
click at [376, 77] on input "Search and add products" at bounding box center [375, 73] width 1 height 7
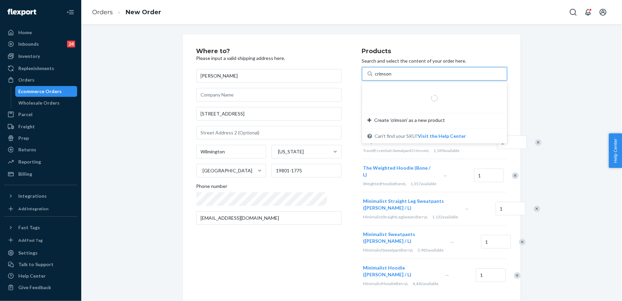
type input "crimson l"
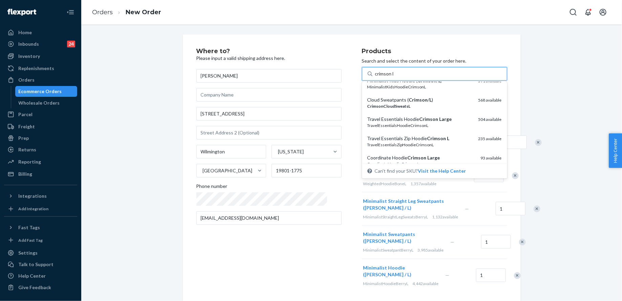
scroll to position [163, 0]
click at [421, 124] on div "TravelEssentialsHoodieCrimsonL" at bounding box center [420, 126] width 106 height 6
click at [394, 77] on input "crimson l" at bounding box center [384, 73] width 19 height 7
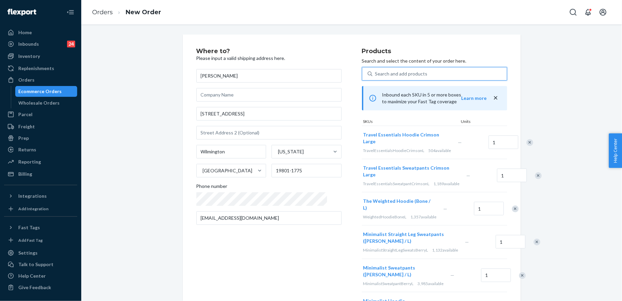
click at [395, 71] on div "Search and add products" at bounding box center [401, 73] width 52 height 7
click at [376, 71] on input "0 results available. Use Up and Down to choose options, press Enter to select t…" at bounding box center [375, 73] width 1 height 7
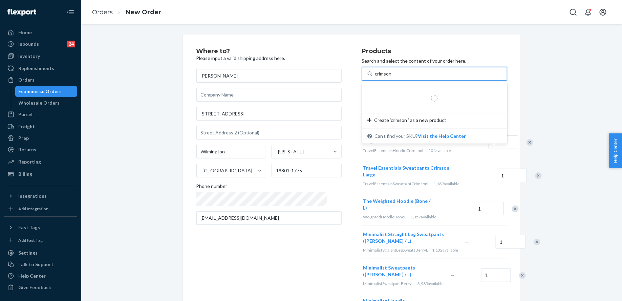
type input "crimson l"
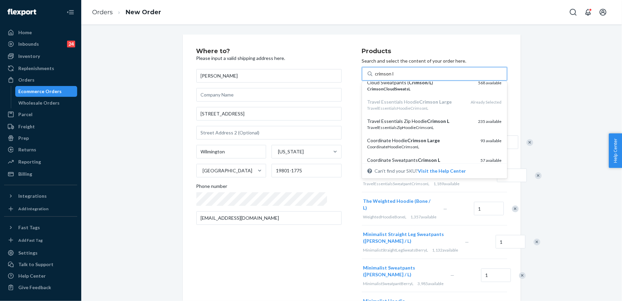
scroll to position [183, 0]
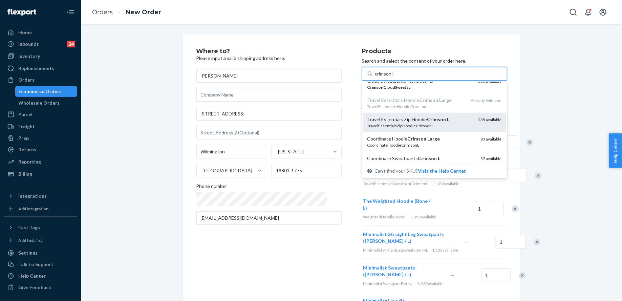
click at [417, 124] on div "TravelEssentialsZipHoodieCrimsonL" at bounding box center [420, 126] width 106 height 6
click at [394, 77] on input "crimson l" at bounding box center [384, 73] width 19 height 7
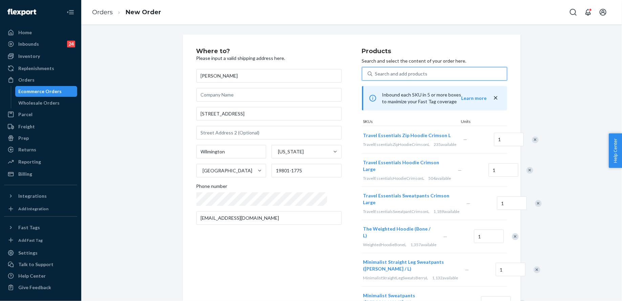
click at [402, 77] on div "Search and add products" at bounding box center [439, 74] width 134 height 12
click at [376, 77] on input "0 results available. Use Up and Down to choose options, press Enter to select t…" at bounding box center [375, 73] width 1 height 7
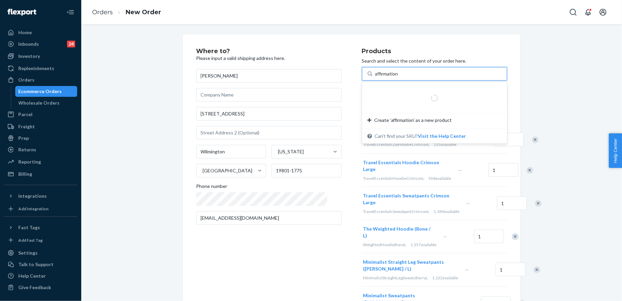
type input "affirmation l"
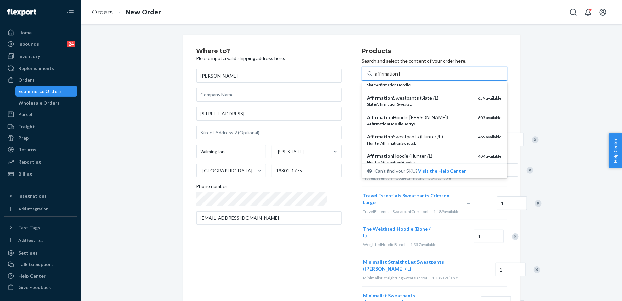
scroll to position [74, 0]
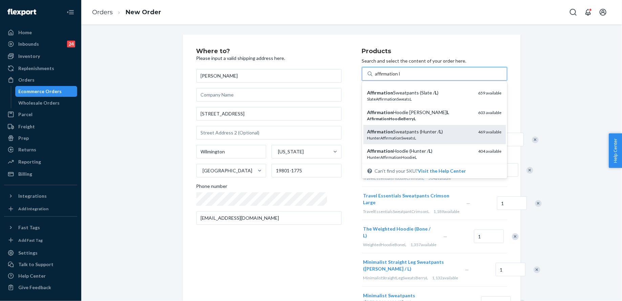
click at [418, 129] on div "Affirmation Sweatpants (Hunter / L )" at bounding box center [420, 131] width 106 height 7
click at [401, 77] on input "affirmation l" at bounding box center [388, 73] width 26 height 7
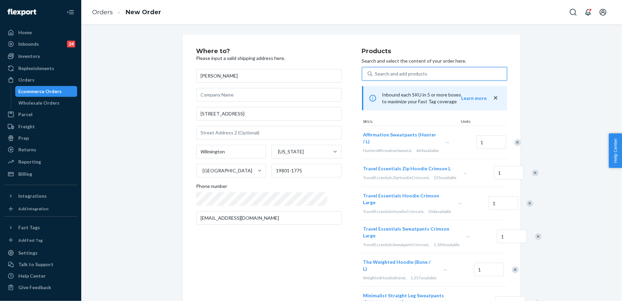
click at [390, 71] on div "Search and add products" at bounding box center [401, 73] width 52 height 7
click at [376, 71] on input "0 results available. Select is focused ,type to refine list, press Down to open…" at bounding box center [375, 73] width 1 height 7
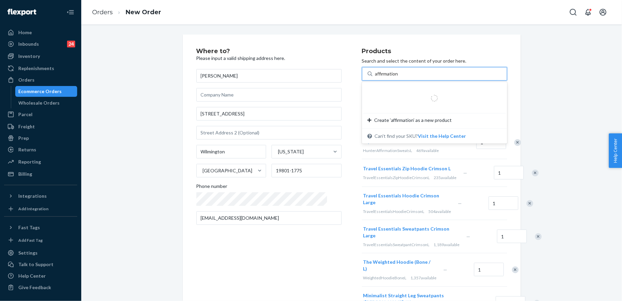
type input "affirmation l"
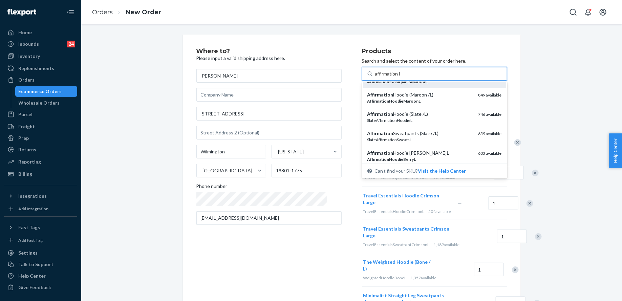
scroll to position [37, 0]
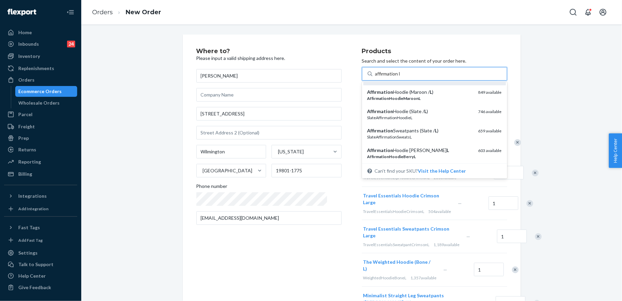
click at [401, 115] on div "SlateAffirmationHoodieL" at bounding box center [420, 118] width 106 height 6
click at [401, 77] on input "affirmation l" at bounding box center [388, 73] width 26 height 7
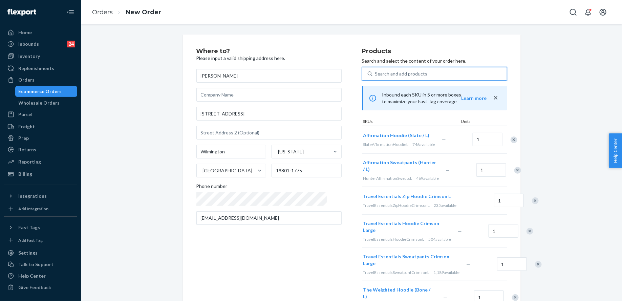
click at [386, 73] on div "Search and add products" at bounding box center [401, 73] width 52 height 7
click at [376, 73] on input "0 results available. Use Up and Down to choose options, press Enter to select t…" at bounding box center [375, 73] width 1 height 7
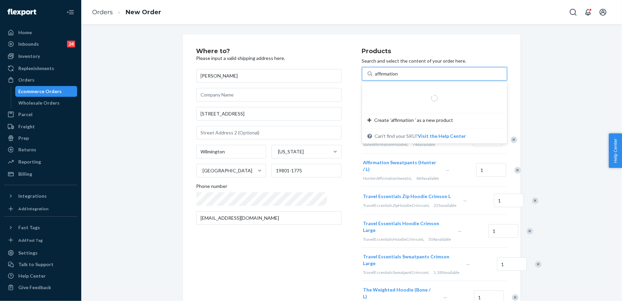
type input "affirmation l"
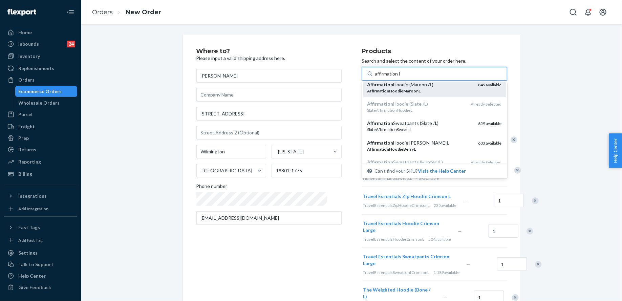
scroll to position [45, 0]
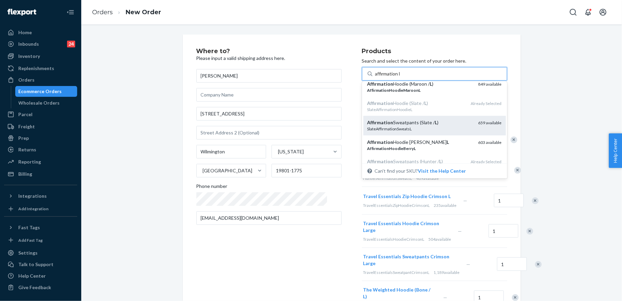
click at [409, 128] on div "SlateAffirmationSweatsL" at bounding box center [420, 129] width 106 height 6
click at [401, 77] on input "affirmation l" at bounding box center [388, 73] width 26 height 7
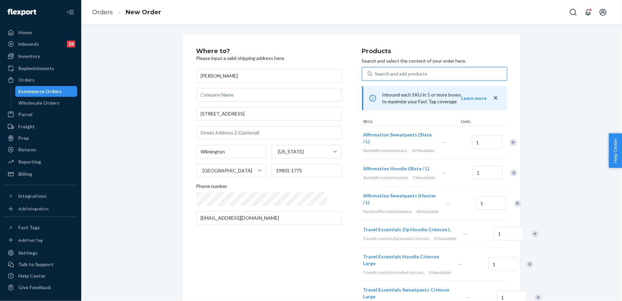
click at [416, 72] on div "Search and add products" at bounding box center [439, 74] width 134 height 12
click at [376, 72] on input "0 results available. Use Up and Down to choose options, press Enter to select t…" at bounding box center [375, 73] width 1 height 7
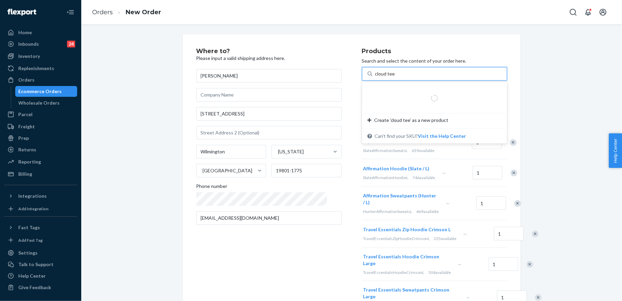
type input "cloud tee l"
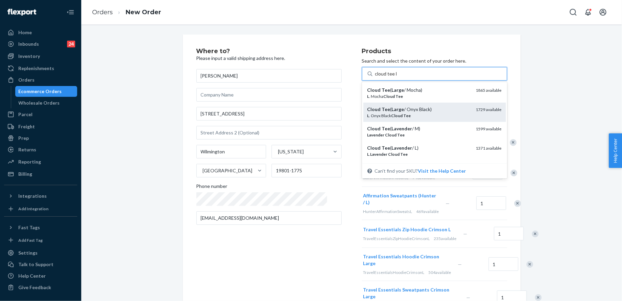
click at [423, 104] on div "Cloud Tee ( Large / Onyx Black) L . Onyx Black Cloud Tee 1729 available" at bounding box center [434, 112] width 142 height 19
click at [397, 77] on input "cloud tee l" at bounding box center [386, 73] width 22 height 7
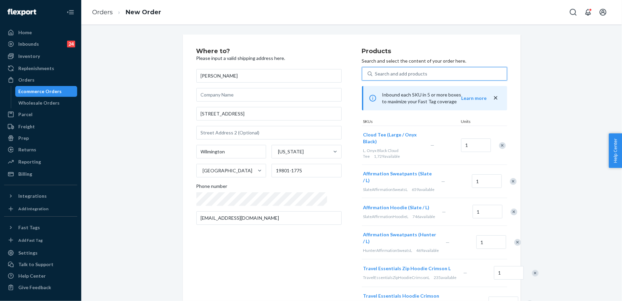
click at [411, 72] on div "Search and add products" at bounding box center [439, 74] width 134 height 12
click at [376, 72] on input "0 results available. Use Up and Down to choose options, press Enter to select t…" at bounding box center [375, 73] width 1 height 7
click at [411, 71] on div "Search and add products" at bounding box center [439, 74] width 134 height 12
click at [376, 71] on input "0 results available. Use Up and Down to choose options, press Enter to select t…" at bounding box center [375, 73] width 1 height 7
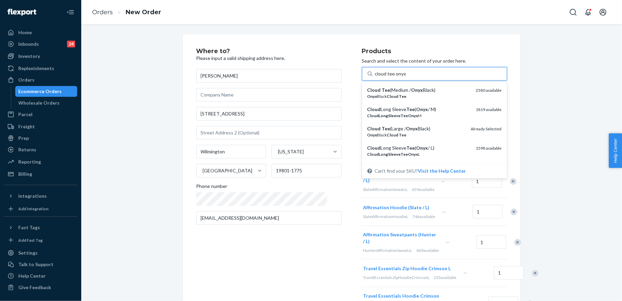
type input "cloud tee onyx l"
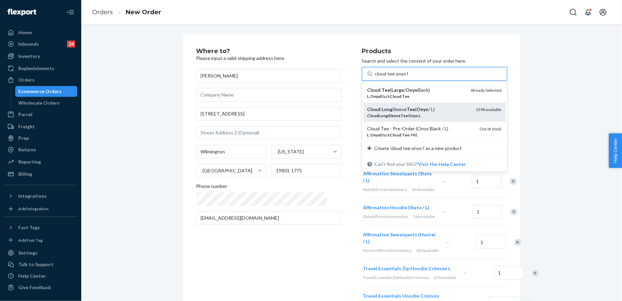
click at [420, 114] on div "CloudLongSleeveTeeOnyx L" at bounding box center [418, 116] width 103 height 6
click at [408, 77] on input "cloud tee onyx l" at bounding box center [391, 73] width 33 height 7
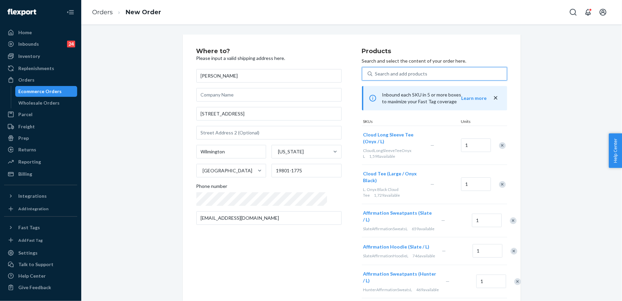
click at [401, 72] on div "Search and add products" at bounding box center [401, 73] width 52 height 7
click at [376, 72] on input "0 results available. Select is focused ,type to refine list, press Down to open…" at bounding box center [375, 73] width 1 height 7
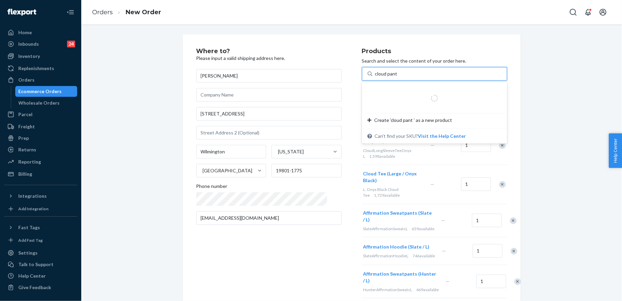
type input "cloud pant l"
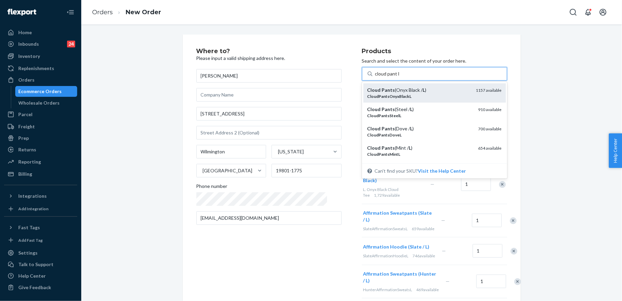
click at [405, 90] on div "Cloud Pants (Onyx Black / L )" at bounding box center [418, 90] width 103 height 7
click at [399, 77] on input "cloud pant l" at bounding box center [387, 73] width 24 height 7
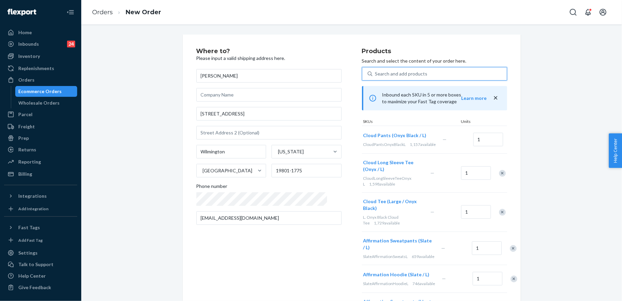
click at [398, 68] on div "Search and add products" at bounding box center [439, 74] width 134 height 12
click at [376, 70] on input "0 results available. Use Up and Down to choose options, press Enter to select t…" at bounding box center [375, 73] width 1 height 7
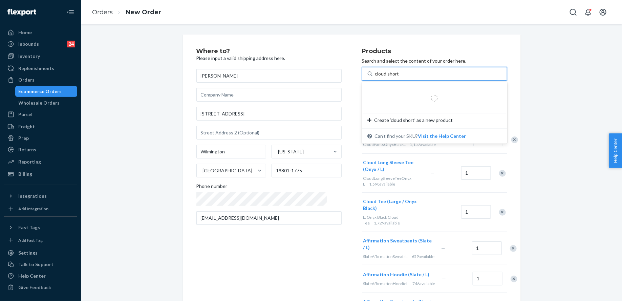
type input "cloud short l"
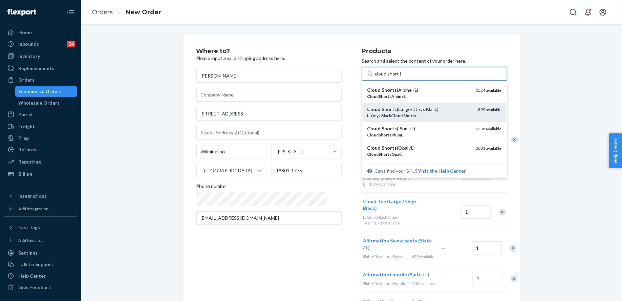
click at [408, 115] on div "L . Onyx Black Cloud Shorts" at bounding box center [418, 116] width 103 height 6
click at [401, 77] on input "cloud short l" at bounding box center [388, 73] width 26 height 7
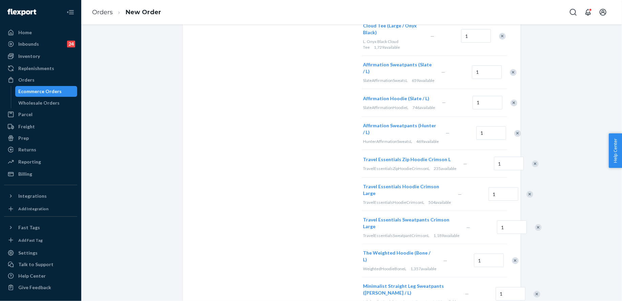
scroll to position [0, 0]
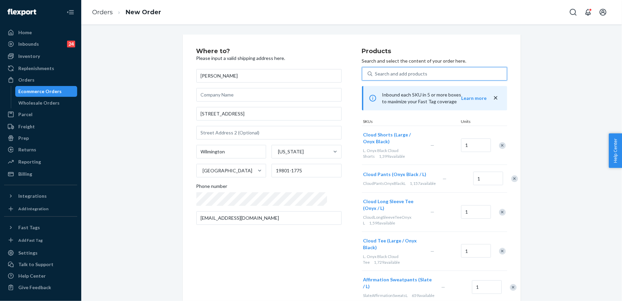
click at [402, 69] on div "Search and add products" at bounding box center [439, 74] width 134 height 12
click at [376, 70] on input "0 results available. Select is focused ,type to refine list, press Down to open…" at bounding box center [375, 73] width 1 height 7
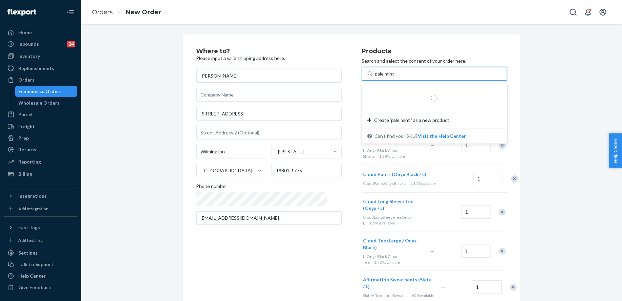
type input "pale mint l"
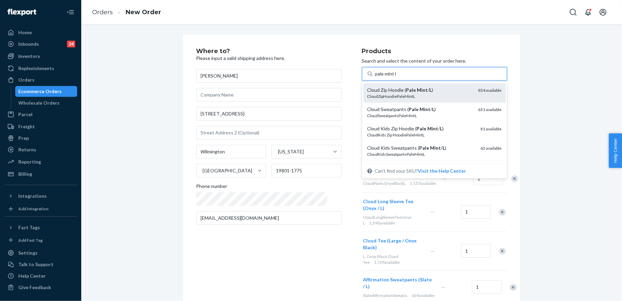
click at [413, 85] on div "Cloud Zip Hoodie ( Pale Mint / L ) CloudZipHoodiePaleMintL 854 available" at bounding box center [434, 92] width 142 height 19
click at [397, 77] on input "pale mint l" at bounding box center [386, 73] width 22 height 7
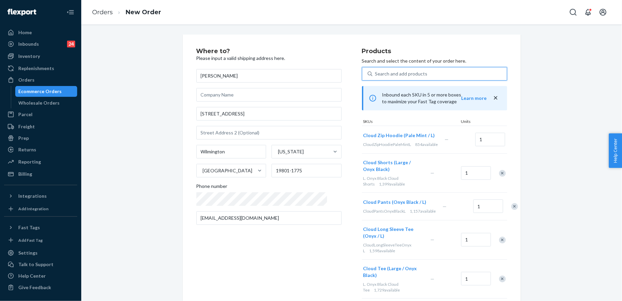
click at [410, 75] on div "Search and add products" at bounding box center [401, 73] width 52 height 7
click at [376, 75] on input "0 results available. Select is focused ,type to refine list, press Down to open…" at bounding box center [375, 73] width 1 height 7
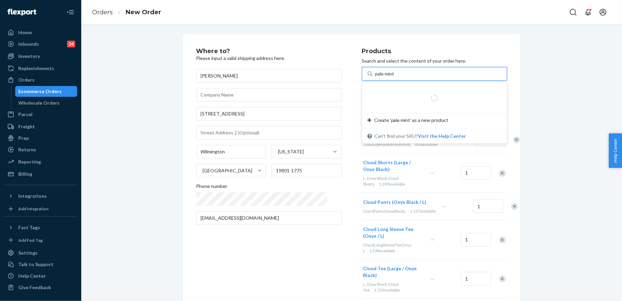
type input "pale mint l"
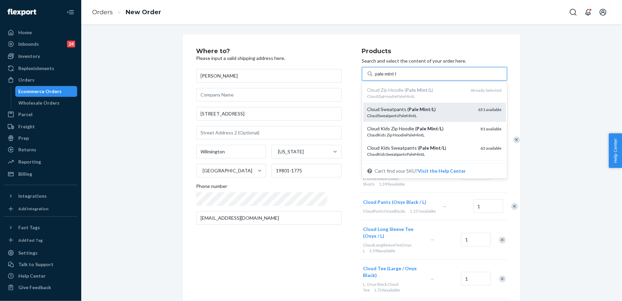
click at [420, 115] on div "CloudSweatpantsPaleMintL" at bounding box center [420, 116] width 106 height 6
click at [397, 77] on input "pale mint l" at bounding box center [386, 73] width 22 height 7
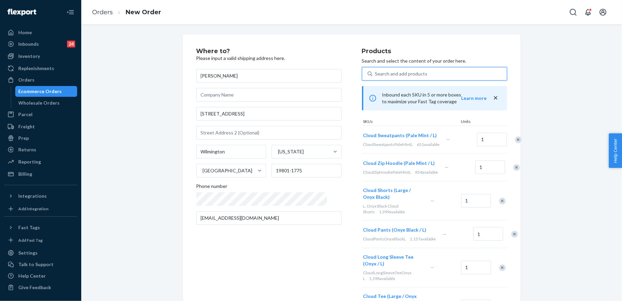
click at [394, 71] on div "Search and add products" at bounding box center [401, 73] width 52 height 7
click at [376, 71] on input "0 results available. Select is focused ,type to refine list, press Down to open…" at bounding box center [375, 73] width 1 height 7
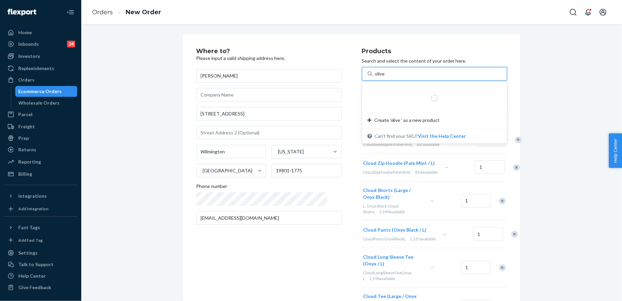
type input "olive l"
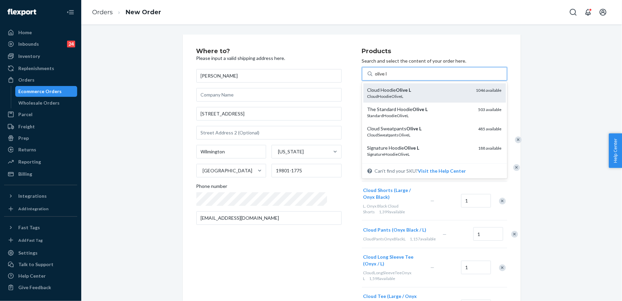
click at [398, 85] on div "Cloud Hoodie Olive L CloudHoodieOliveL 1046 available" at bounding box center [434, 92] width 142 height 19
click at [388, 77] on input "olive l" at bounding box center [381, 73] width 13 height 7
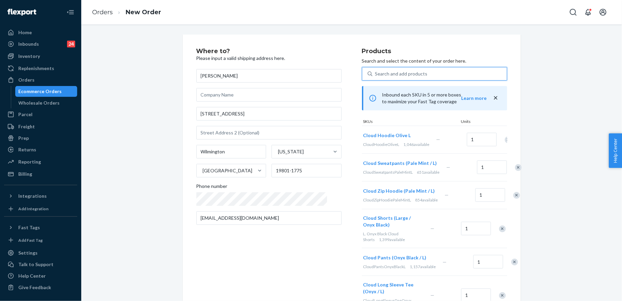
click at [397, 80] on div "Search and add products" at bounding box center [439, 74] width 134 height 12
click at [376, 77] on input "0 results available. Select is focused ,type to refine list, press Down to open…" at bounding box center [375, 73] width 1 height 7
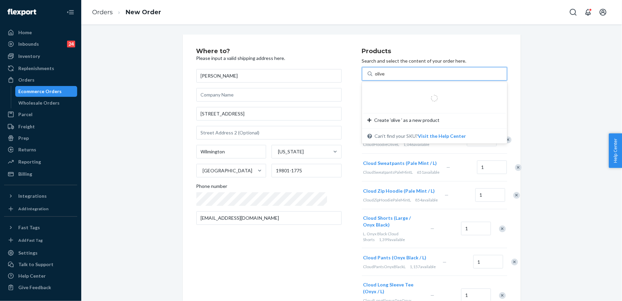
type input "olive l"
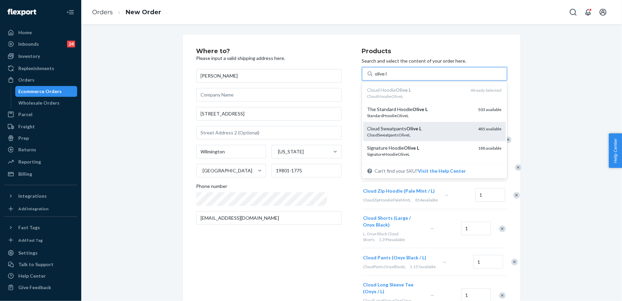
click at [411, 136] on div "CloudSweatpantsOliveL" at bounding box center [420, 135] width 106 height 6
click at [388, 77] on input "olive l" at bounding box center [381, 73] width 13 height 7
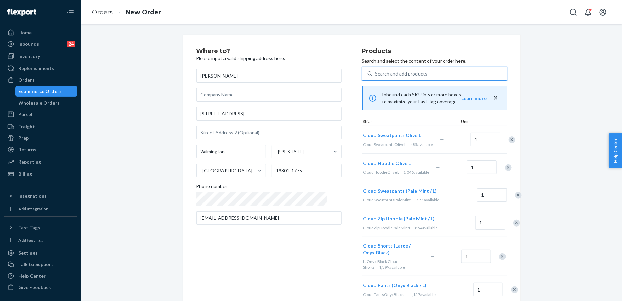
scroll to position [512, 0]
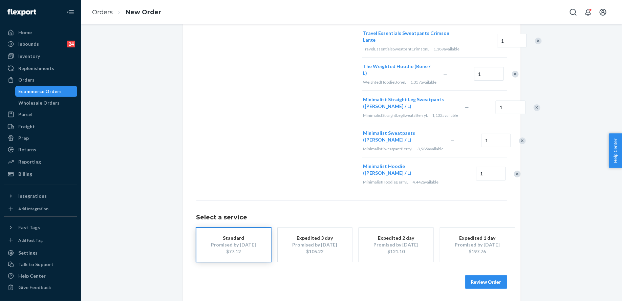
click at [488, 277] on button "Review Order" at bounding box center [486, 282] width 42 height 14
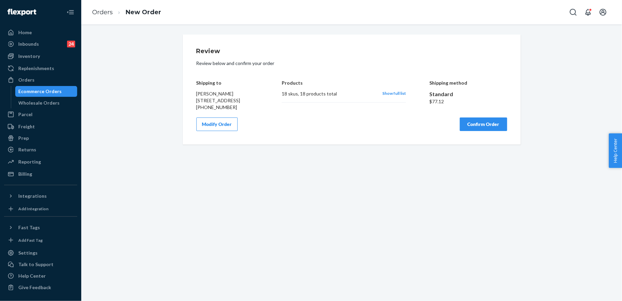
click at [469, 124] on div "Review Review below and confirm your order Shipping to [PERSON_NAME] [STREET_AD…" at bounding box center [351, 89] width 311 height 83
click at [473, 131] on button "Confirm Order" at bounding box center [483, 124] width 47 height 14
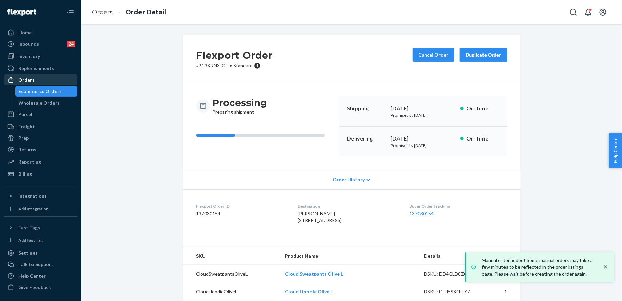
click at [37, 81] on div "Orders" at bounding box center [41, 79] width 72 height 9
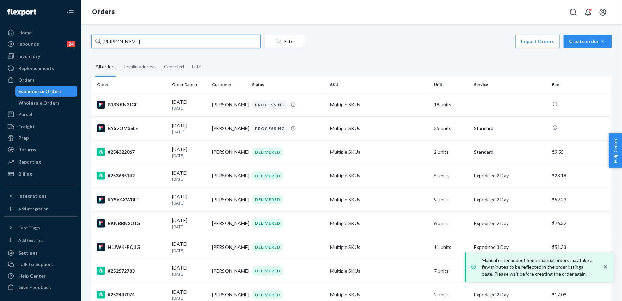
click at [120, 41] on input "[PERSON_NAME]" at bounding box center [175, 42] width 169 height 14
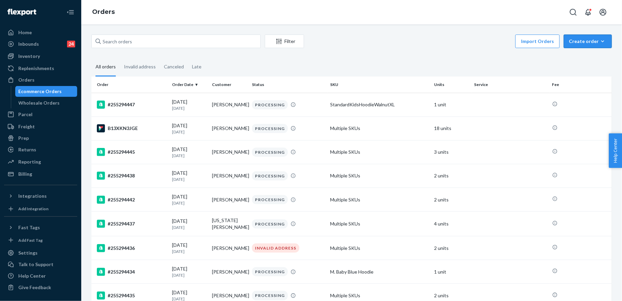
click at [594, 47] on button "Create order Ecommerce order Removal order" at bounding box center [588, 42] width 48 height 14
click at [594, 57] on span "Ecommerce order" at bounding box center [592, 57] width 42 height 5
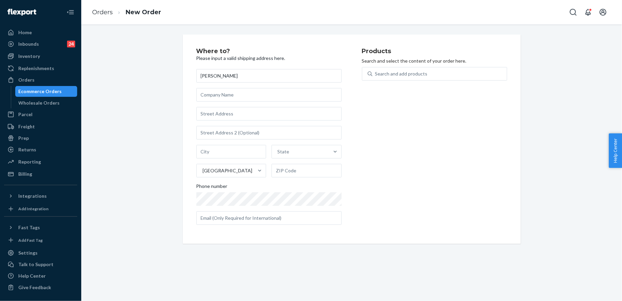
type input "[PERSON_NAME]"
click at [282, 119] on input "text" at bounding box center [268, 114] width 145 height 14
paste input "[STREET_ADDRESS]"
type input "1 Regal Dr"
type input "[GEOGRAPHIC_DATA]"
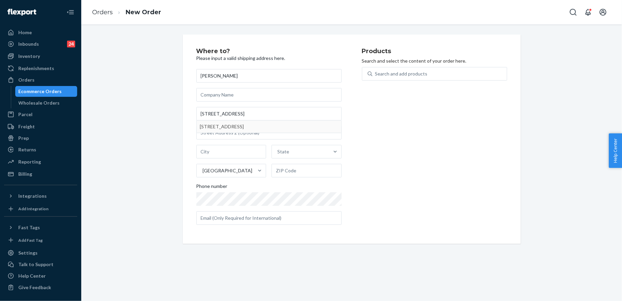
type input "07751"
click at [416, 76] on div "Search and add products" at bounding box center [401, 73] width 52 height 7
click at [376, 76] on input "Search and add products" at bounding box center [375, 73] width 1 height 7
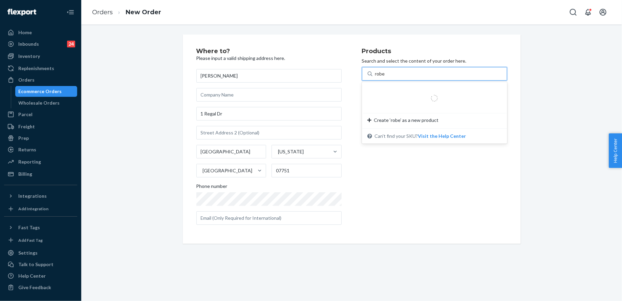
type input "robe"
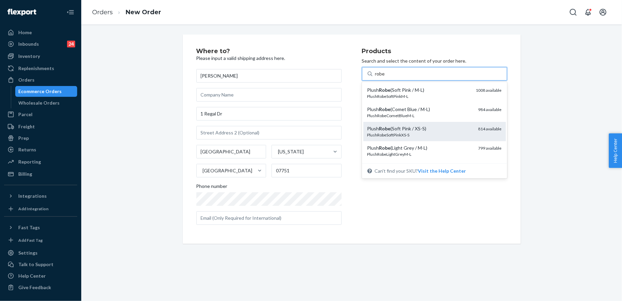
click at [430, 126] on div "Plush Robe (Soft Pink / XS-S)" at bounding box center [420, 128] width 106 height 7
click at [386, 77] on input "robe" at bounding box center [380, 73] width 11 height 7
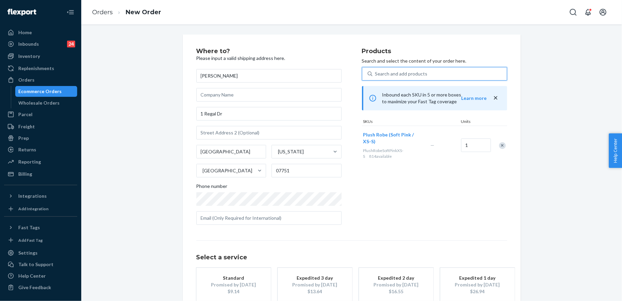
click at [411, 76] on div "Search and add products" at bounding box center [401, 73] width 52 height 7
click at [376, 76] on input "0 results available. Use Up and Down to choose options, press Enter to select t…" at bounding box center [375, 73] width 1 height 7
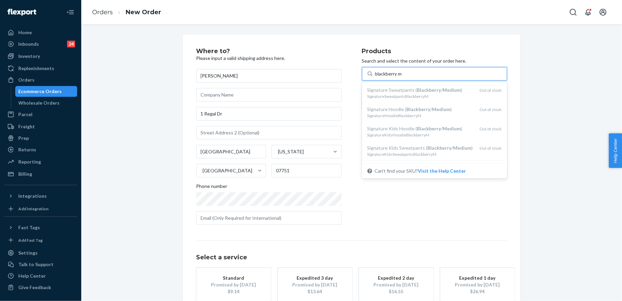
type input "blackberry m"
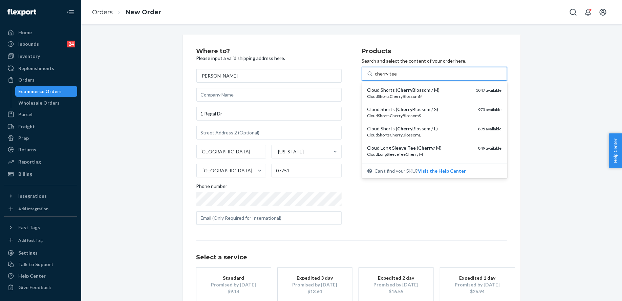
type input "cherry tee s"
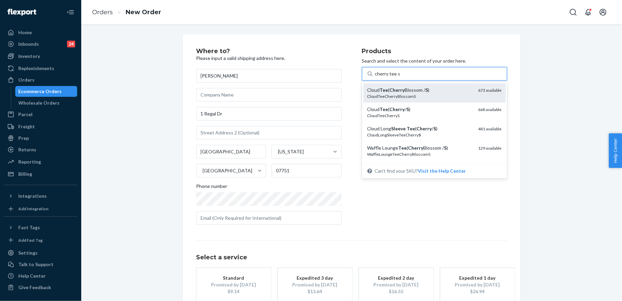
click at [413, 90] on div "Cloud Tee ( Cherry Blossom / S )" at bounding box center [420, 90] width 106 height 7
click at [400, 77] on input "cherry tee s" at bounding box center [387, 73] width 25 height 7
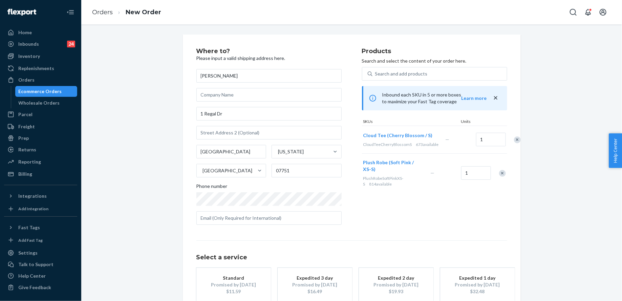
click at [514, 143] on div "Remove Item" at bounding box center [517, 139] width 7 height 7
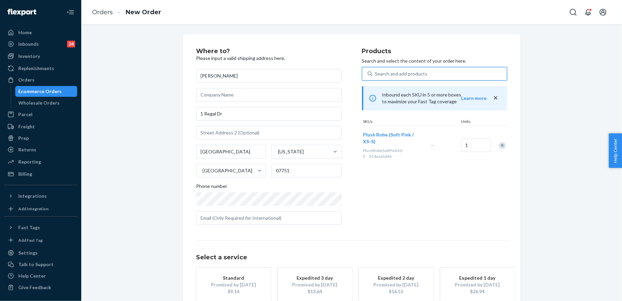
click at [434, 72] on div "Search and add products" at bounding box center [439, 74] width 134 height 12
click at [376, 72] on input "0 results available. Use Up and Down to choose options, press Enter to select t…" at bounding box center [375, 73] width 1 height 7
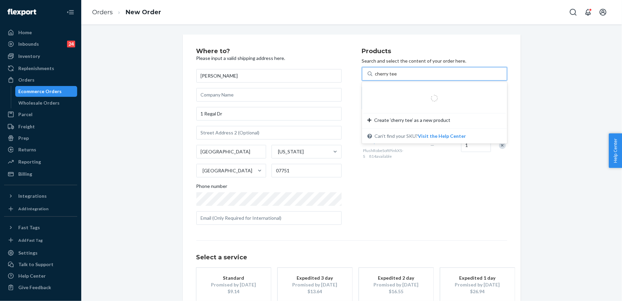
type input "cherry tee s"
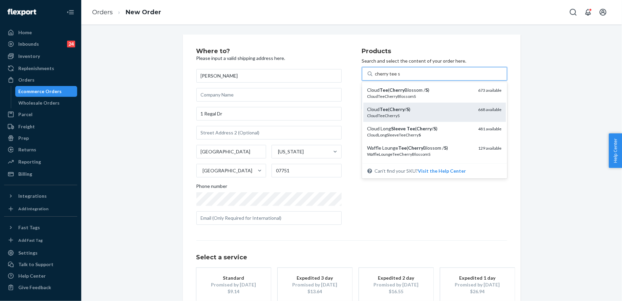
click at [456, 111] on div "Cloud Tee ( Cherry / S )" at bounding box center [420, 109] width 106 height 7
click at [400, 77] on input "cherry tee s" at bounding box center [387, 73] width 25 height 7
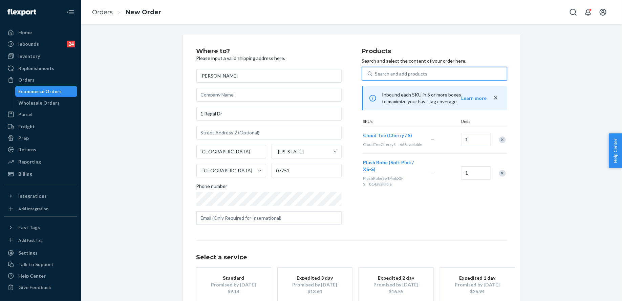
click at [441, 77] on div "Search and add products" at bounding box center [439, 74] width 134 height 12
click at [376, 77] on input "0 results available. Use Up and Down to choose options, press Enter to select t…" at bounding box center [375, 73] width 1 height 7
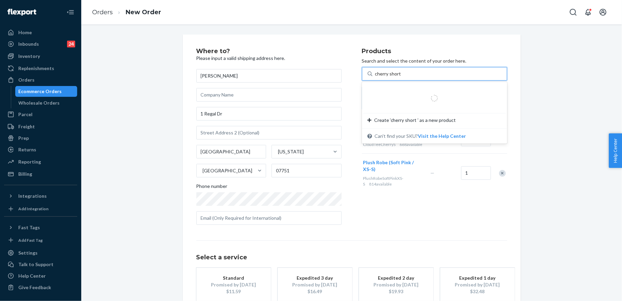
type input "cherry short s"
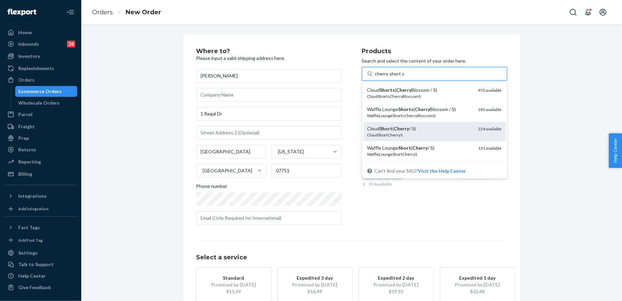
click at [456, 132] on div "CloudShortCherryS" at bounding box center [420, 135] width 106 height 6
click at [404, 77] on input "cherry short s" at bounding box center [389, 73] width 29 height 7
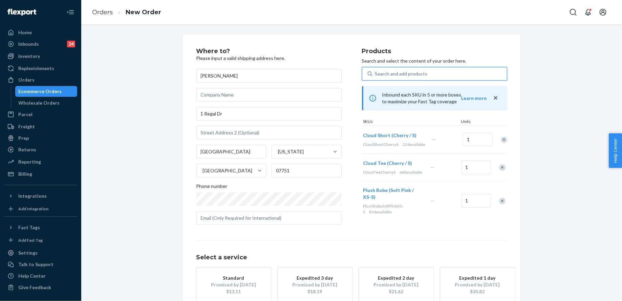
click at [414, 71] on div "Search and add products" at bounding box center [401, 73] width 52 height 7
click at [376, 71] on input "0 results available. Select is focused ,type to refine list, press Down to open…" at bounding box center [375, 73] width 1 height 7
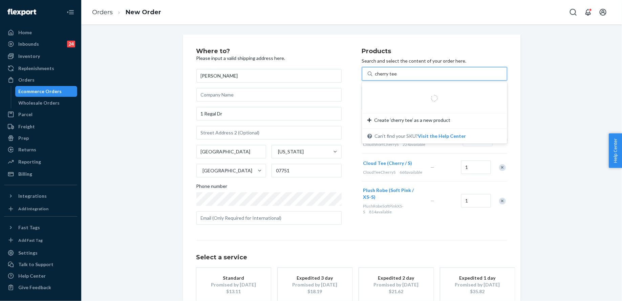
type input "cherry tee s"
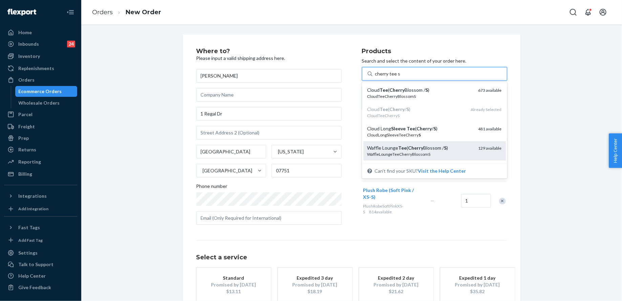
click at [432, 154] on div "WaffleLoungeTeeCherryBlossomS" at bounding box center [420, 154] width 106 height 6
click at [400, 77] on input "cherry tee s" at bounding box center [387, 73] width 25 height 7
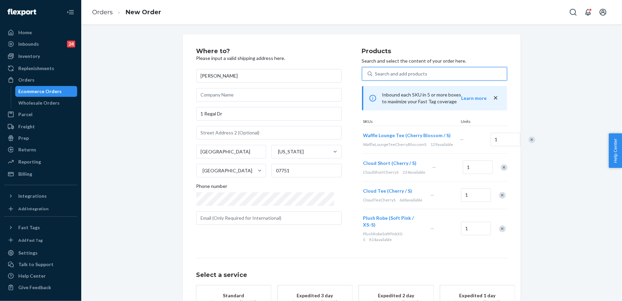
click at [395, 73] on div "Search and add products" at bounding box center [401, 73] width 52 height 7
click at [376, 73] on input "0 results available. Use Up and Down to choose options, press Enter to select t…" at bounding box center [375, 73] width 1 height 7
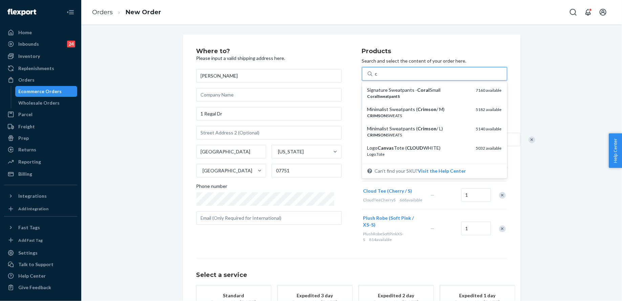
type input "c"
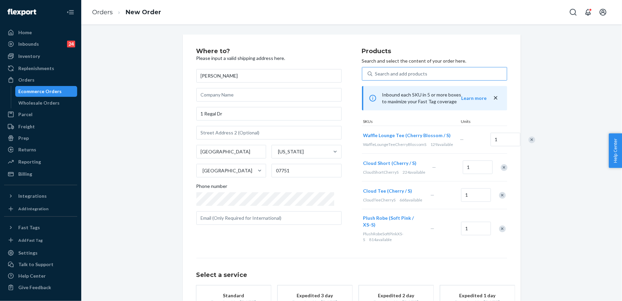
click at [582, 133] on div "Where to? Please input a valid shipping address here. [PERSON_NAME] [STREET_ADD…" at bounding box center [351, 197] width 530 height 325
click at [528, 143] on div "Remove Item" at bounding box center [531, 139] width 7 height 7
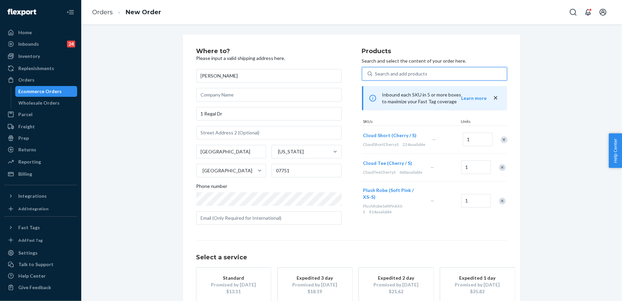
click at [434, 70] on div "Search and add products" at bounding box center [439, 74] width 134 height 12
click at [376, 70] on input "0 results available. Use Up and Down to choose options, press Enter to select t…" at bounding box center [375, 73] width 1 height 7
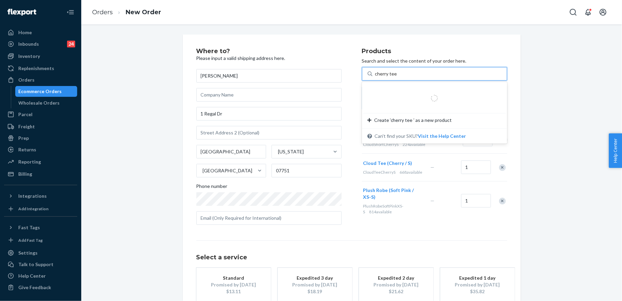
type input "cherry tee s"
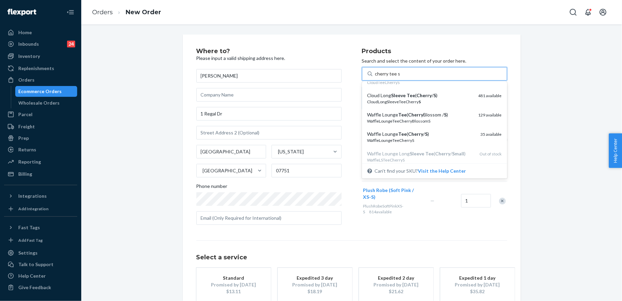
scroll to position [34, 0]
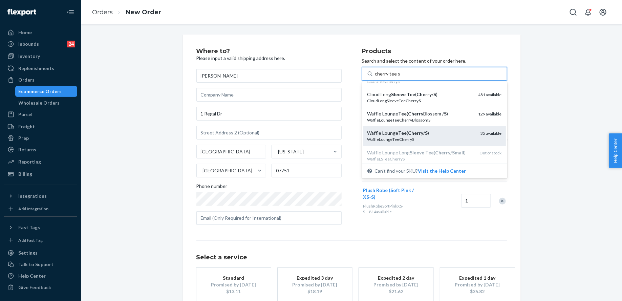
click at [458, 139] on div "WaffleLoungeTeeCherryS" at bounding box center [421, 139] width 108 height 6
click at [400, 77] on input "cherry tee s" at bounding box center [387, 73] width 25 height 7
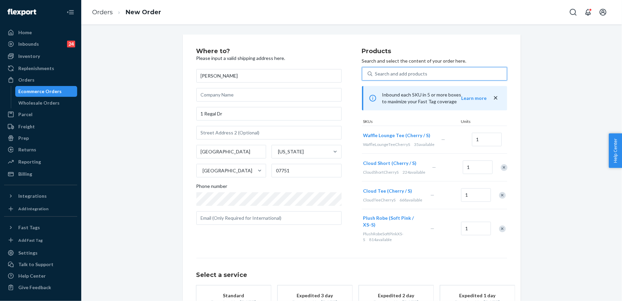
click at [422, 73] on div "Search and add products" at bounding box center [401, 73] width 52 height 7
click at [376, 73] on input "0 results available. Select is focused ,type to refine list, press Down to open…" at bounding box center [375, 73] width 1 height 7
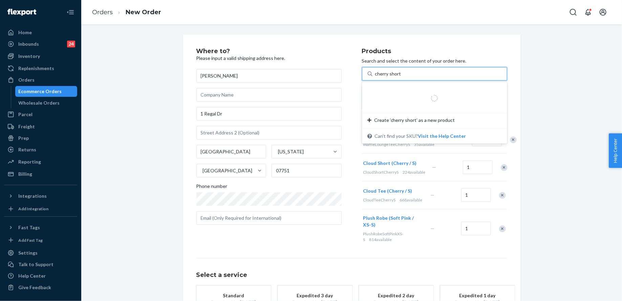
type input "cherry short s"
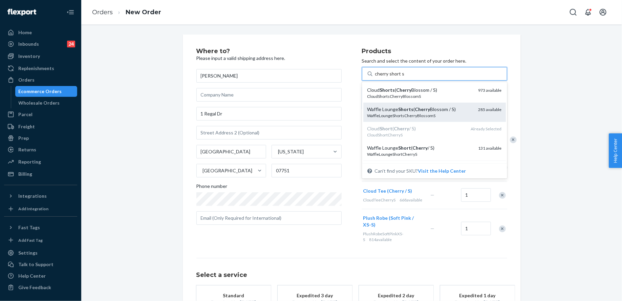
scroll to position [12, 0]
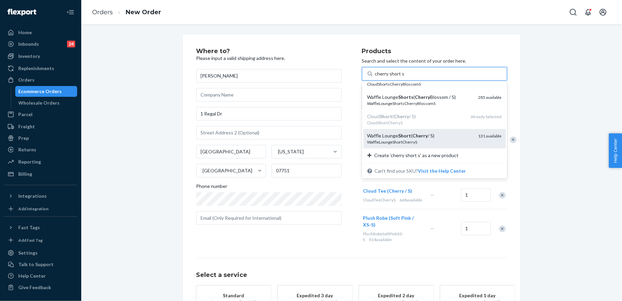
click at [445, 139] on div "WaffleLoungeShortCherryS" at bounding box center [420, 142] width 106 height 6
click at [404, 77] on input "cherry short s" at bounding box center [389, 73] width 29 height 7
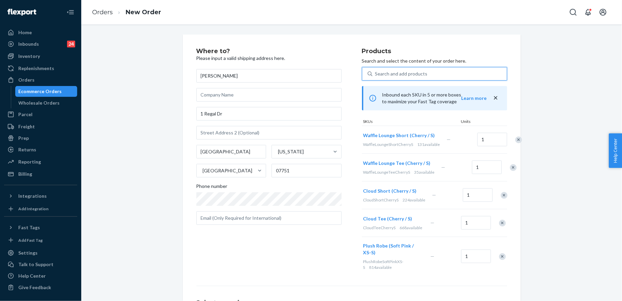
click at [379, 70] on div "Search and add products" at bounding box center [401, 73] width 52 height 7
click at [376, 70] on input "0 results available. Select is focused ,type to refine list, press Down to open…" at bounding box center [375, 73] width 1 height 7
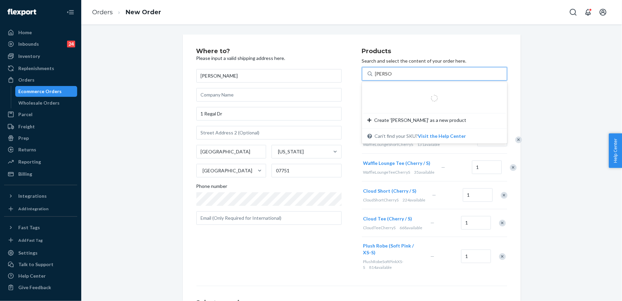
type input "sage s"
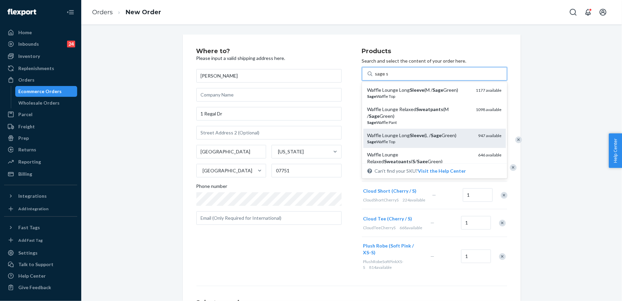
scroll to position [20, 0]
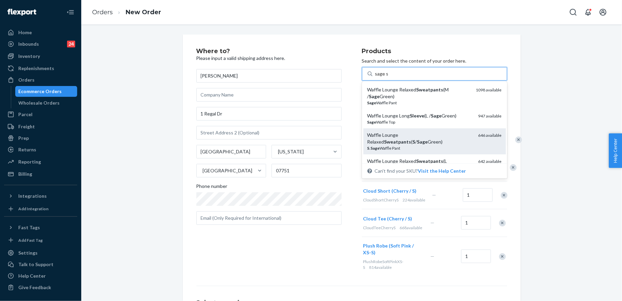
click at [421, 138] on div "Waffle Lounge Relaxed Sweatpants ( S / Sage Green)" at bounding box center [420, 139] width 106 height 14
click at [388, 77] on input "sage s" at bounding box center [381, 73] width 13 height 7
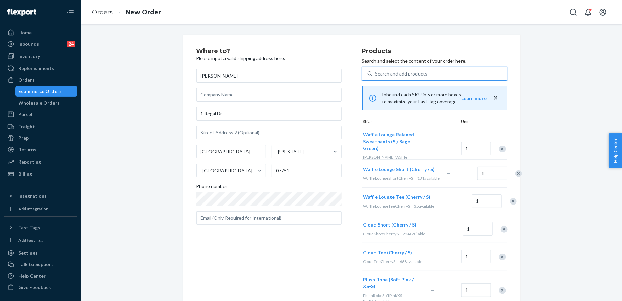
click at [400, 72] on div "Search and add products" at bounding box center [401, 73] width 52 height 7
click at [376, 72] on input "0 results available. Select is focused ,type to refine list, press Down to open…" at bounding box center [375, 73] width 1 height 7
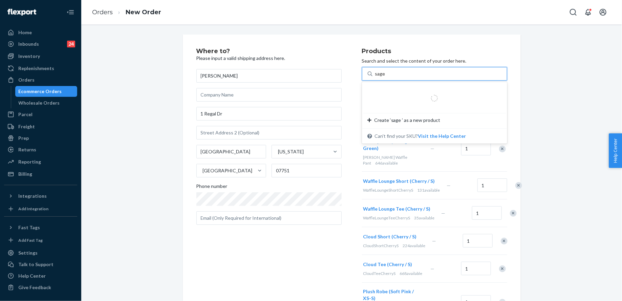
type input "sage s"
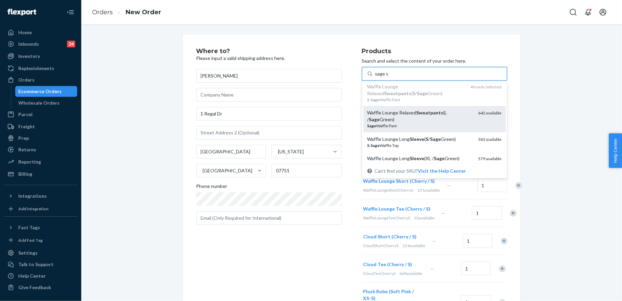
scroll to position [83, 0]
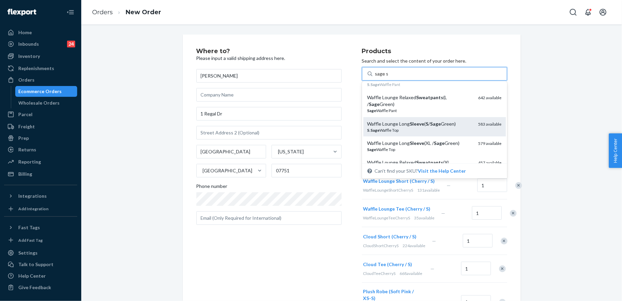
click at [458, 131] on div "[PERSON_NAME] Waffle Top" at bounding box center [420, 130] width 106 height 6
click at [388, 77] on input "sage s" at bounding box center [381, 73] width 13 height 7
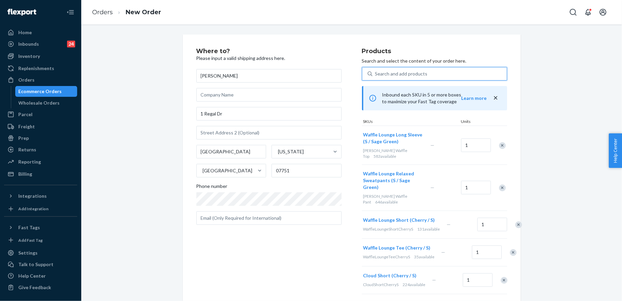
click at [411, 79] on div "Search and add products" at bounding box center [439, 74] width 134 height 12
click at [376, 77] on input "0 results available. Select is focused ,type to refine list, press Down to open…" at bounding box center [375, 73] width 1 height 7
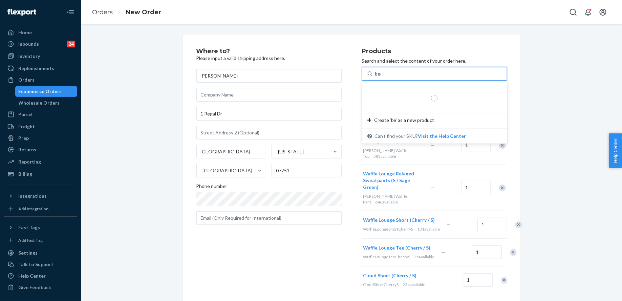
type input "bear"
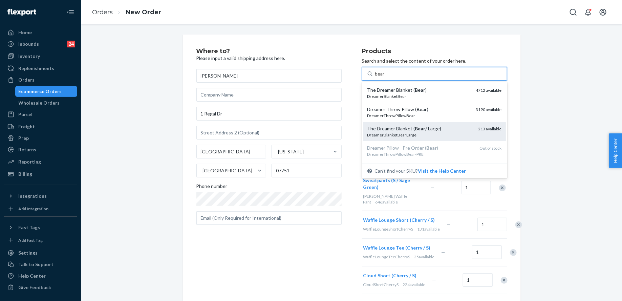
click at [424, 126] on div "The Dreamer Blanket ( Bear / Large)" at bounding box center [420, 128] width 106 height 7
click at [385, 77] on input "bear" at bounding box center [380, 73] width 10 height 7
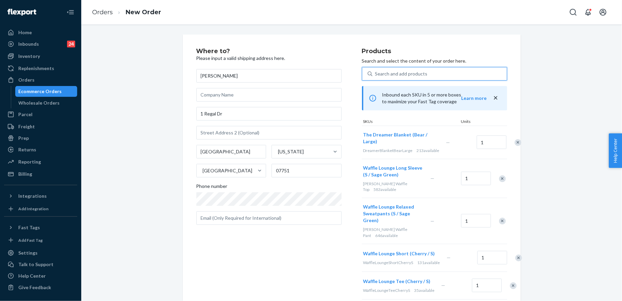
click at [440, 73] on div "Search and add products" at bounding box center [439, 74] width 134 height 12
click at [376, 73] on input "0 results available. Select is focused ,type to refine list, press Down to open…" at bounding box center [375, 73] width 1 height 7
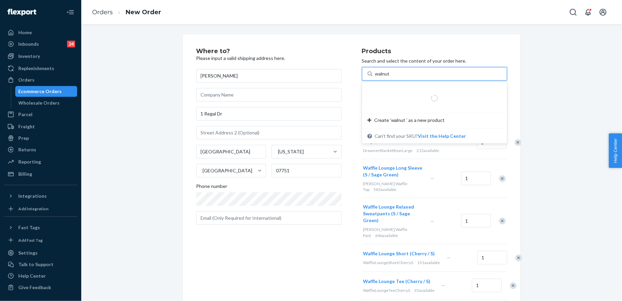
type input "walnut m"
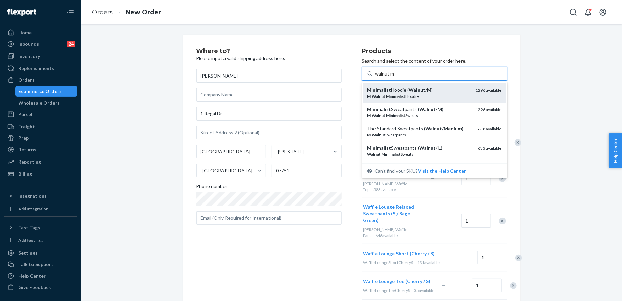
click at [449, 89] on div "Minimalist Hoodie ( Walnut / M )" at bounding box center [418, 90] width 103 height 7
click at [395, 77] on input "walnut m" at bounding box center [385, 73] width 20 height 7
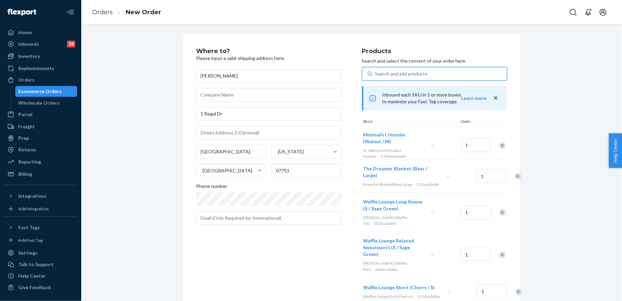
click at [427, 62] on p "Search and select the content of your order here." at bounding box center [434, 61] width 145 height 7
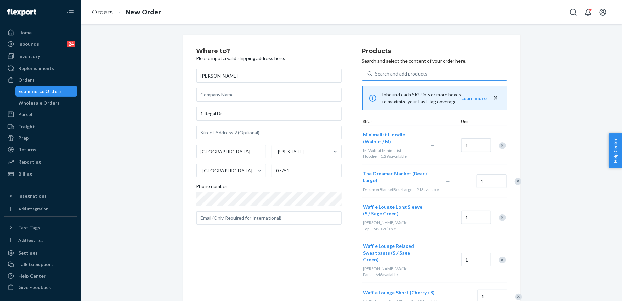
click at [428, 72] on div "Search and add products w" at bounding box center [439, 74] width 134 height 12
click at [376, 72] on input "w" at bounding box center [375, 73] width 1 height 7
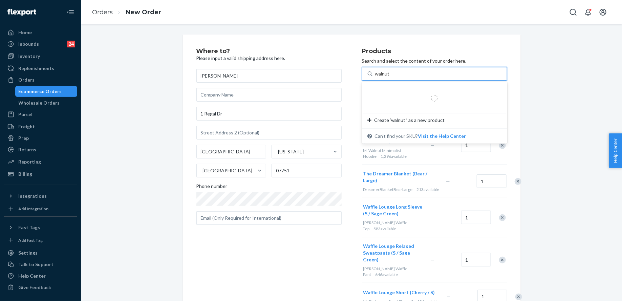
type input "walnut m"
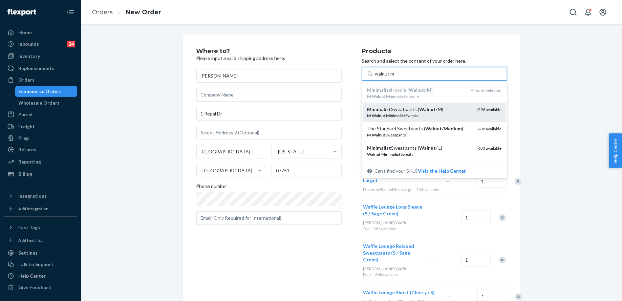
click at [432, 109] on em "Walnut" at bounding box center [427, 109] width 17 height 6
click at [395, 77] on input "walnut m" at bounding box center [385, 73] width 20 height 7
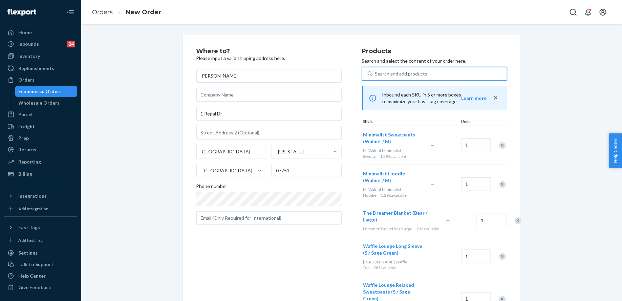
click at [425, 79] on div "Search and add products" at bounding box center [439, 74] width 134 height 12
click at [376, 77] on input "0 results available. Use Up and Down to choose options, press Enter to select t…" at bounding box center [375, 73] width 1 height 7
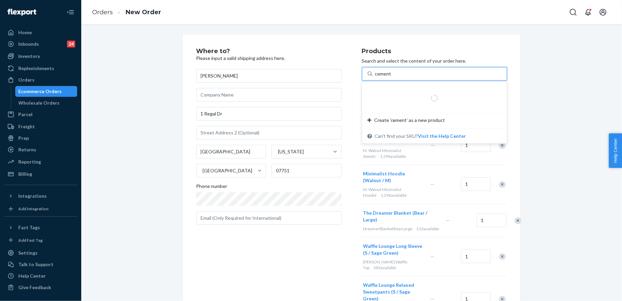
type input "cement m"
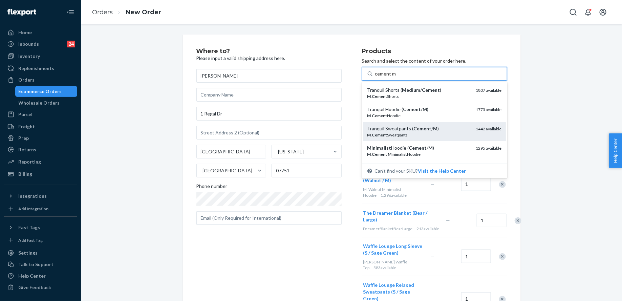
scroll to position [17, 0]
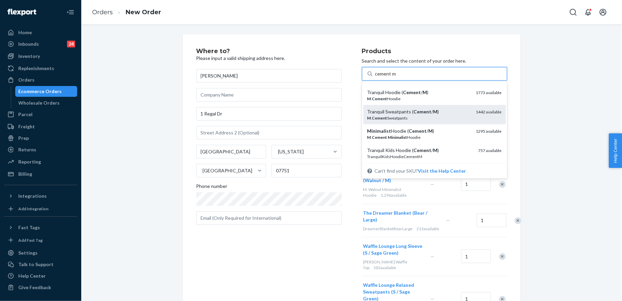
click at [430, 135] on div "M . Cement Minimalist Hoodie" at bounding box center [418, 137] width 103 height 6
click at [396, 77] on input "cement m" at bounding box center [385, 73] width 21 height 7
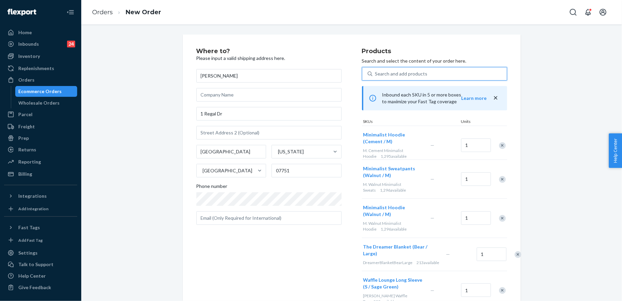
click at [413, 79] on div "Search and add products" at bounding box center [439, 74] width 134 height 12
click at [376, 77] on input "0 results available. Select is focused ,type to refine list, press Down to open…" at bounding box center [375, 73] width 1 height 7
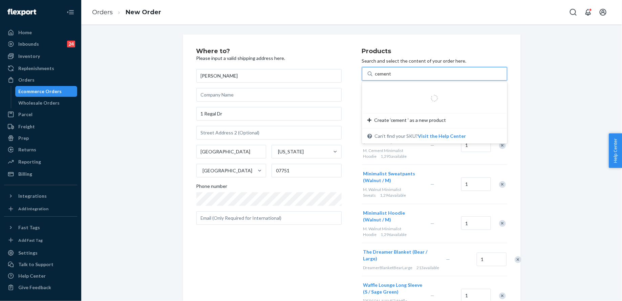
type input "cement m"
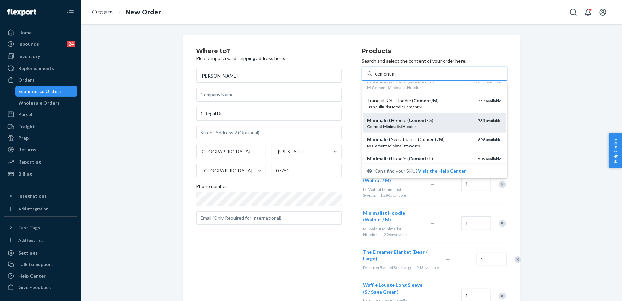
scroll to position [68, 0]
click at [434, 140] on div "Minimalist Sweatpants ( Cement / M )" at bounding box center [420, 138] width 106 height 7
click at [396, 77] on input "cement m" at bounding box center [385, 73] width 21 height 7
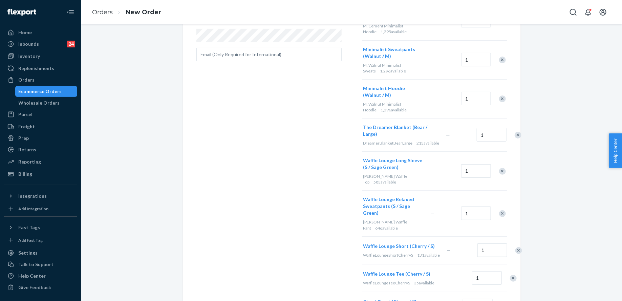
scroll to position [379, 0]
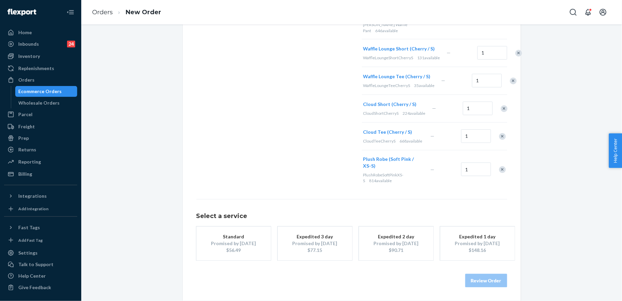
click at [254, 236] on div "Standard" at bounding box center [233, 236] width 54 height 7
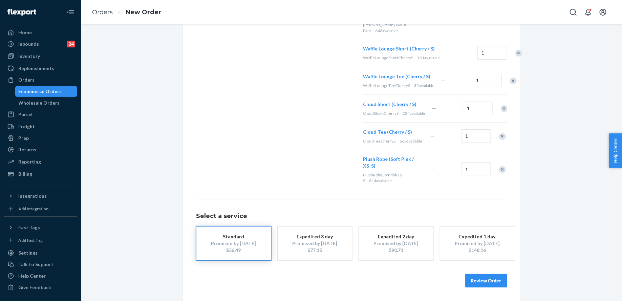
click at [493, 283] on button "Review Order" at bounding box center [486, 281] width 42 height 14
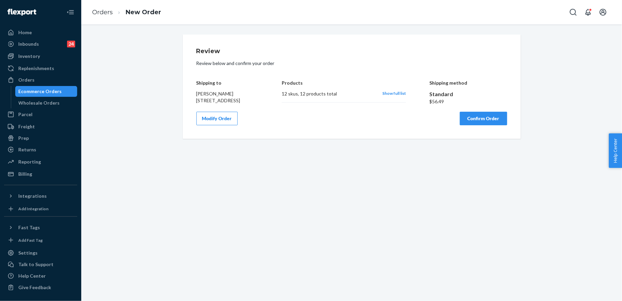
click at [226, 125] on button "Modify Order" at bounding box center [216, 119] width 41 height 14
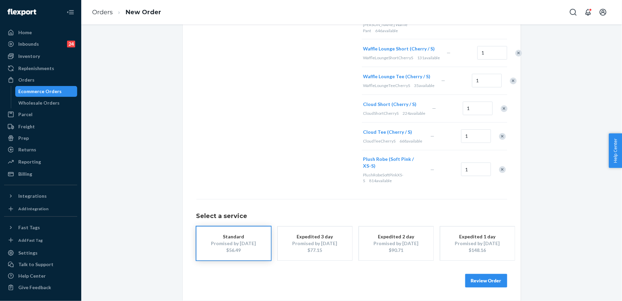
scroll to position [379, 0]
click at [496, 278] on button "Review Order" at bounding box center [486, 281] width 42 height 14
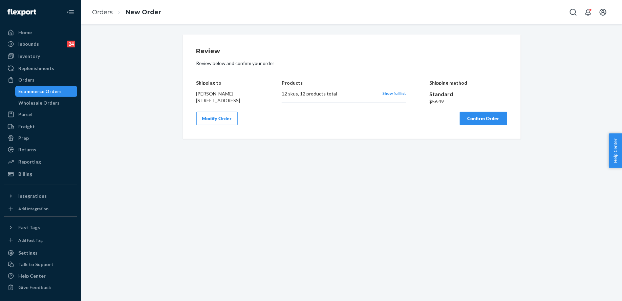
click at [469, 125] on button "Confirm Order" at bounding box center [483, 119] width 47 height 14
